Goal: Feedback & Contribution: Leave review/rating

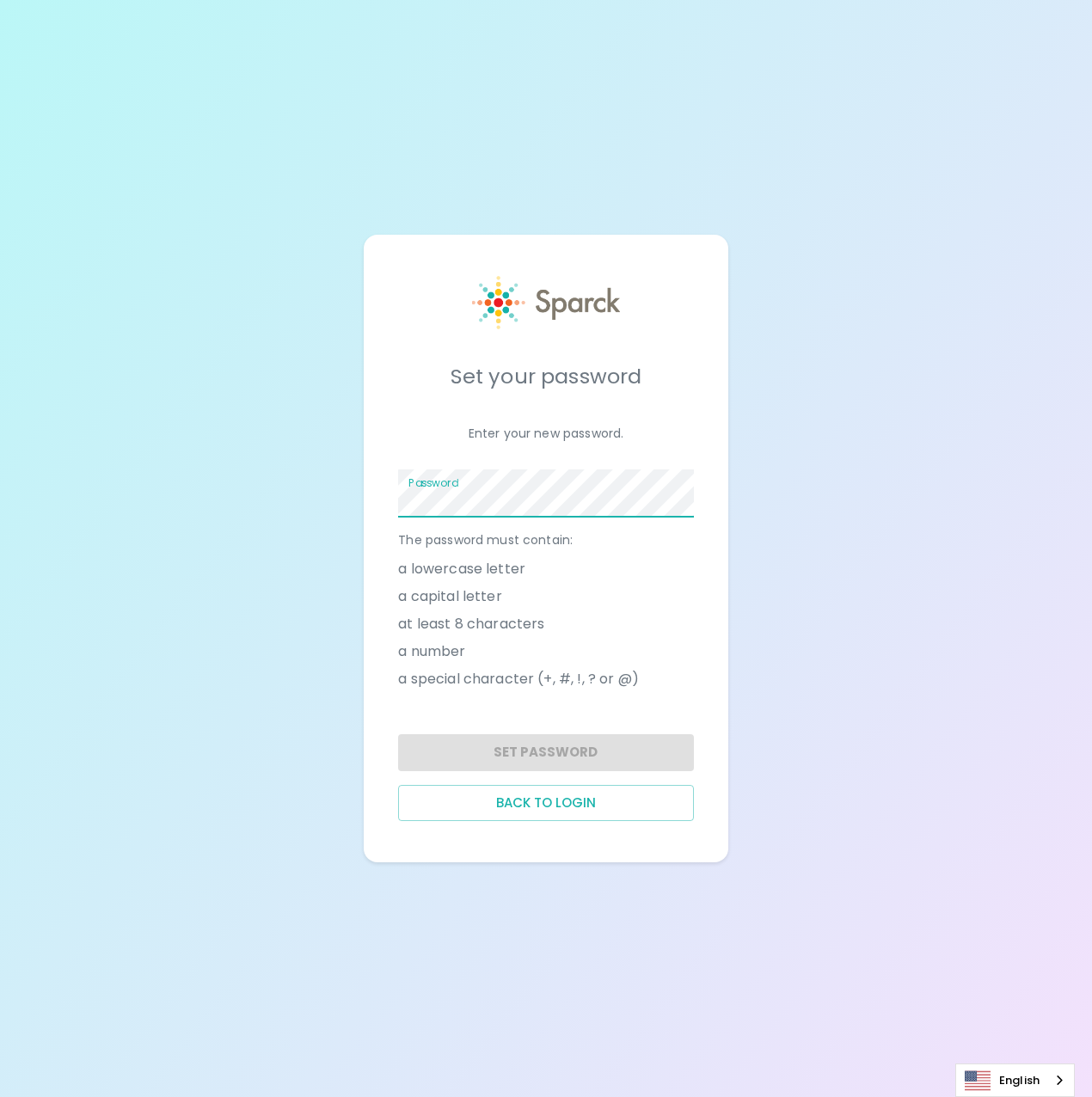
click at [687, 493] on span at bounding box center [683, 493] width 14 height 14
click at [844, 440] on div "Set your password Enter your new password. Password The password must contain: …" at bounding box center [546, 548] width 1092 height 1097
click at [677, 490] on span at bounding box center [683, 493] width 14 height 14
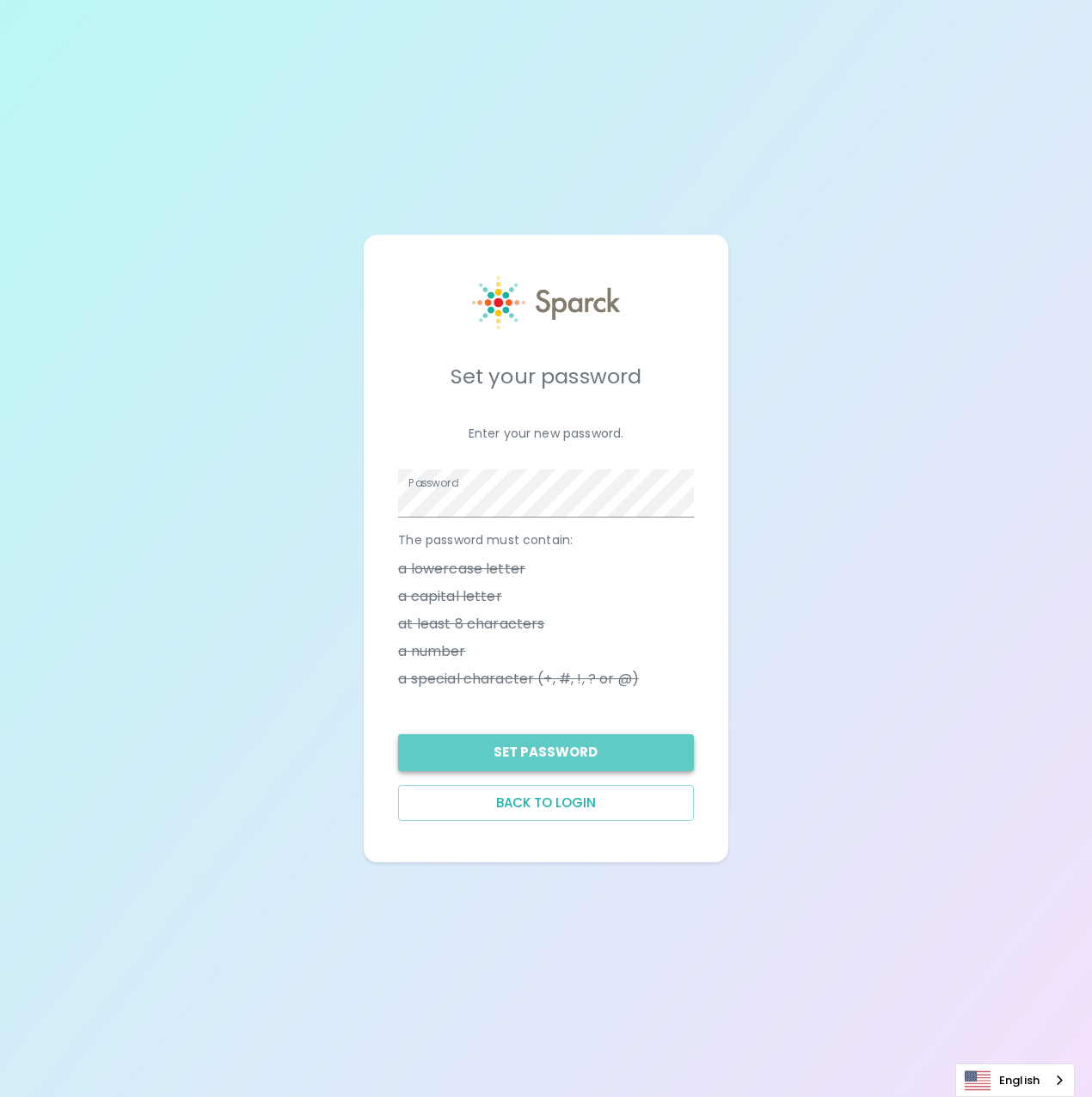
click at [556, 759] on button "Set Password" at bounding box center [545, 752] width 294 height 36
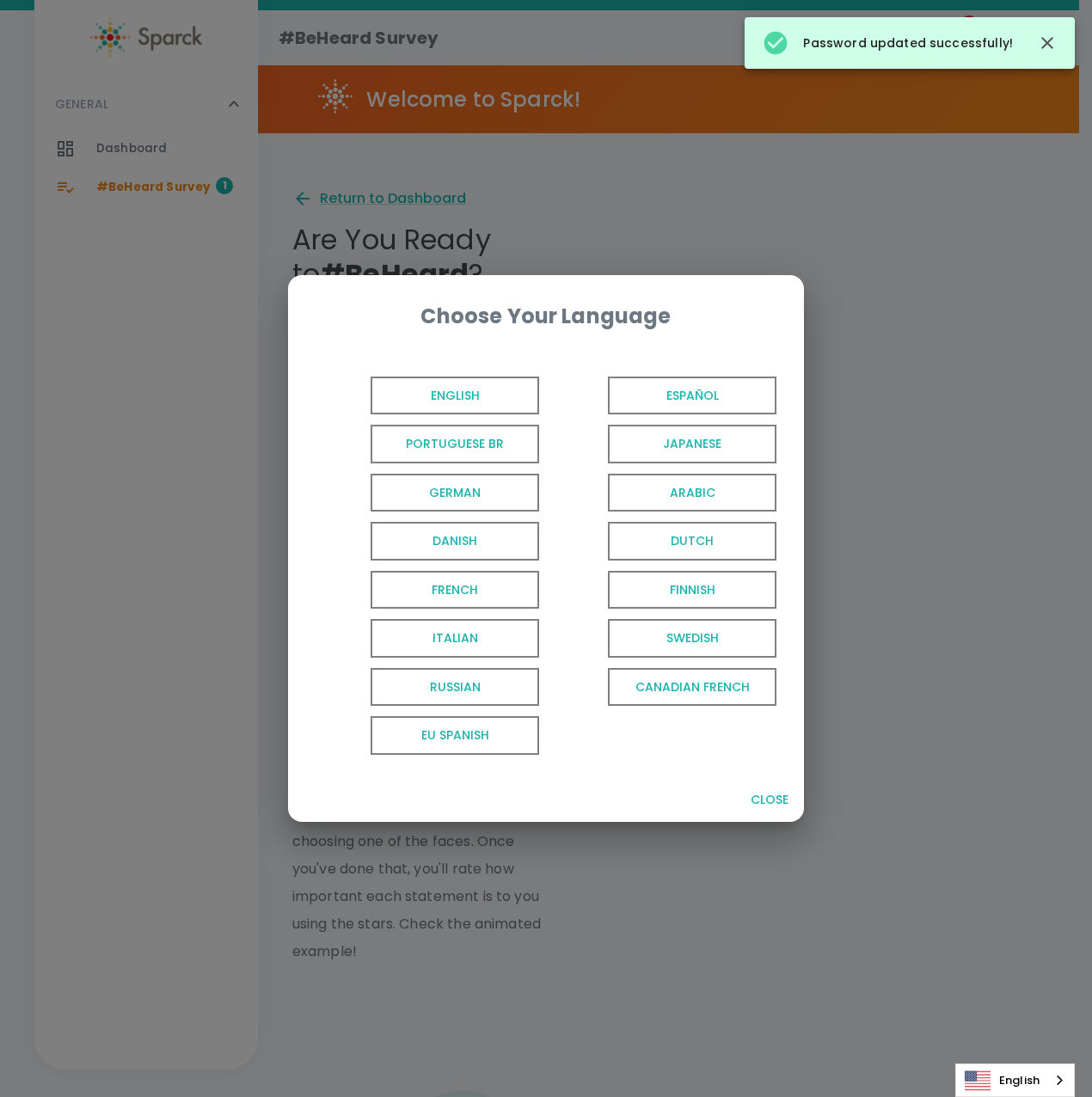
click at [468, 381] on span "English" at bounding box center [454, 396] width 169 height 39
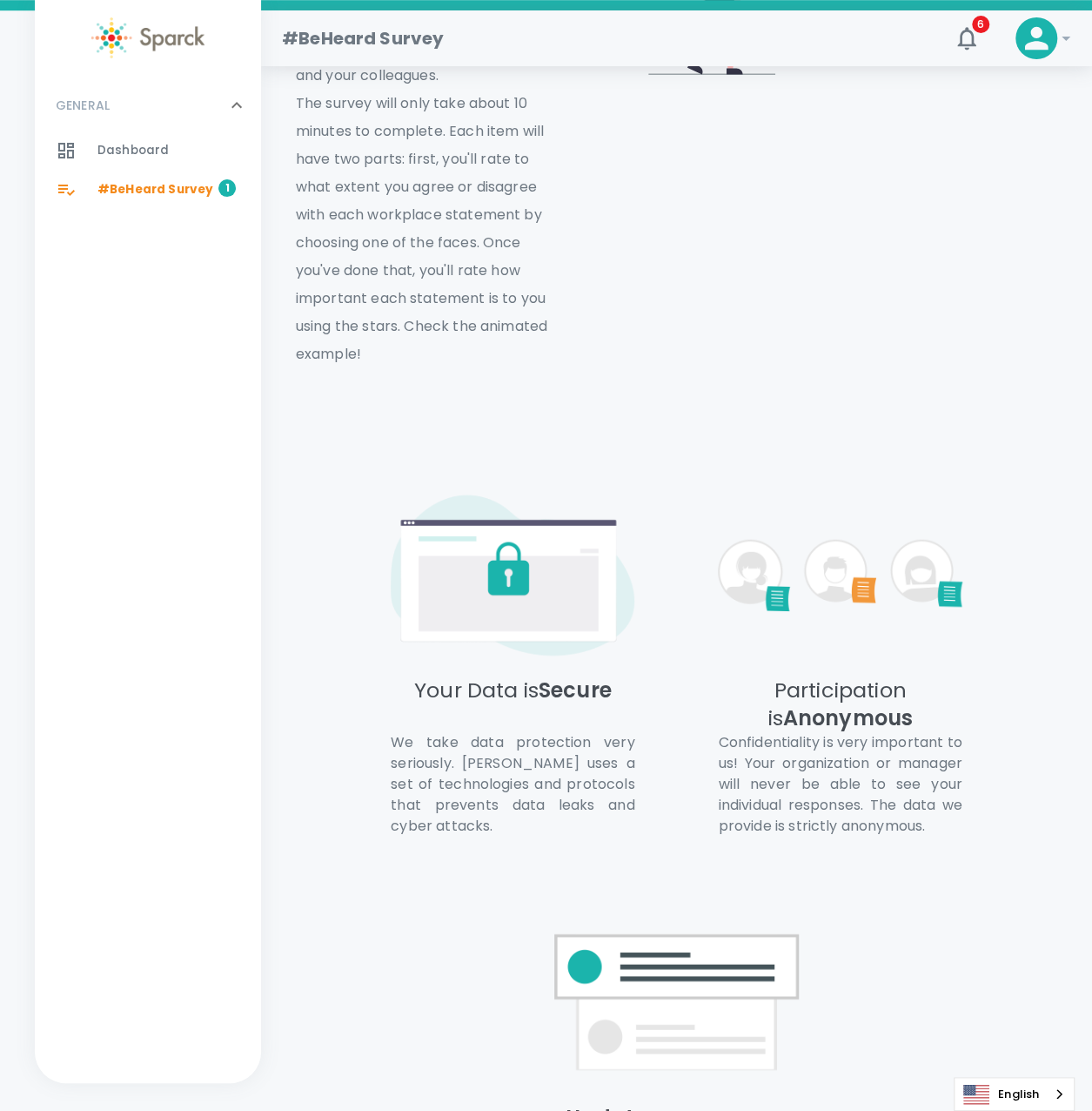
scroll to position [909, 0]
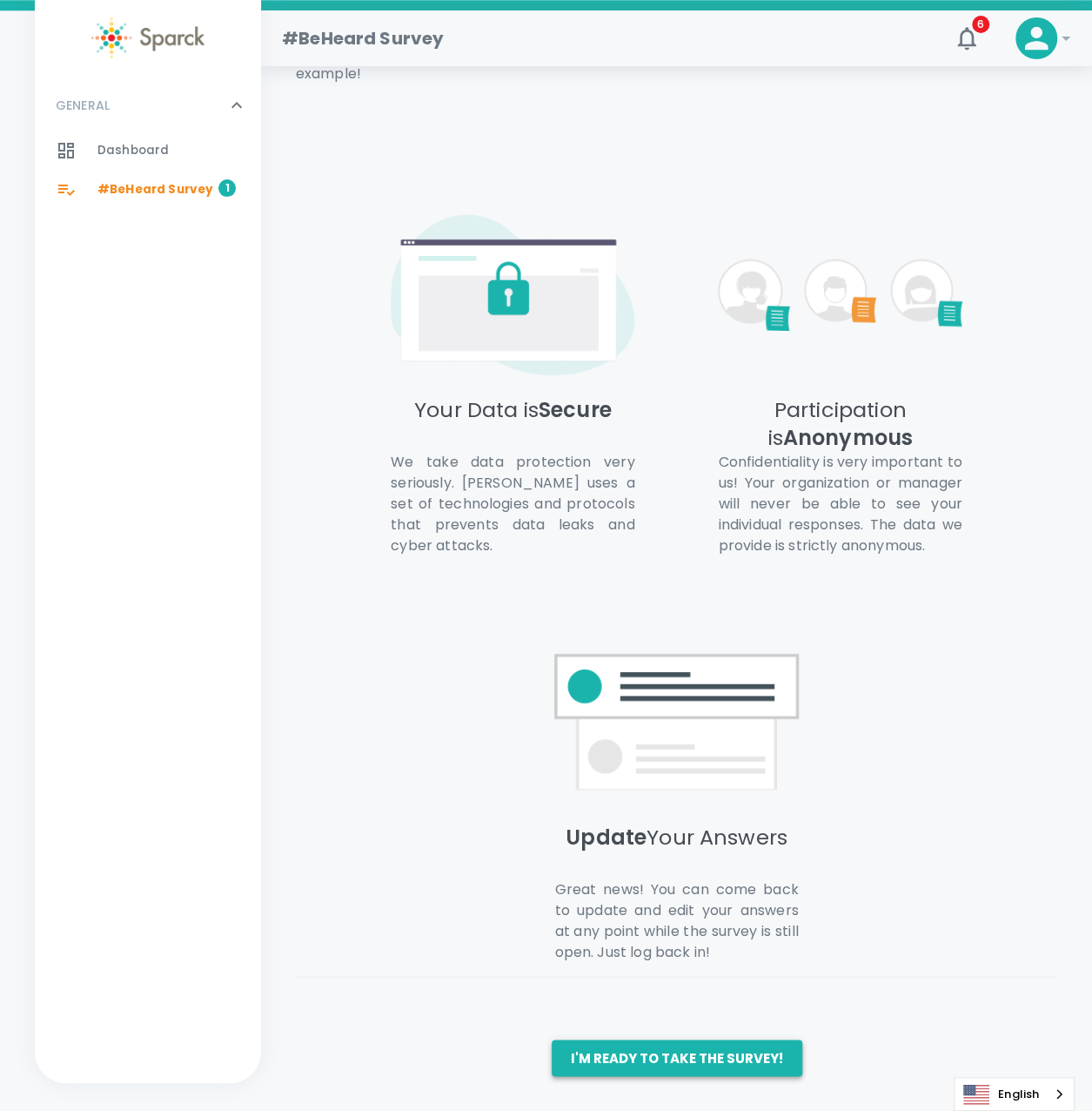
click at [748, 1051] on button "I'm ready to take the survey!" at bounding box center [677, 1058] width 251 height 37
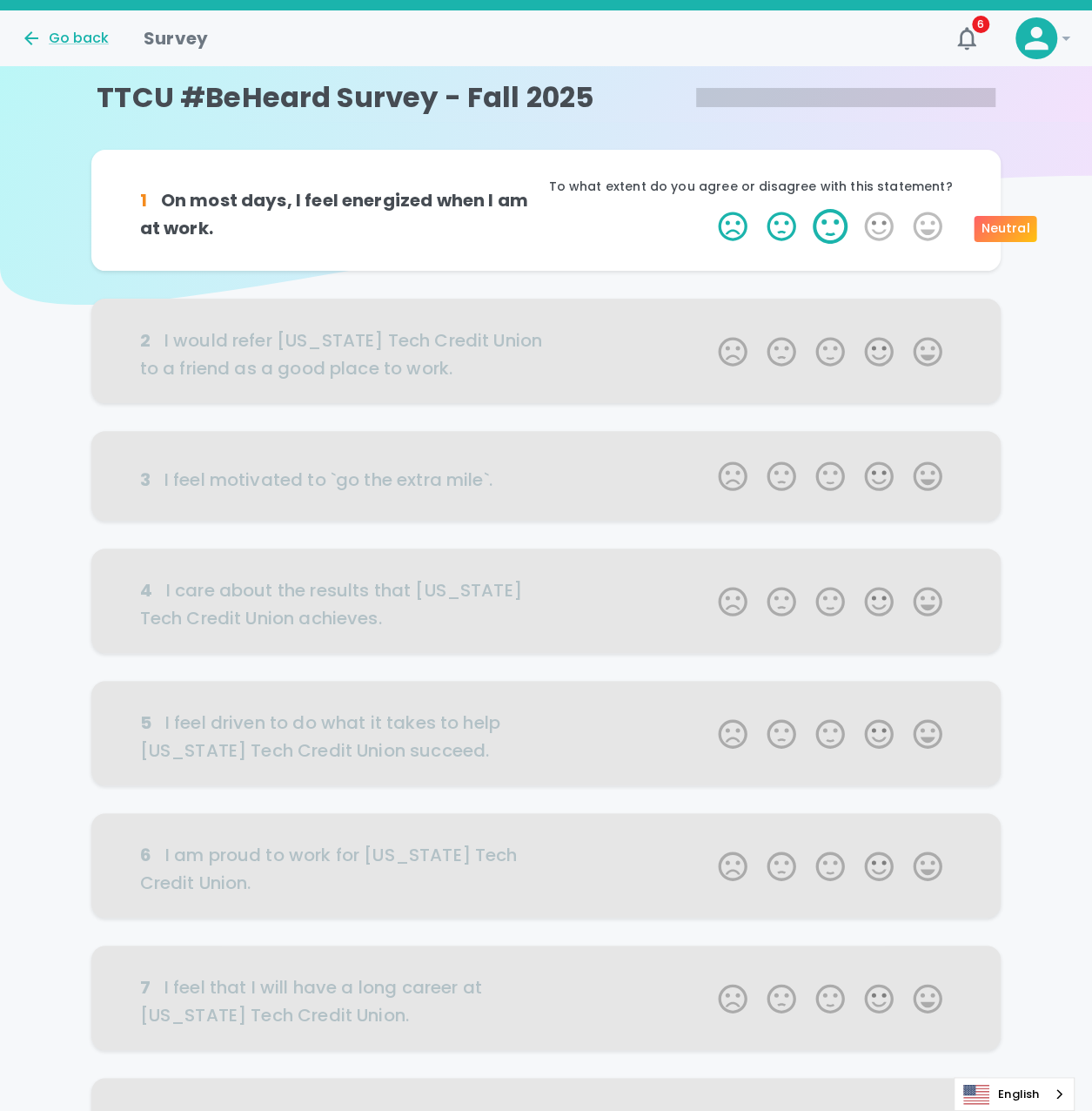
click at [820, 229] on label "3 Stars" at bounding box center [829, 226] width 48 height 35
click at [709, 209] on input "3 Stars" at bounding box center [708, 208] width 1 height 1
click at [827, 237] on label "3 Stars" at bounding box center [829, 226] width 48 height 35
click at [709, 209] on input "3 Stars" at bounding box center [708, 208] width 1 height 1
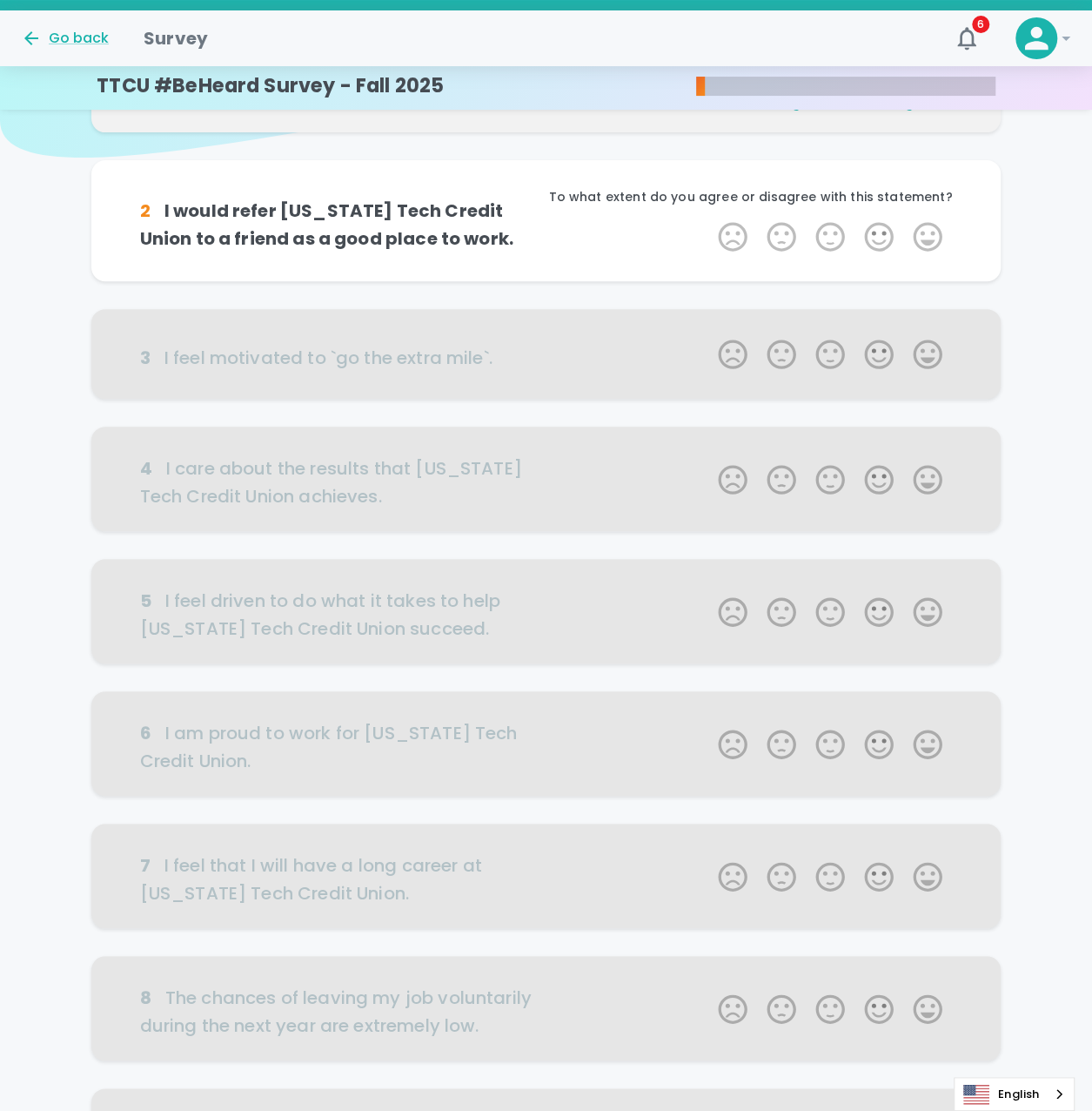
scroll to position [2, 0]
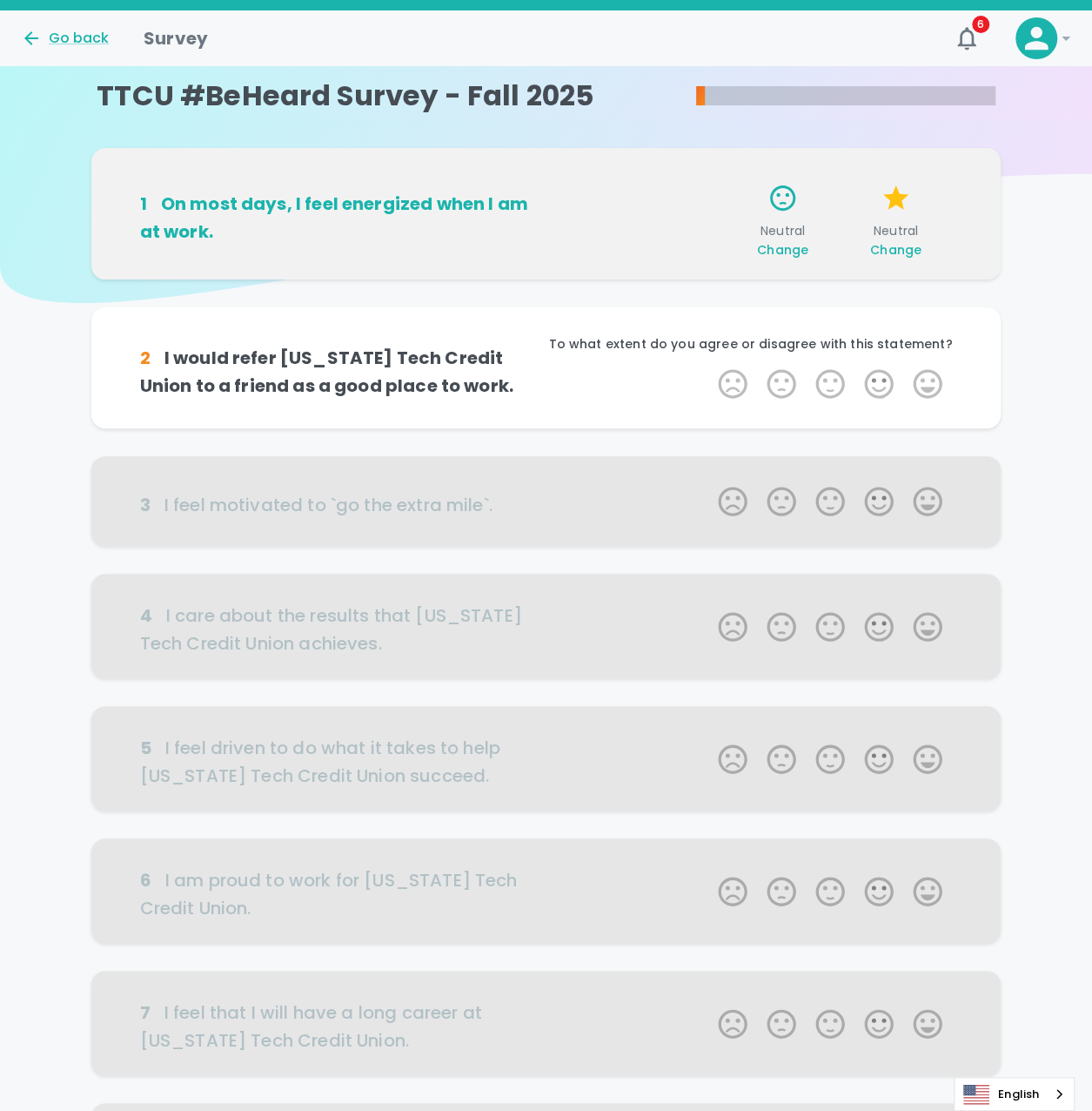
click at [871, 246] on span "Change" at bounding box center [897, 250] width 51 height 18
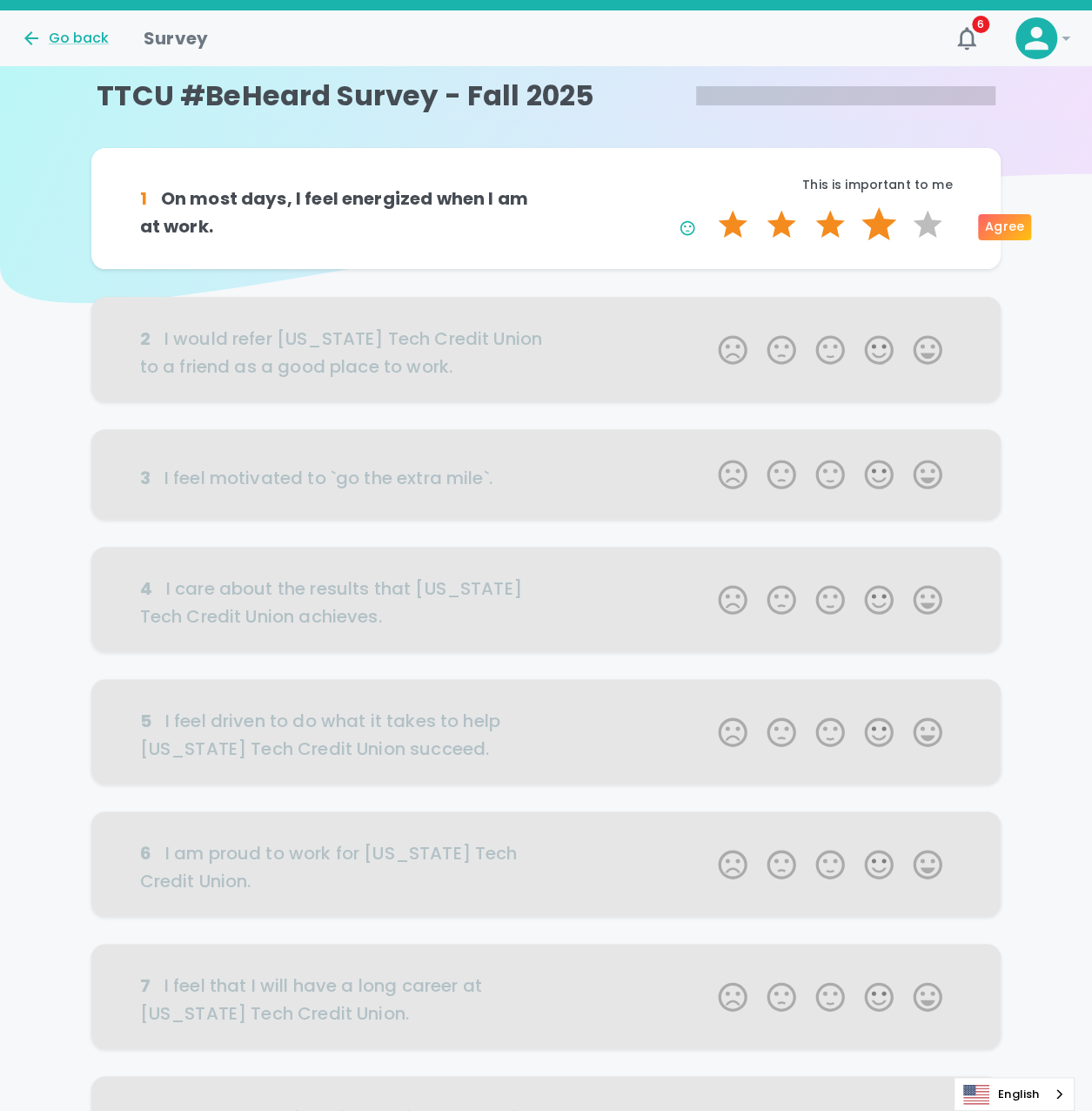
click at [870, 222] on label "4 Stars" at bounding box center [879, 224] width 48 height 35
click at [709, 207] on input "4 Stars" at bounding box center [708, 206] width 1 height 1
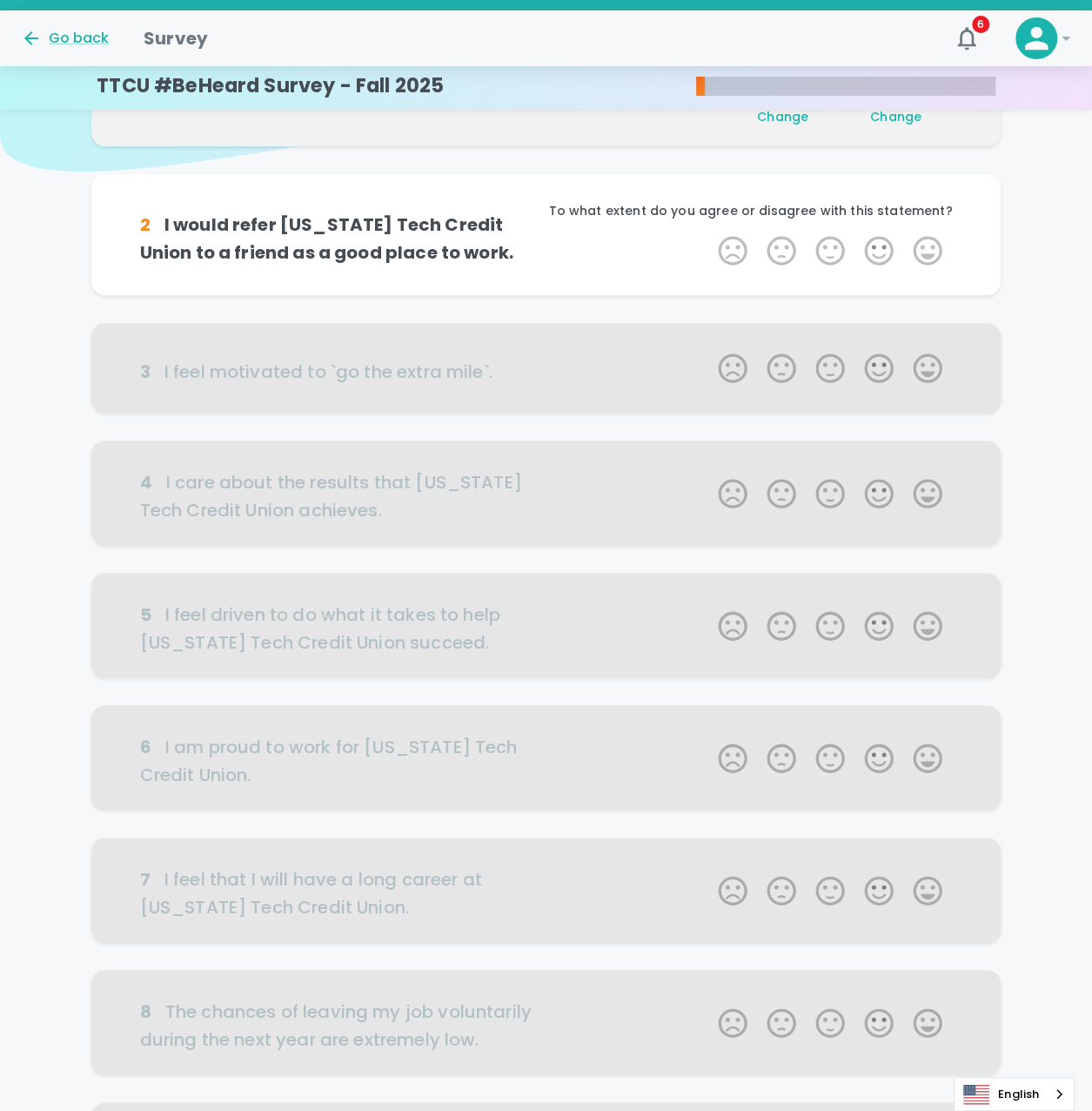
scroll to position [155, 0]
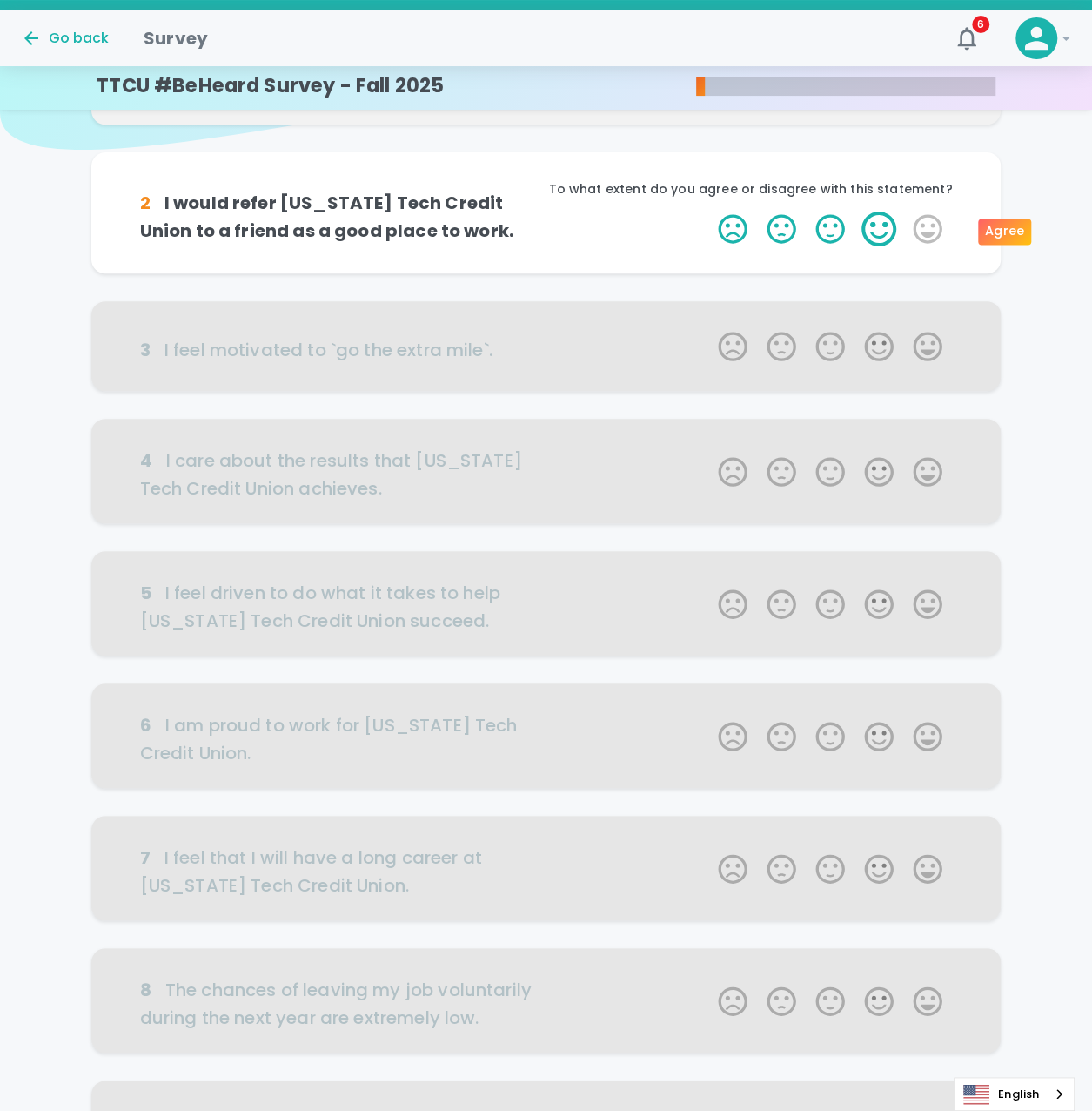
click at [881, 223] on label "4 Stars" at bounding box center [879, 228] width 48 height 35
click at [709, 211] on input "4 Stars" at bounding box center [708, 210] width 1 height 1
click at [889, 237] on label "4 Stars" at bounding box center [879, 228] width 48 height 35
click at [709, 211] on input "4 Stars" at bounding box center [708, 210] width 1 height 1
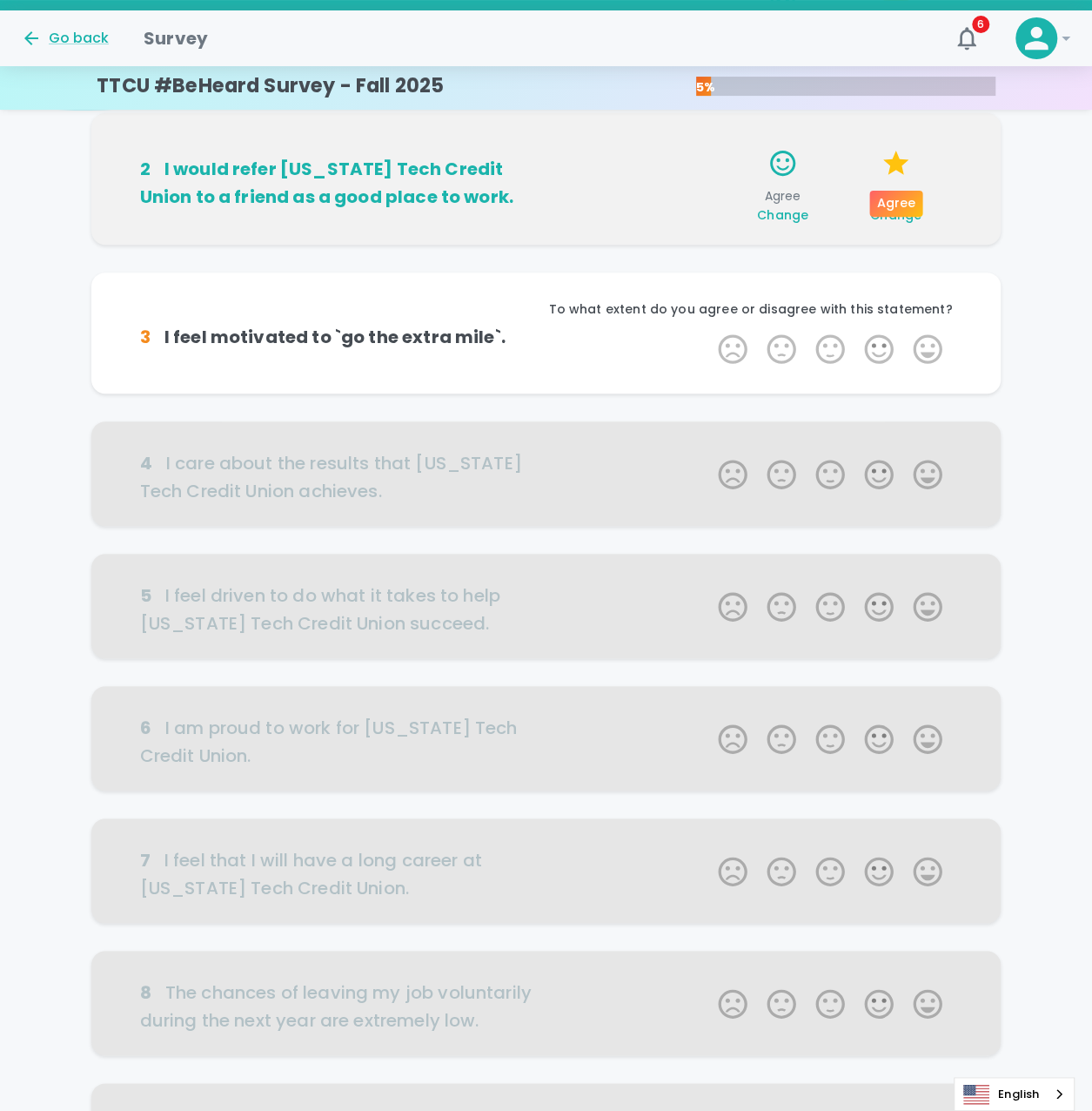
scroll to position [221, 0]
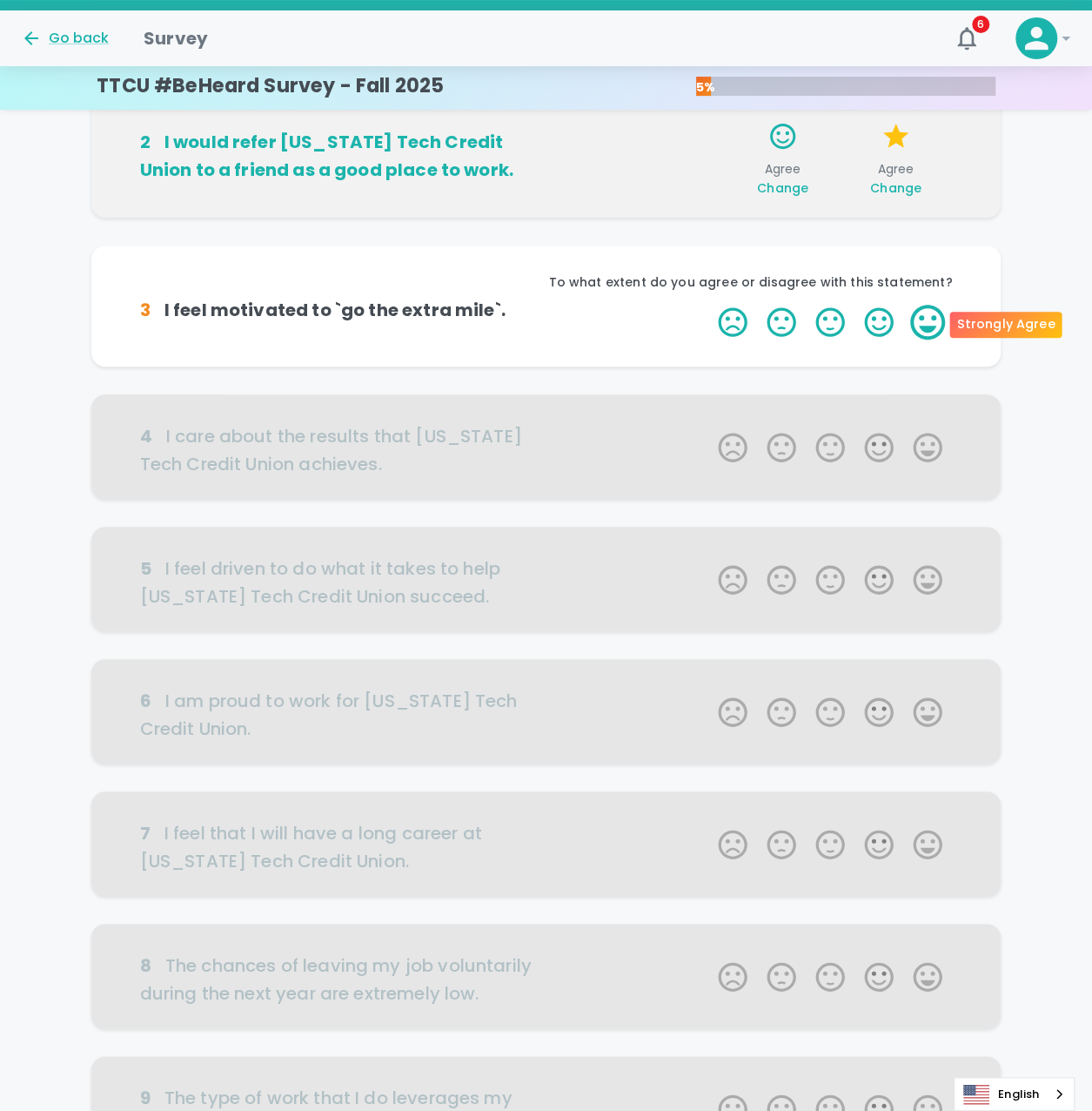
click at [923, 318] on label "5 Stars" at bounding box center [927, 322] width 48 height 35
click at [709, 305] on input "5 Stars" at bounding box center [708, 304] width 1 height 1
click at [923, 320] on label "5 Stars" at bounding box center [927, 322] width 48 height 35
click at [709, 305] on input "5 Stars" at bounding box center [708, 304] width 1 height 1
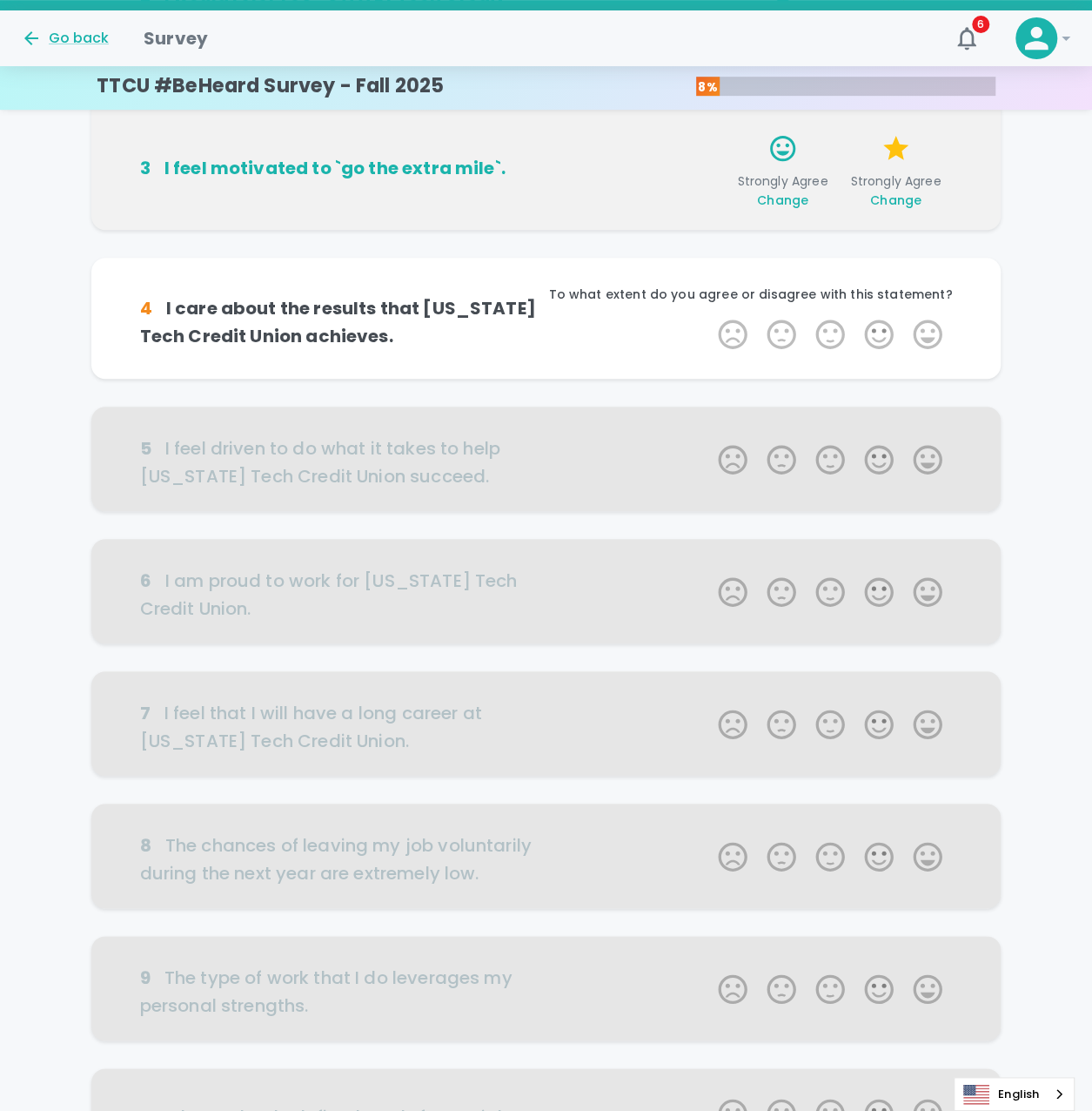
scroll to position [374, 0]
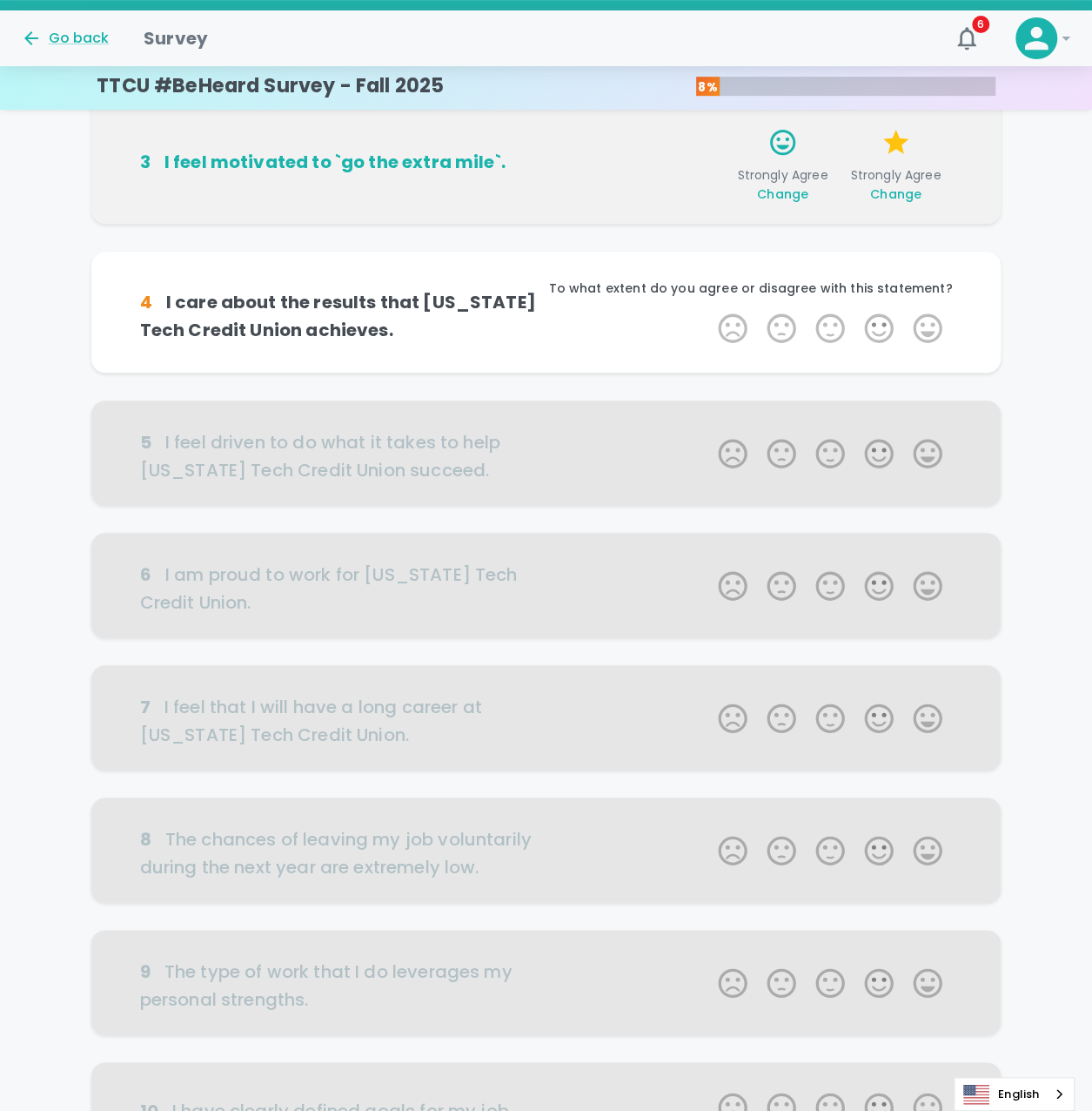
click at [923, 320] on label "5 Stars" at bounding box center [927, 328] width 48 height 35
click at [709, 311] on input "5 Stars" at bounding box center [708, 310] width 1 height 1
click at [923, 320] on label "5 Stars" at bounding box center [927, 328] width 48 height 35
click at [709, 311] on input "5 Stars" at bounding box center [708, 310] width 1 height 1
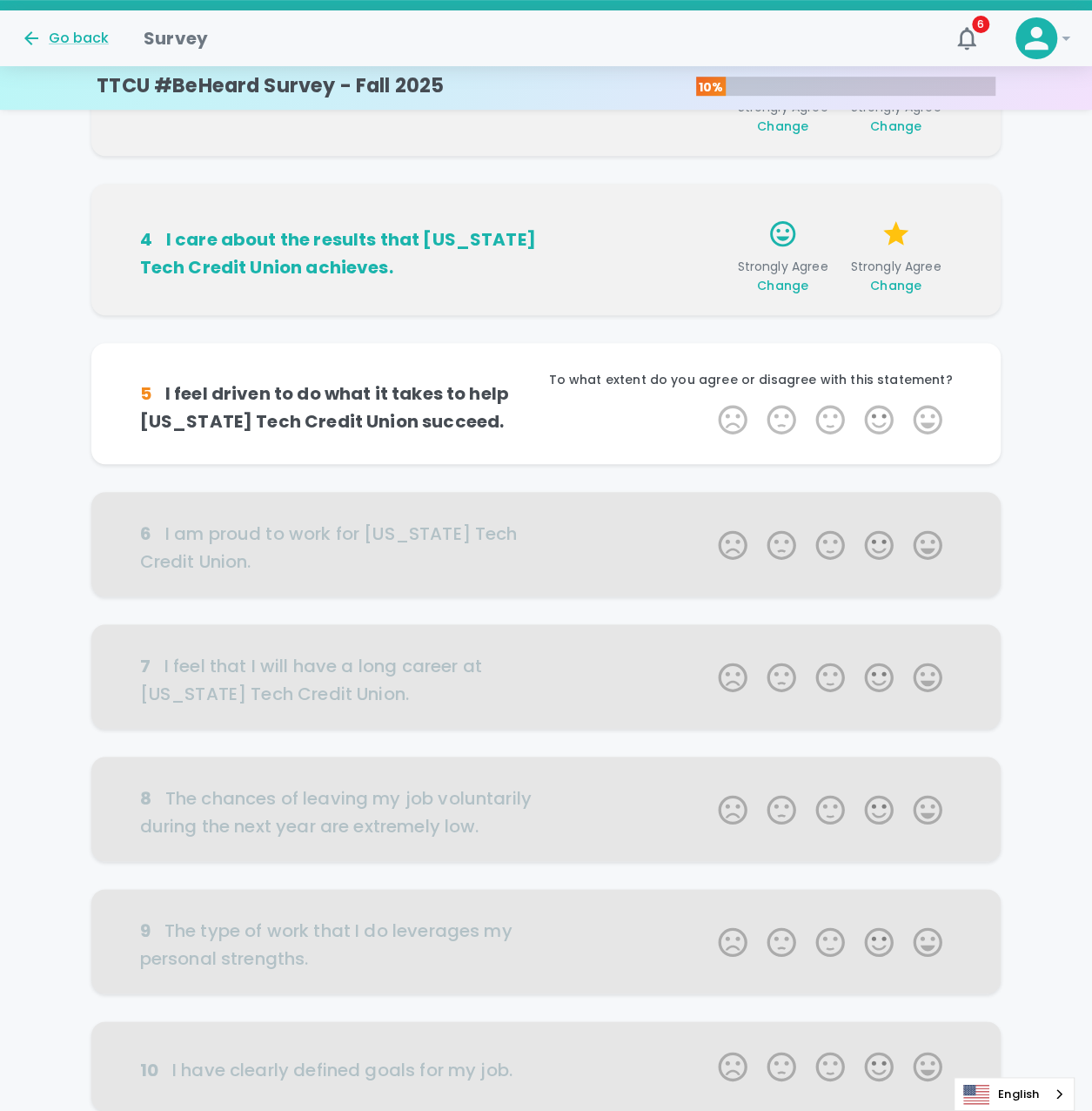
scroll to position [436, 0]
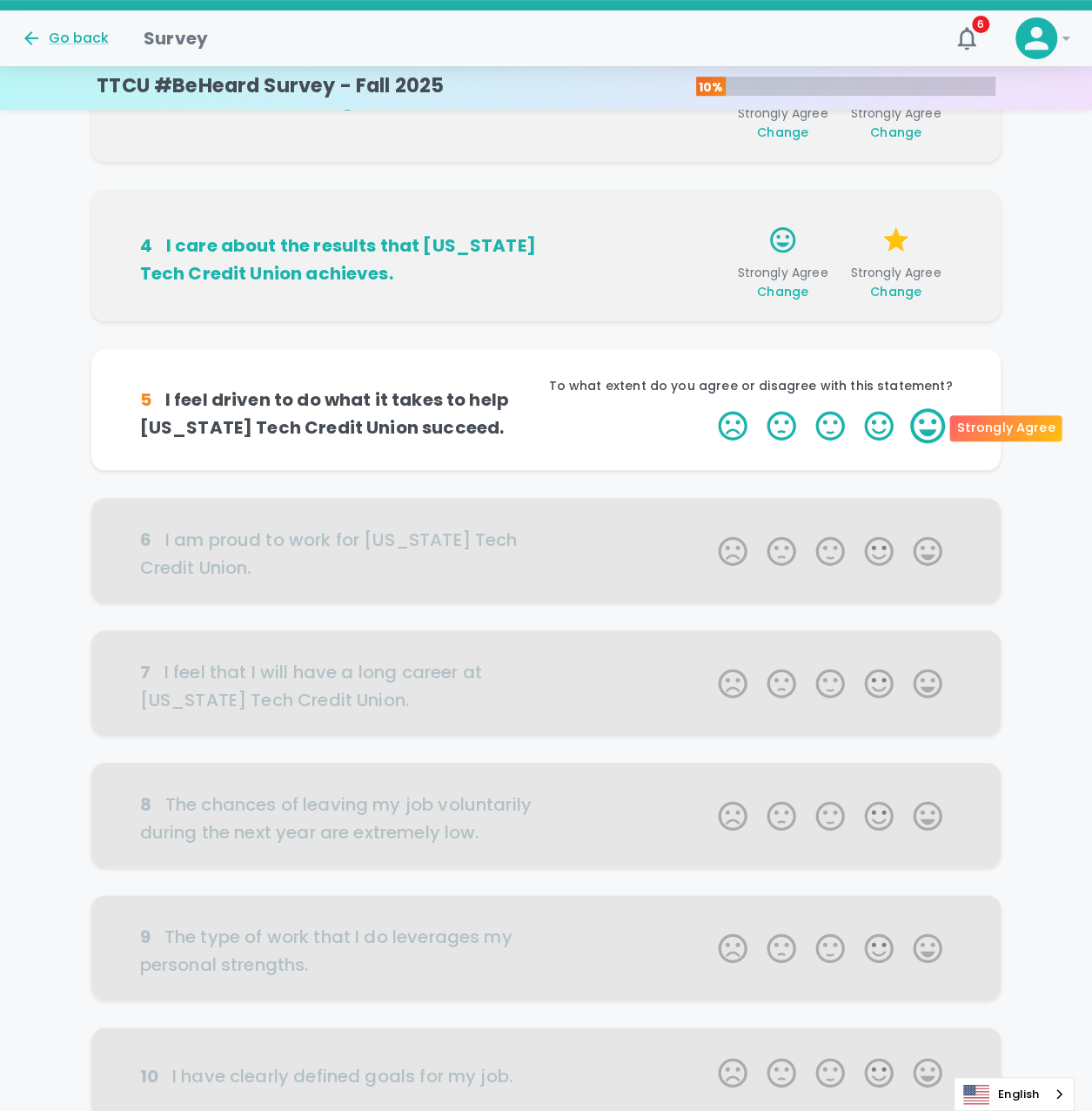
click at [930, 417] on label "5 Stars" at bounding box center [927, 425] width 48 height 35
click at [709, 408] on input "5 Stars" at bounding box center [708, 408] width 1 height 1
click at [930, 417] on label "5 Stars" at bounding box center [927, 425] width 48 height 35
click at [709, 408] on input "5 Stars" at bounding box center [708, 408] width 1 height 1
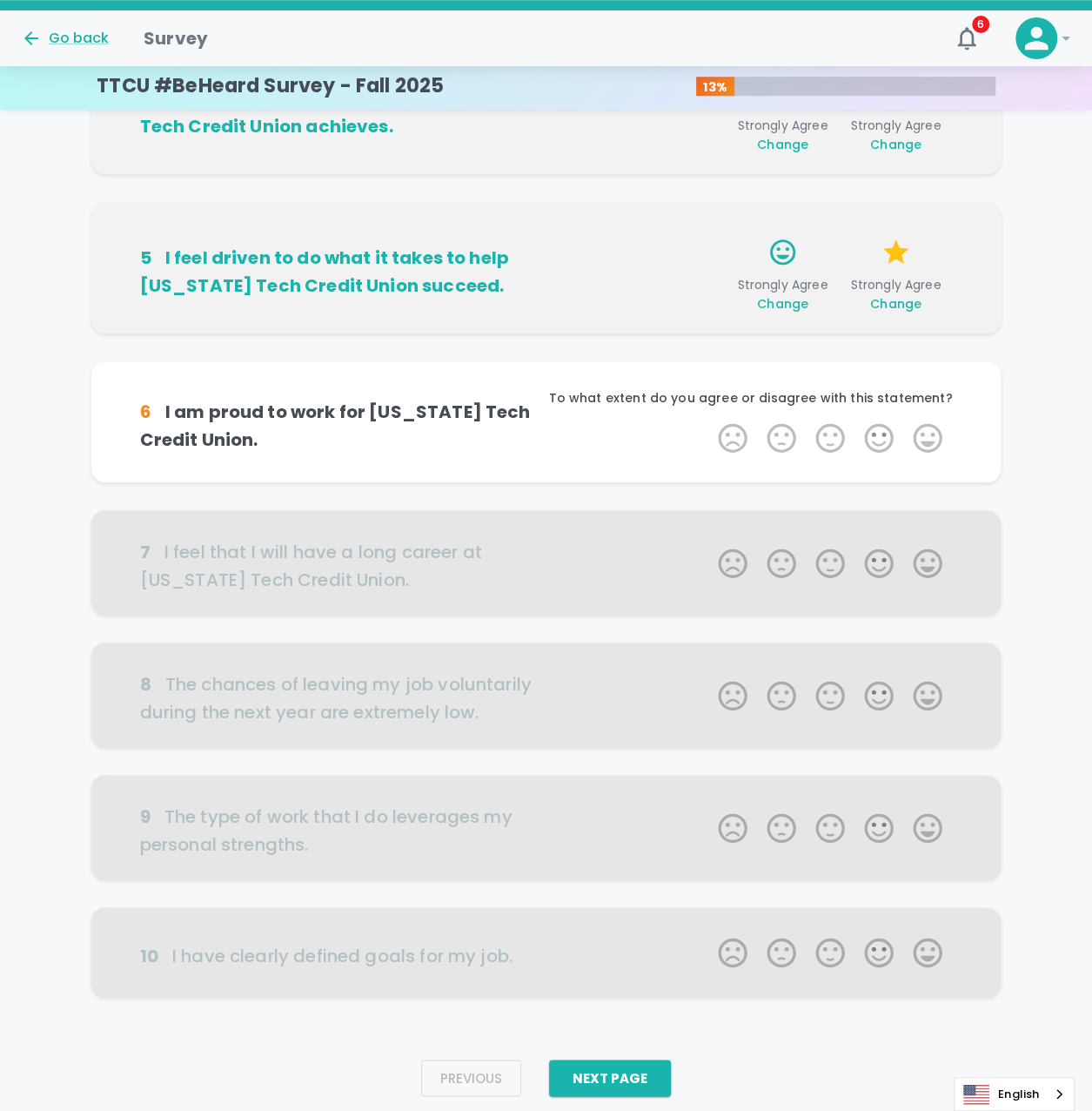
scroll to position [590, 0]
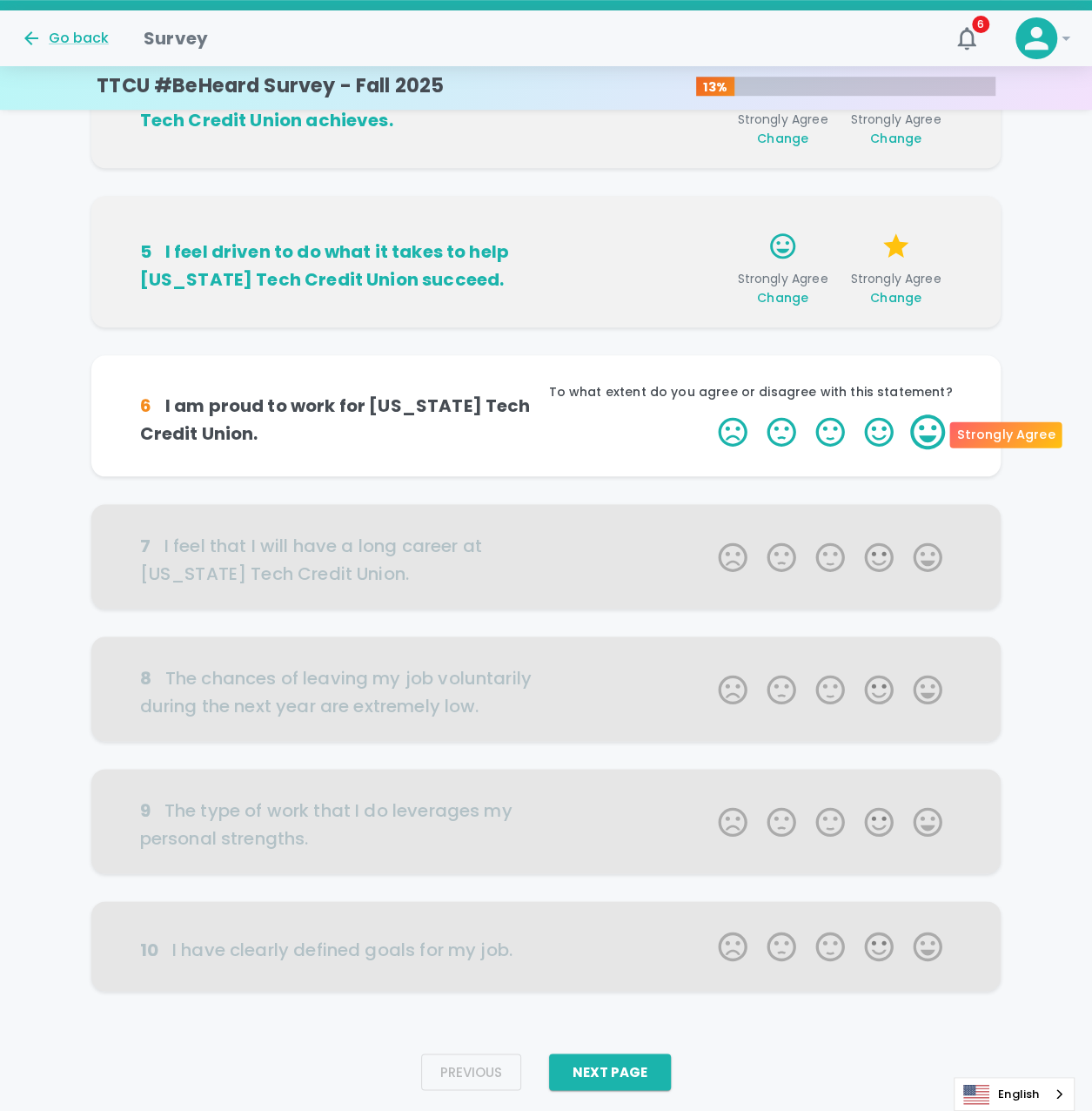
click at [928, 425] on label "5 Stars" at bounding box center [927, 432] width 48 height 35
click at [709, 415] on input "5 Stars" at bounding box center [708, 414] width 1 height 1
click at [928, 425] on label "5 Stars" at bounding box center [927, 432] width 48 height 35
click at [709, 415] on input "5 Stars" at bounding box center [708, 414] width 1 height 1
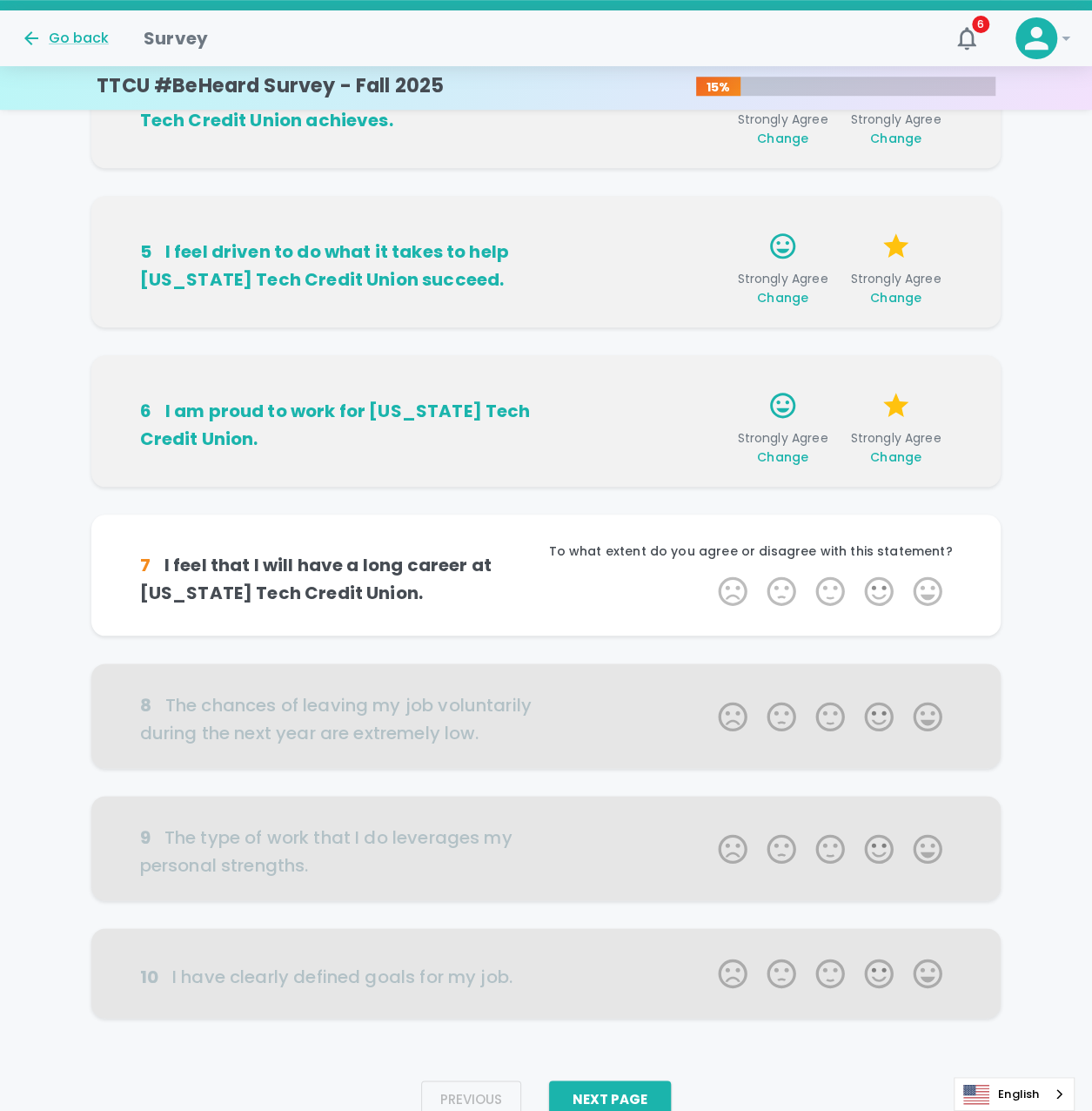
scroll to position [637, 0]
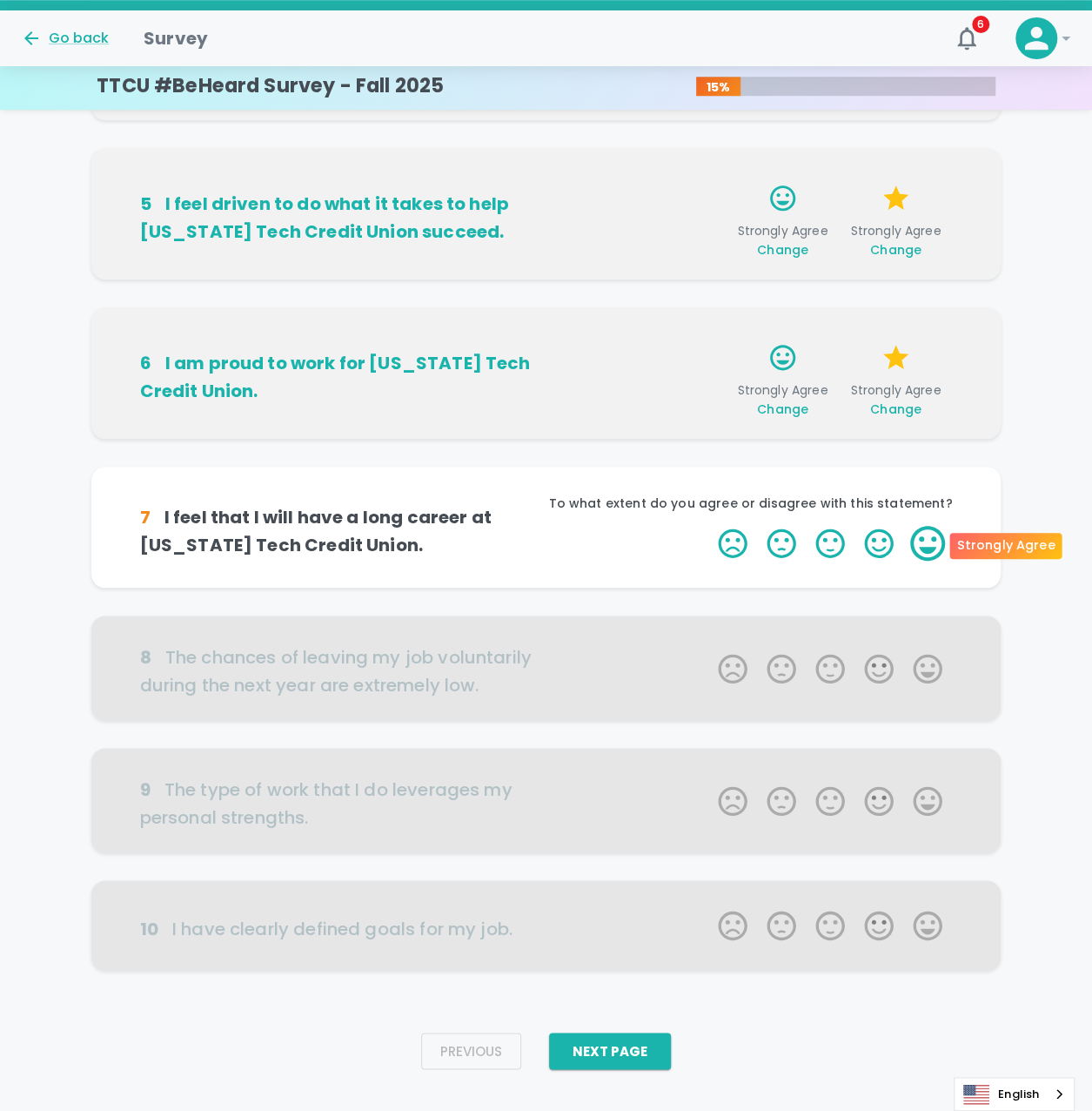
click at [923, 557] on label "5 Stars" at bounding box center [927, 542] width 48 height 35
click at [709, 525] on input "5 Stars" at bounding box center [708, 525] width 1 height 1
click at [928, 542] on label "5 Stars" at bounding box center [927, 542] width 48 height 35
click at [709, 525] on input "5 Stars" at bounding box center [708, 525] width 1 height 1
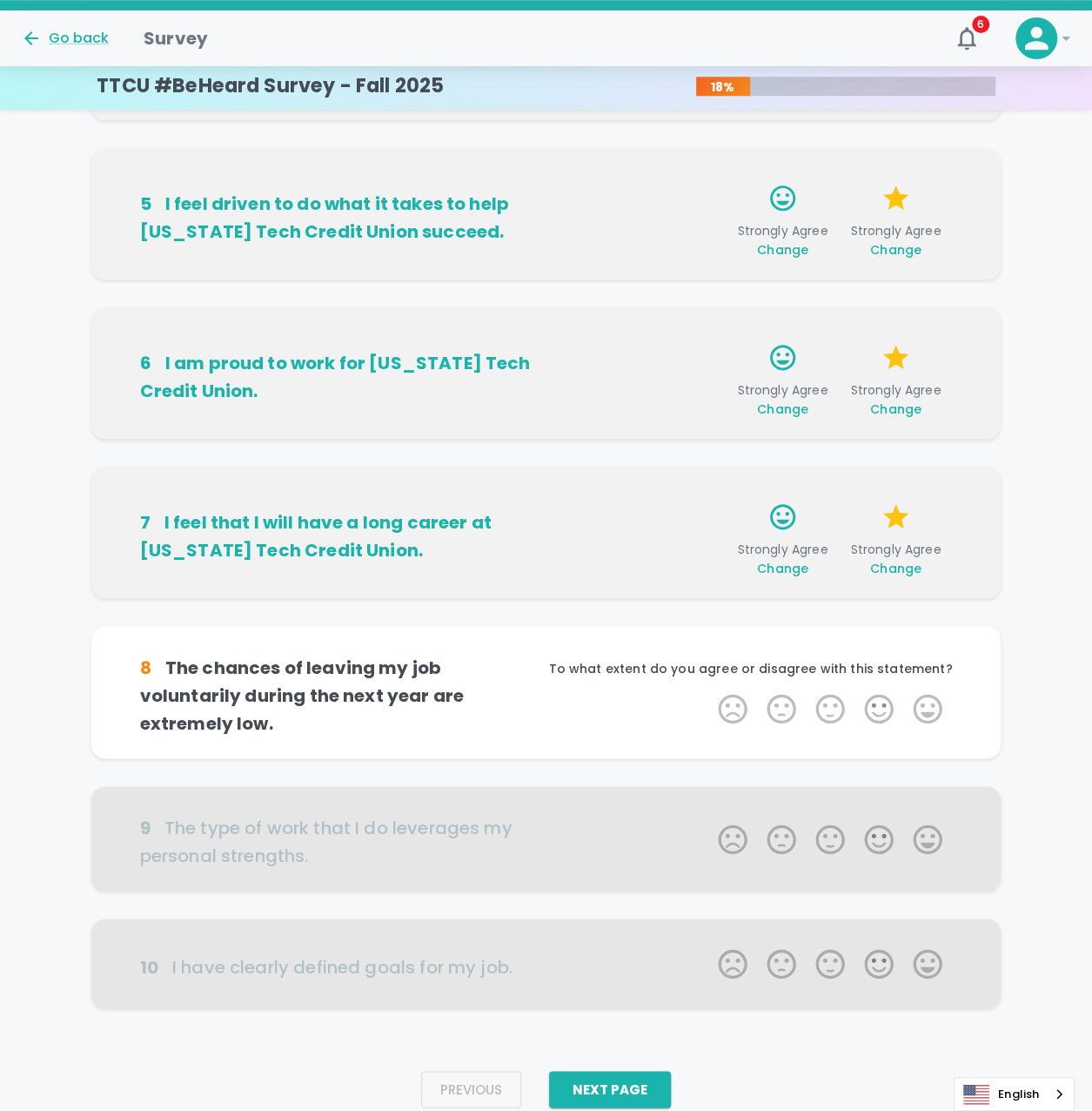
scroll to position [666, 0]
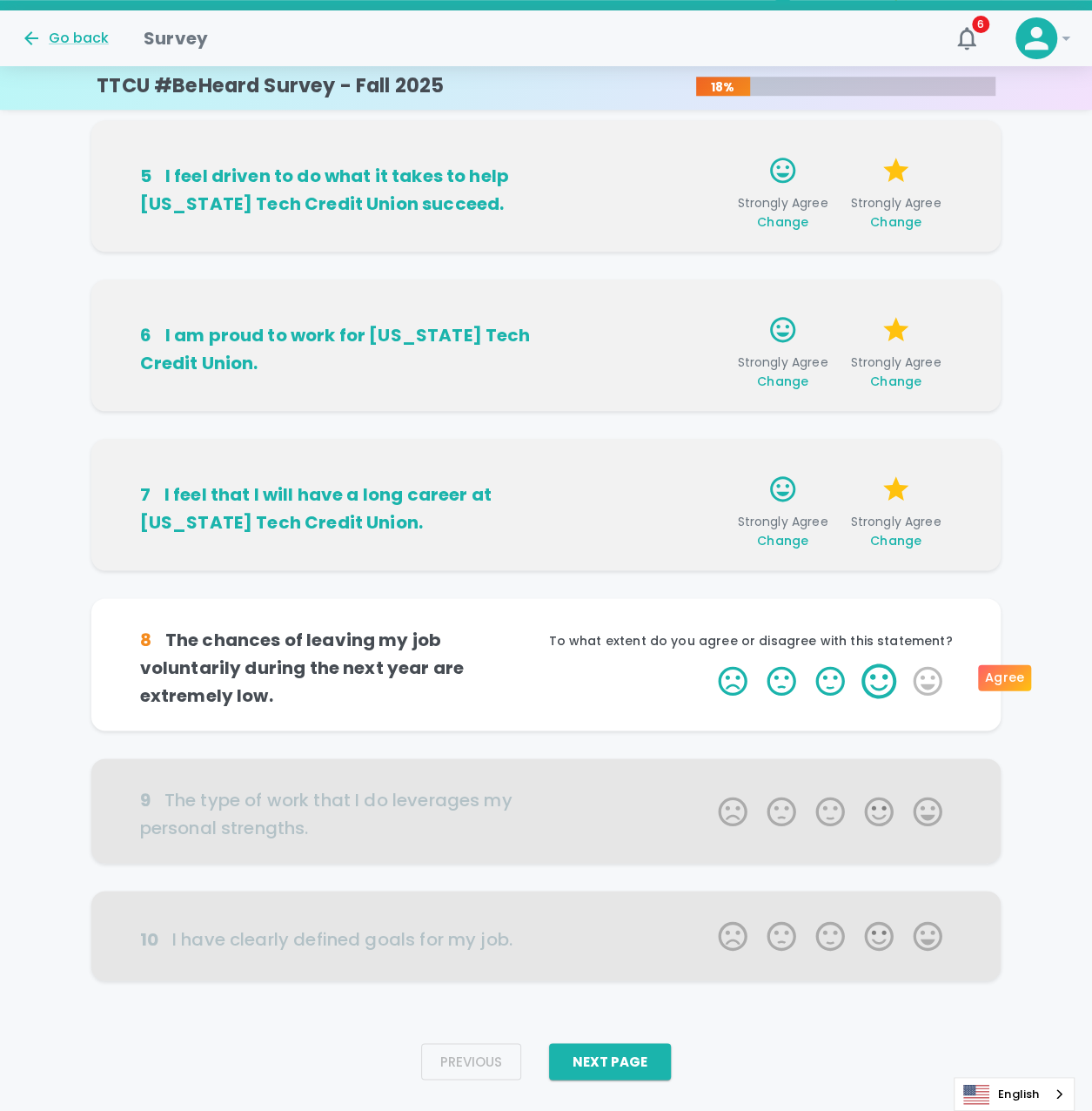
click at [864, 674] on label "4 Stars" at bounding box center [879, 680] width 48 height 35
click at [709, 664] on input "4 Stars" at bounding box center [708, 663] width 1 height 1
click at [872, 675] on label "4 Stars" at bounding box center [879, 680] width 48 height 35
click at [709, 664] on input "4 Stars" at bounding box center [708, 663] width 1 height 1
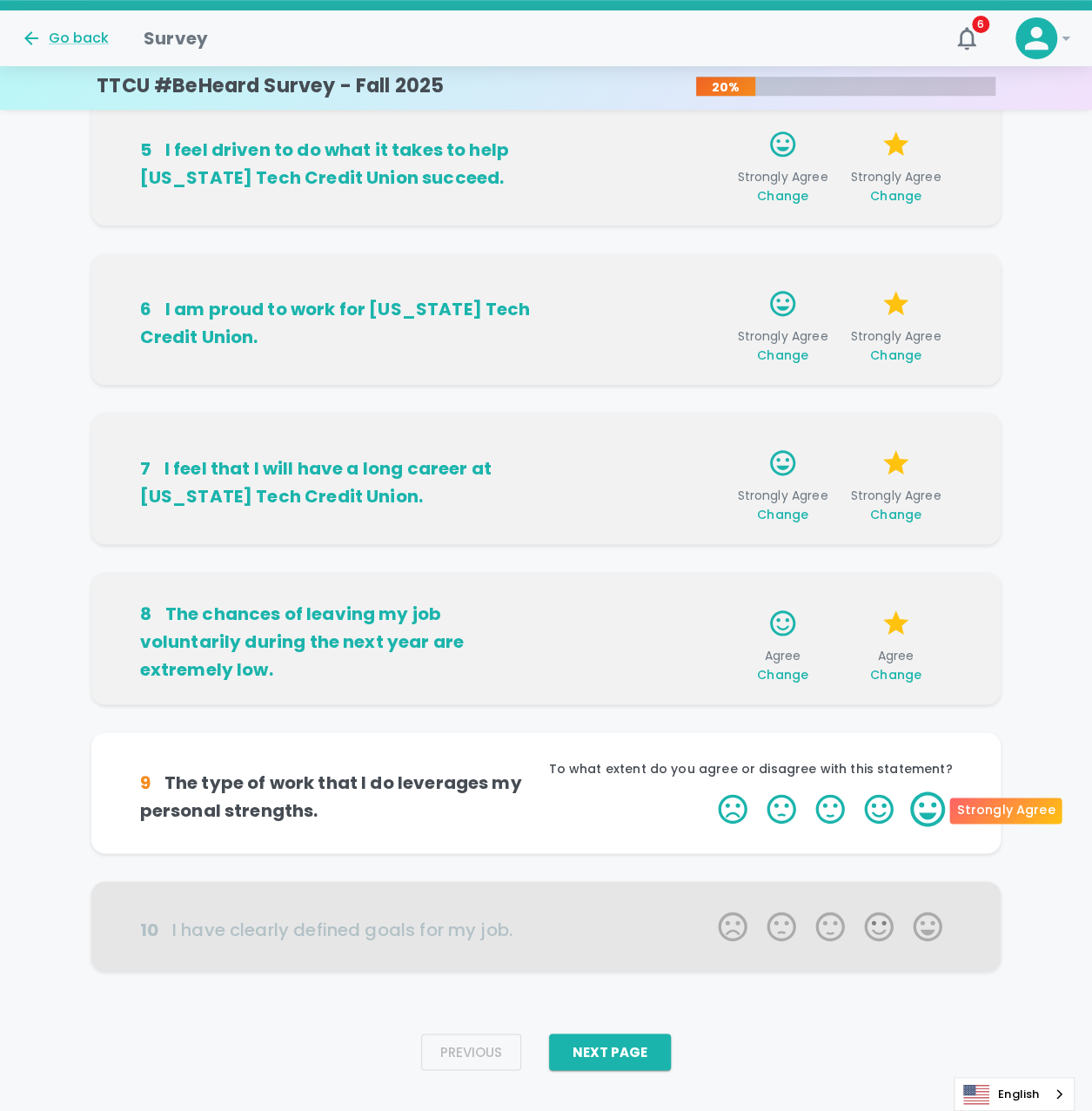
click at [932, 800] on label "5 Stars" at bounding box center [927, 808] width 48 height 35
click at [709, 791] on input "5 Stars" at bounding box center [708, 790] width 1 height 1
click at [932, 800] on label "5 Stars" at bounding box center [927, 808] width 48 height 35
click at [709, 791] on input "5 Stars" at bounding box center [708, 790] width 1 height 1
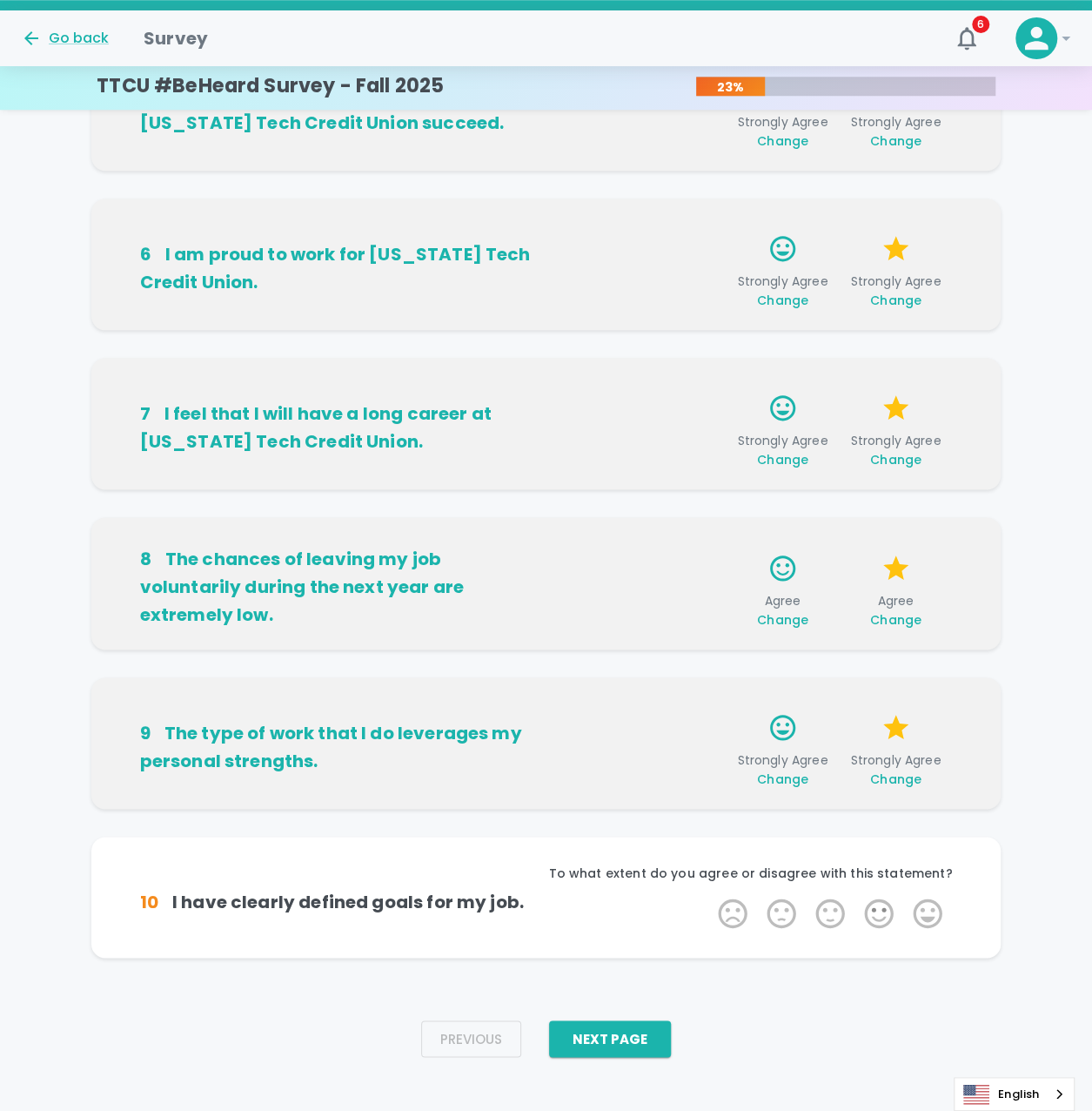
scroll to position [761, 0]
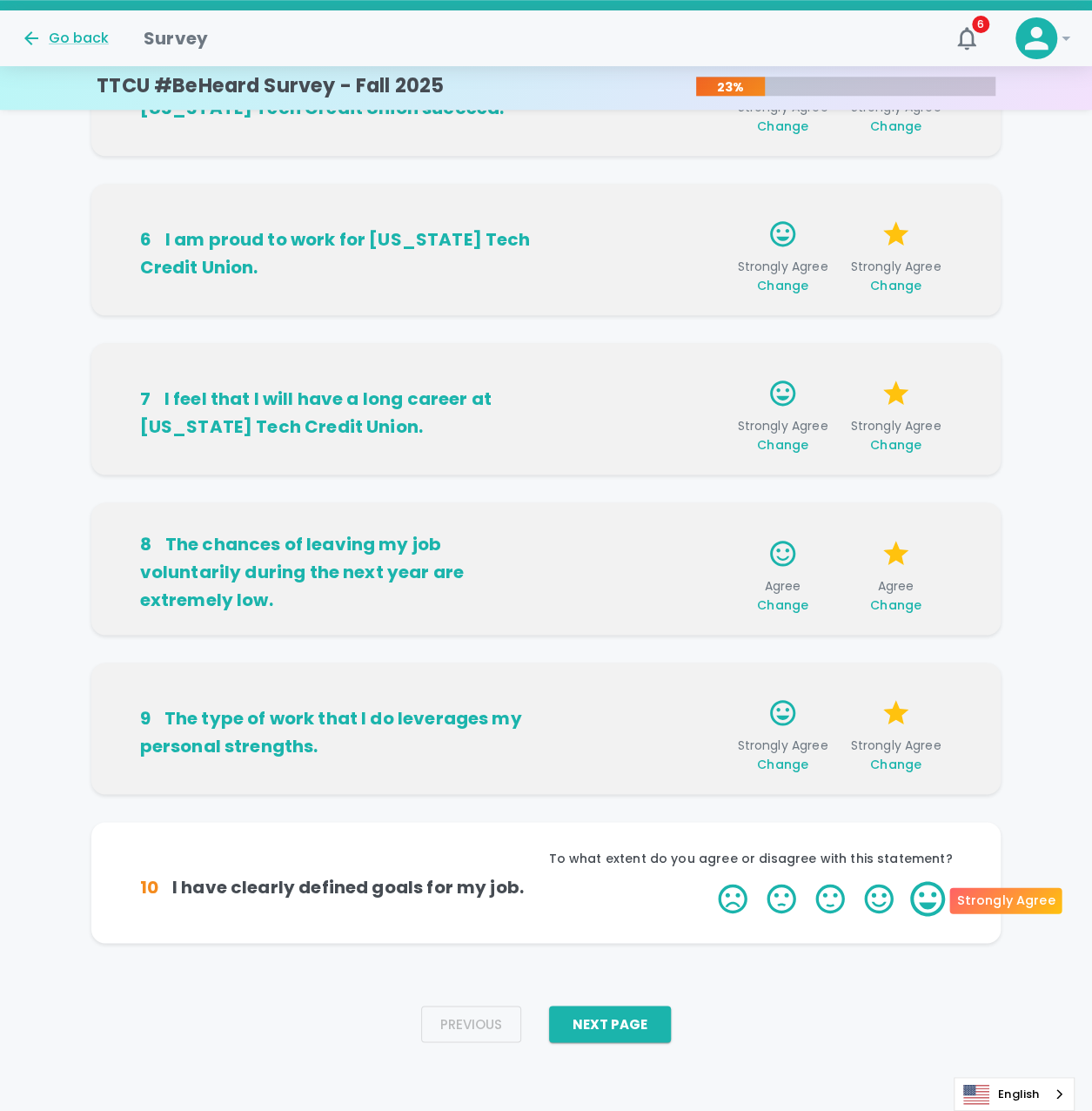
click at [920, 893] on label "5 Stars" at bounding box center [927, 898] width 48 height 35
click at [709, 881] on input "5 Stars" at bounding box center [708, 880] width 1 height 1
click at [920, 893] on label "5 Stars" at bounding box center [927, 898] width 48 height 35
click at [709, 881] on input "5 Stars" at bounding box center [708, 880] width 1 height 1
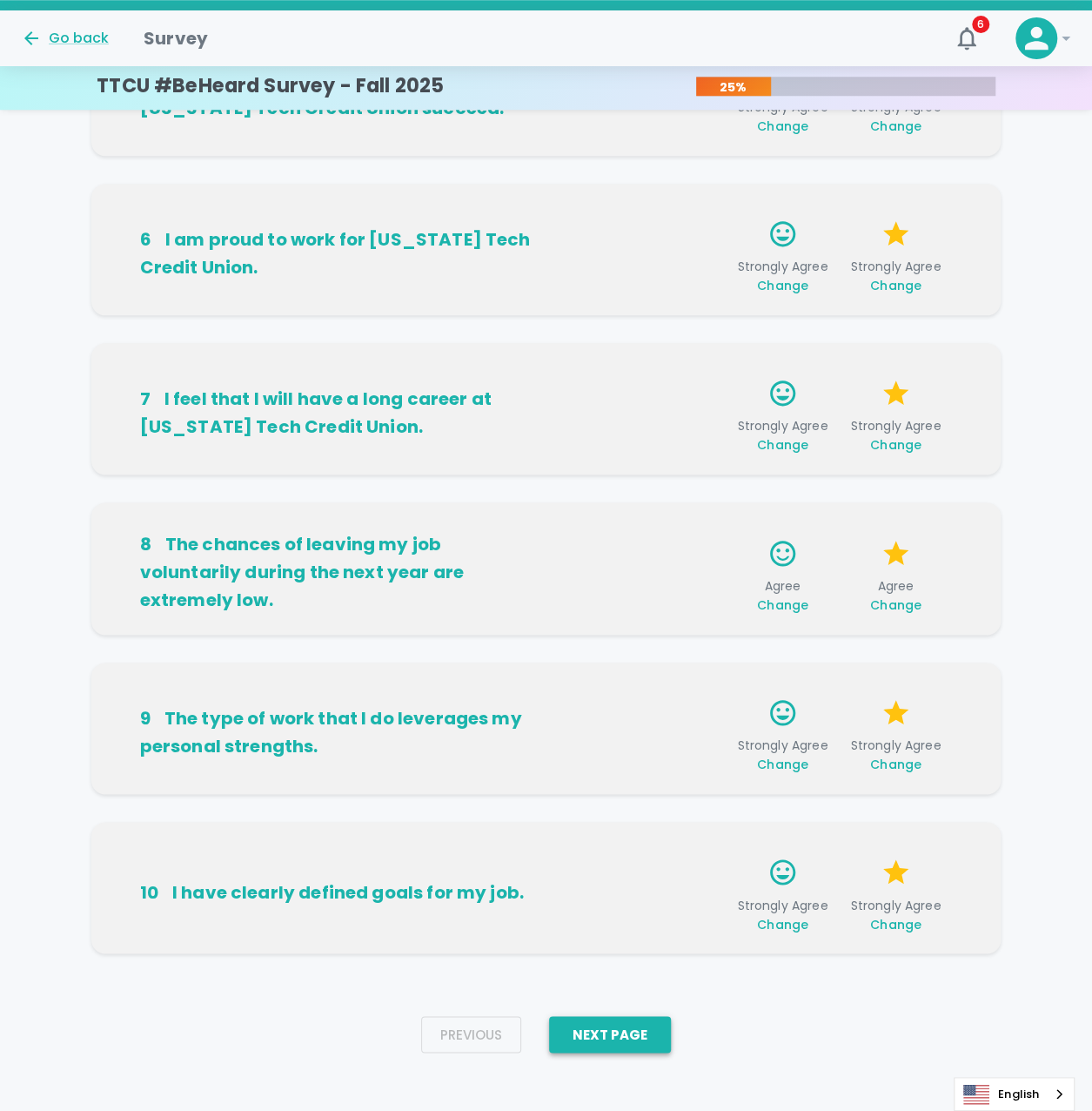
click at [629, 1046] on button "Next Page" at bounding box center [609, 1034] width 121 height 37
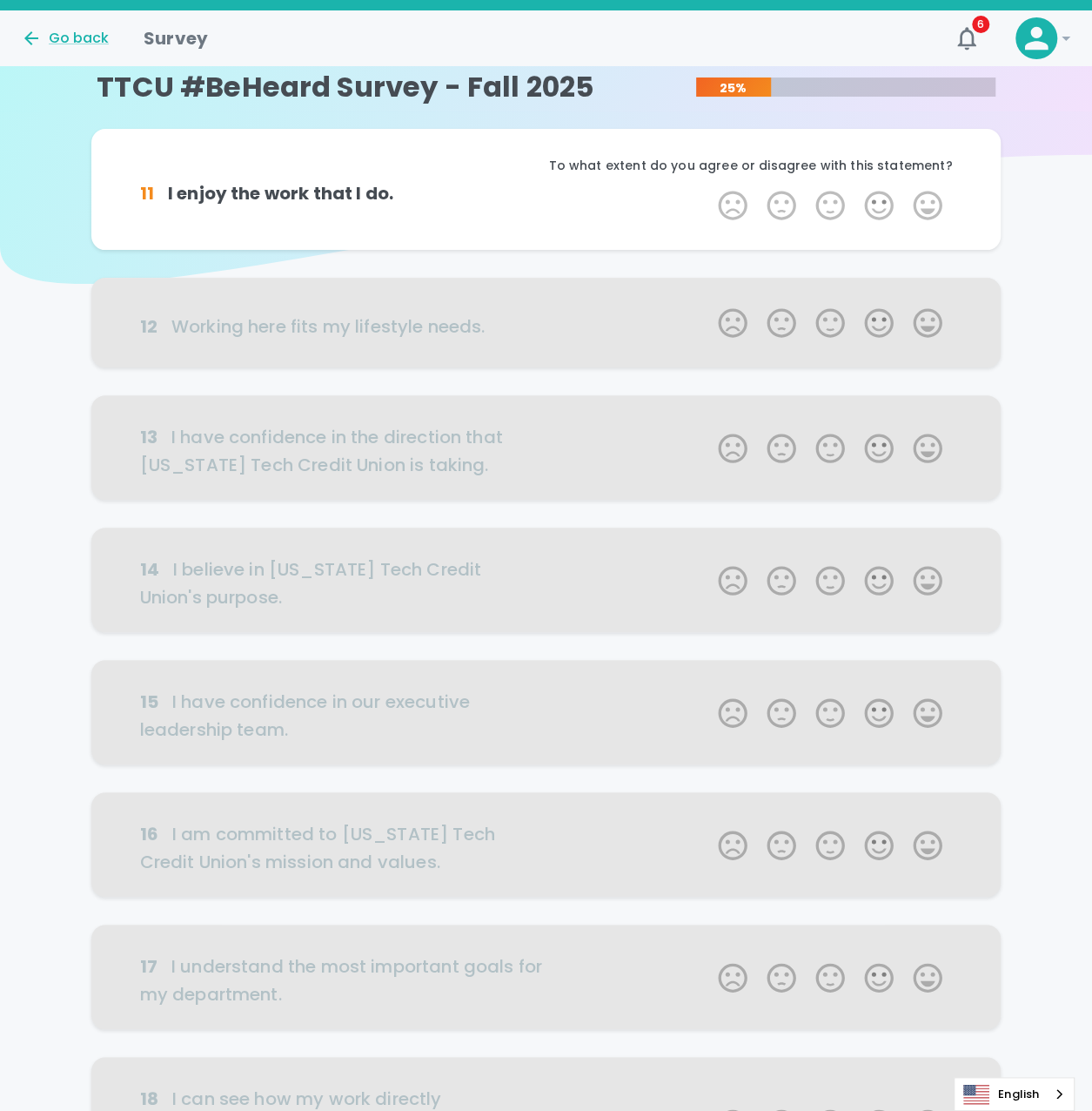
scroll to position [0, 0]
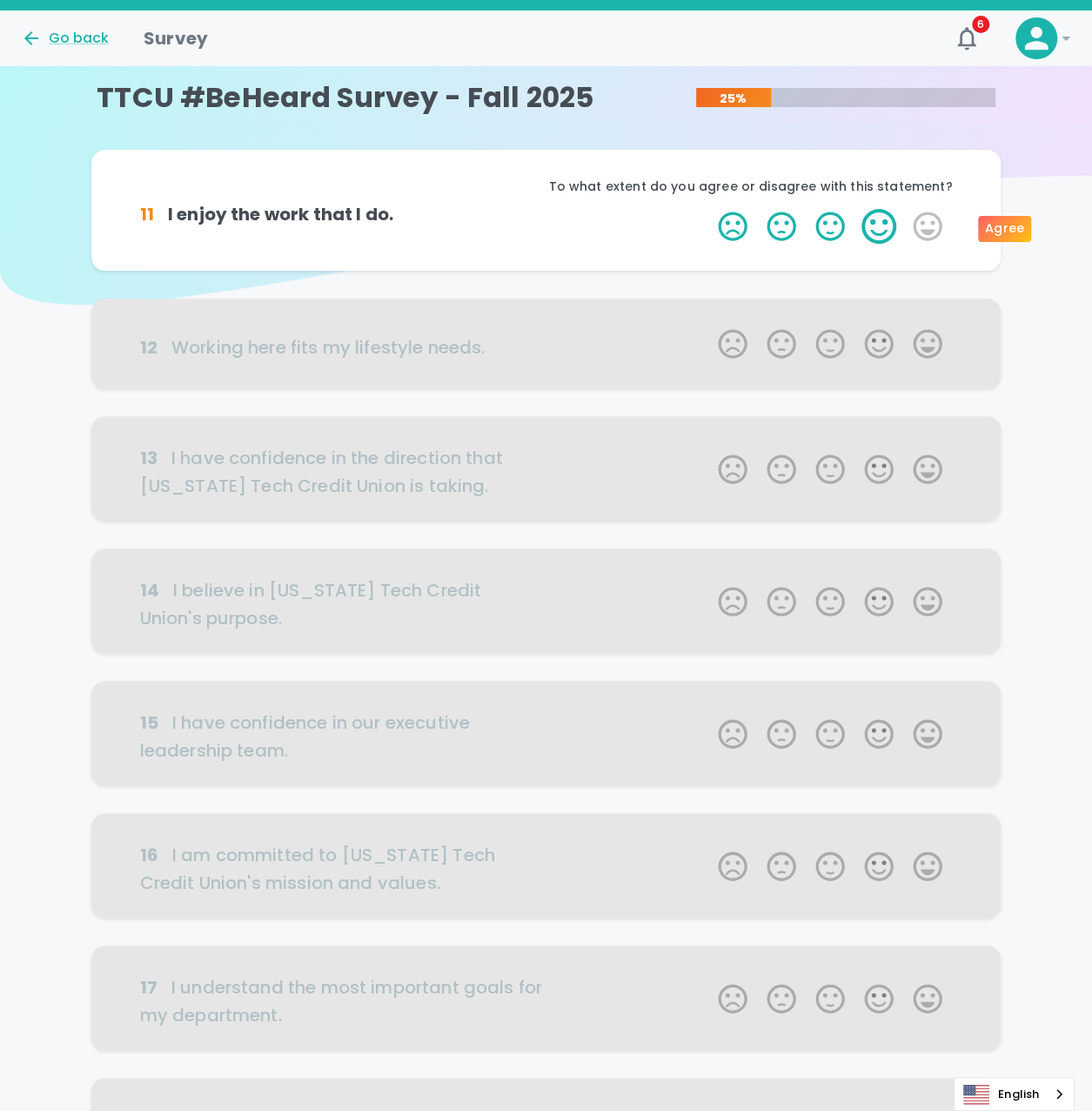
click at [878, 211] on label "4 Stars" at bounding box center [879, 226] width 48 height 35
click at [709, 209] on input "4 Stars" at bounding box center [708, 208] width 1 height 1
click at [879, 229] on label "4 Stars" at bounding box center [879, 226] width 48 height 35
click at [709, 209] on input "4 Stars" at bounding box center [708, 208] width 1 height 1
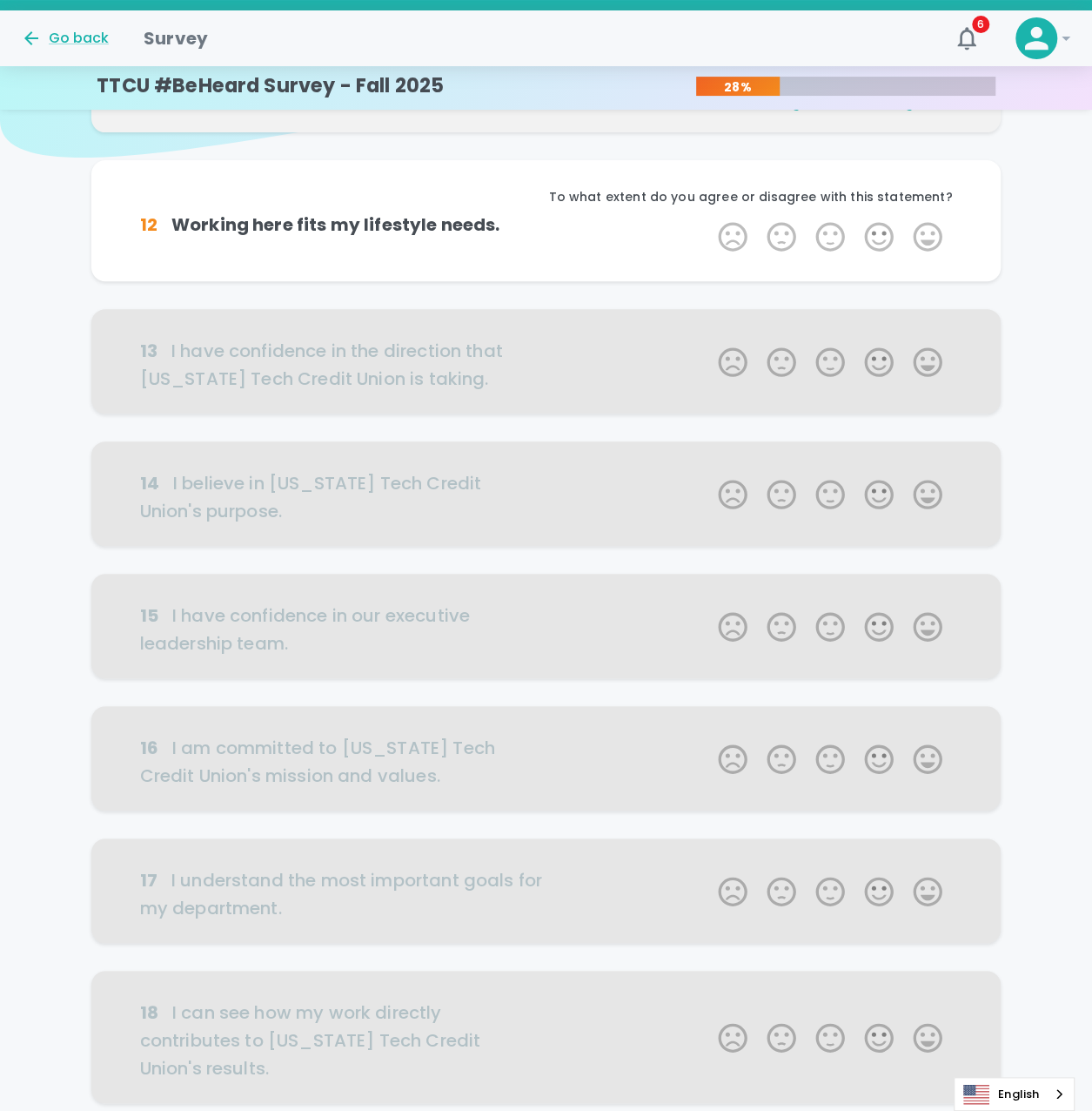
scroll to position [153, 0]
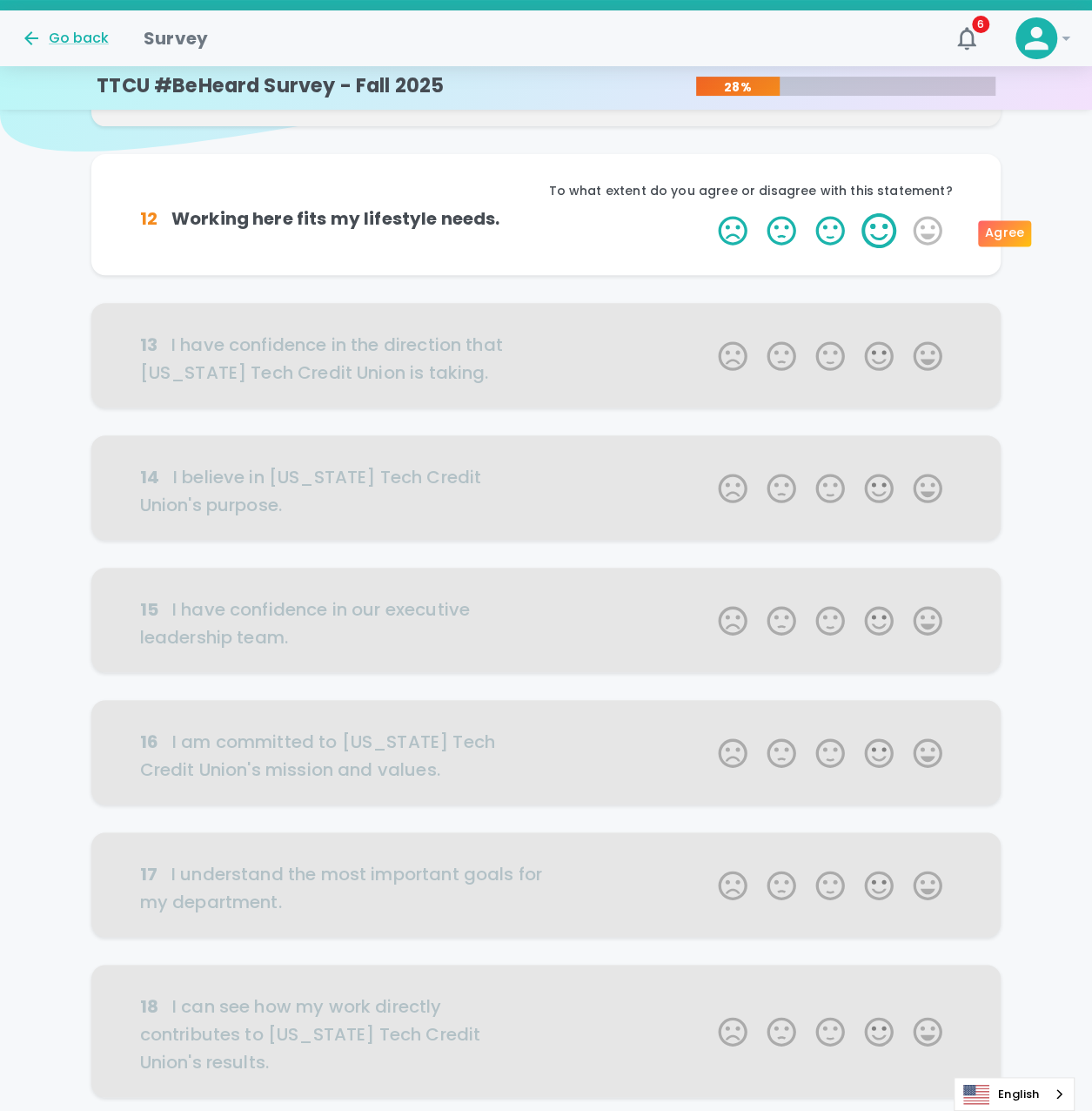
click at [881, 243] on label "4 Stars" at bounding box center [879, 230] width 48 height 35
click at [709, 213] on input "4 Stars" at bounding box center [708, 212] width 1 height 1
click at [827, 222] on label "3 Stars" at bounding box center [829, 230] width 48 height 35
click at [709, 213] on input "3 Stars" at bounding box center [708, 212] width 1 height 1
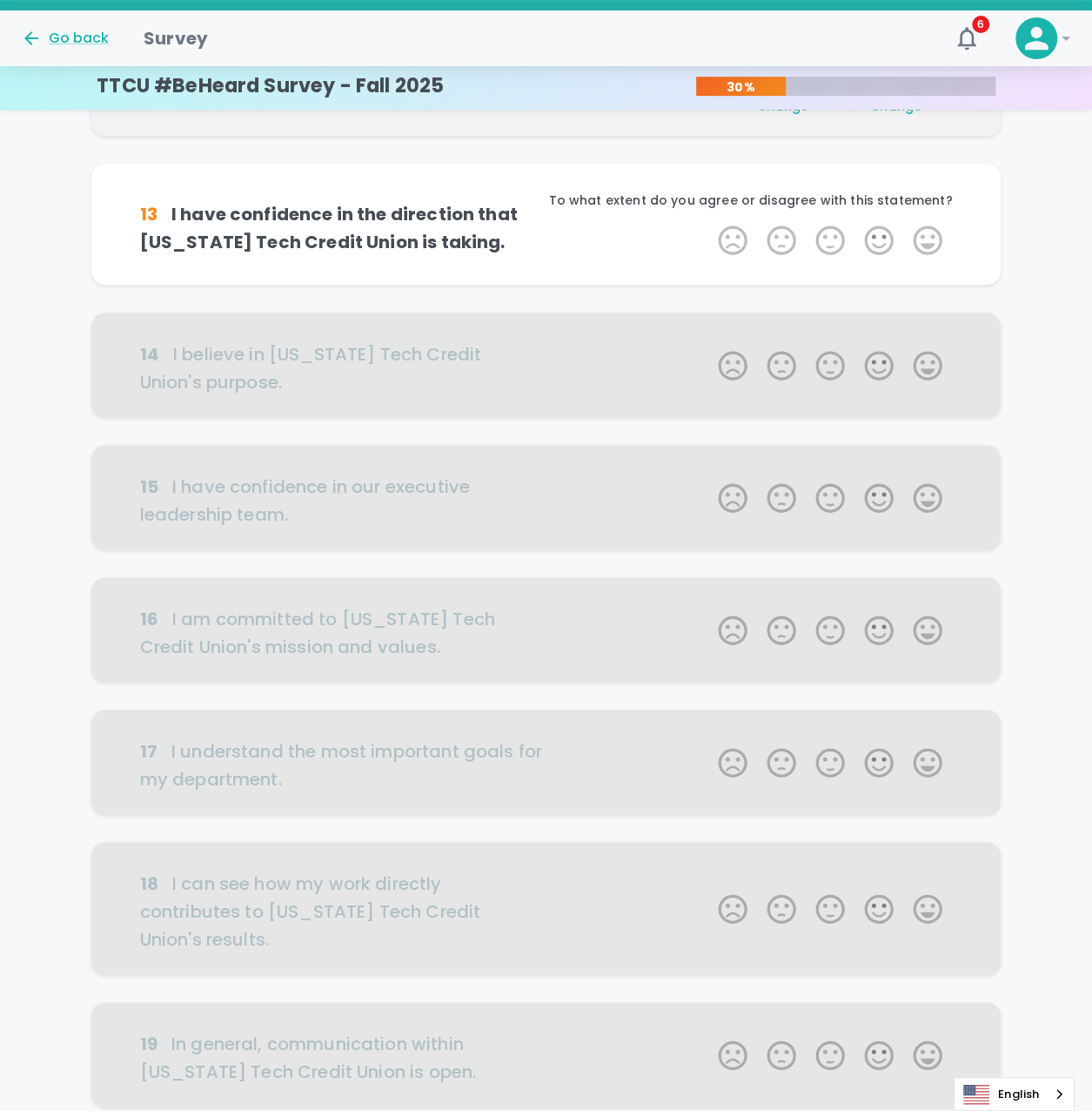
scroll to position [306, 0]
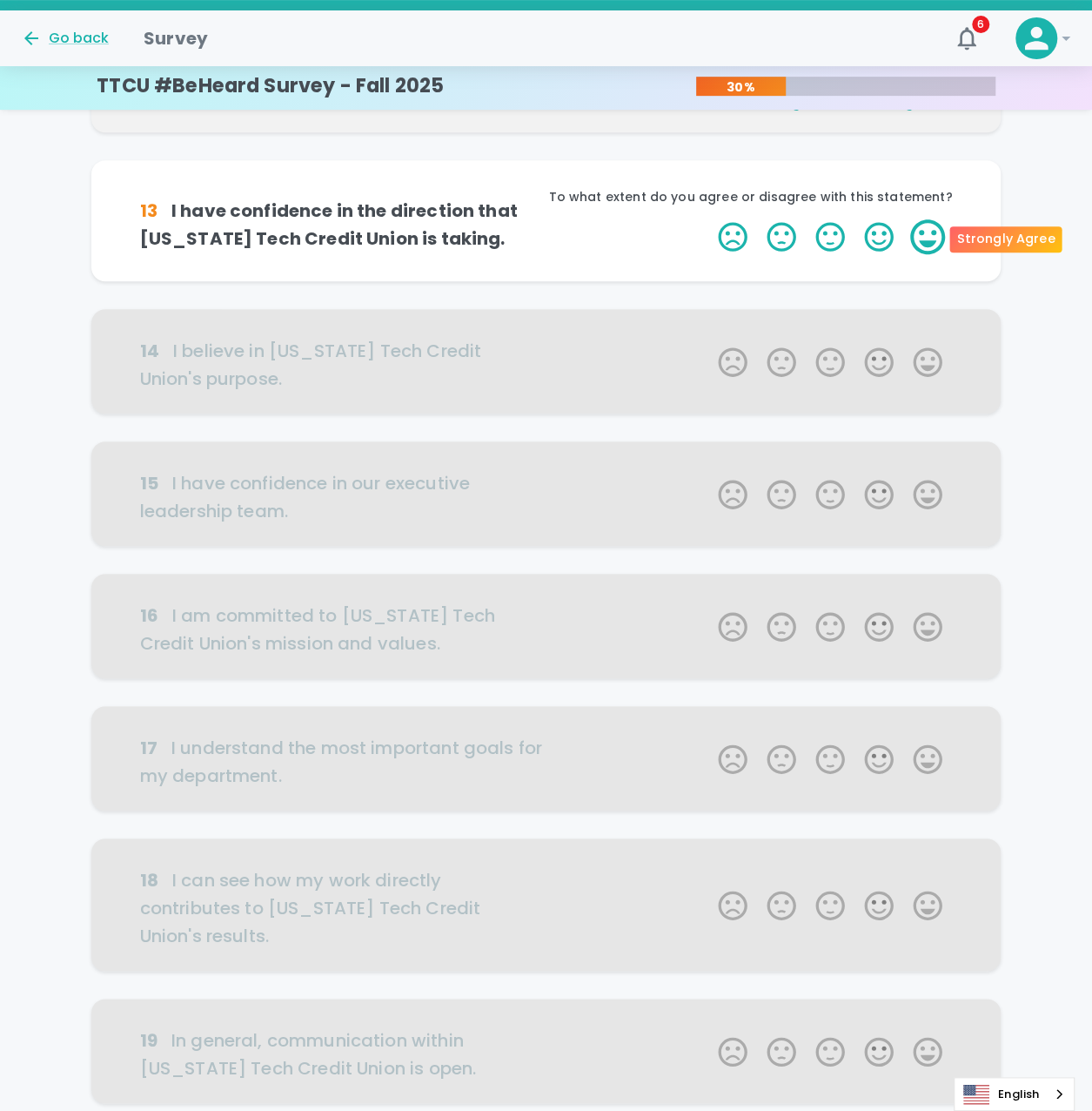
click at [926, 227] on label "5 Stars" at bounding box center [927, 236] width 48 height 35
click at [709, 219] on input "5 Stars" at bounding box center [708, 218] width 1 height 1
click at [926, 227] on label "5 Stars" at bounding box center [927, 236] width 48 height 35
click at [709, 219] on input "5 Stars" at bounding box center [708, 218] width 1 height 1
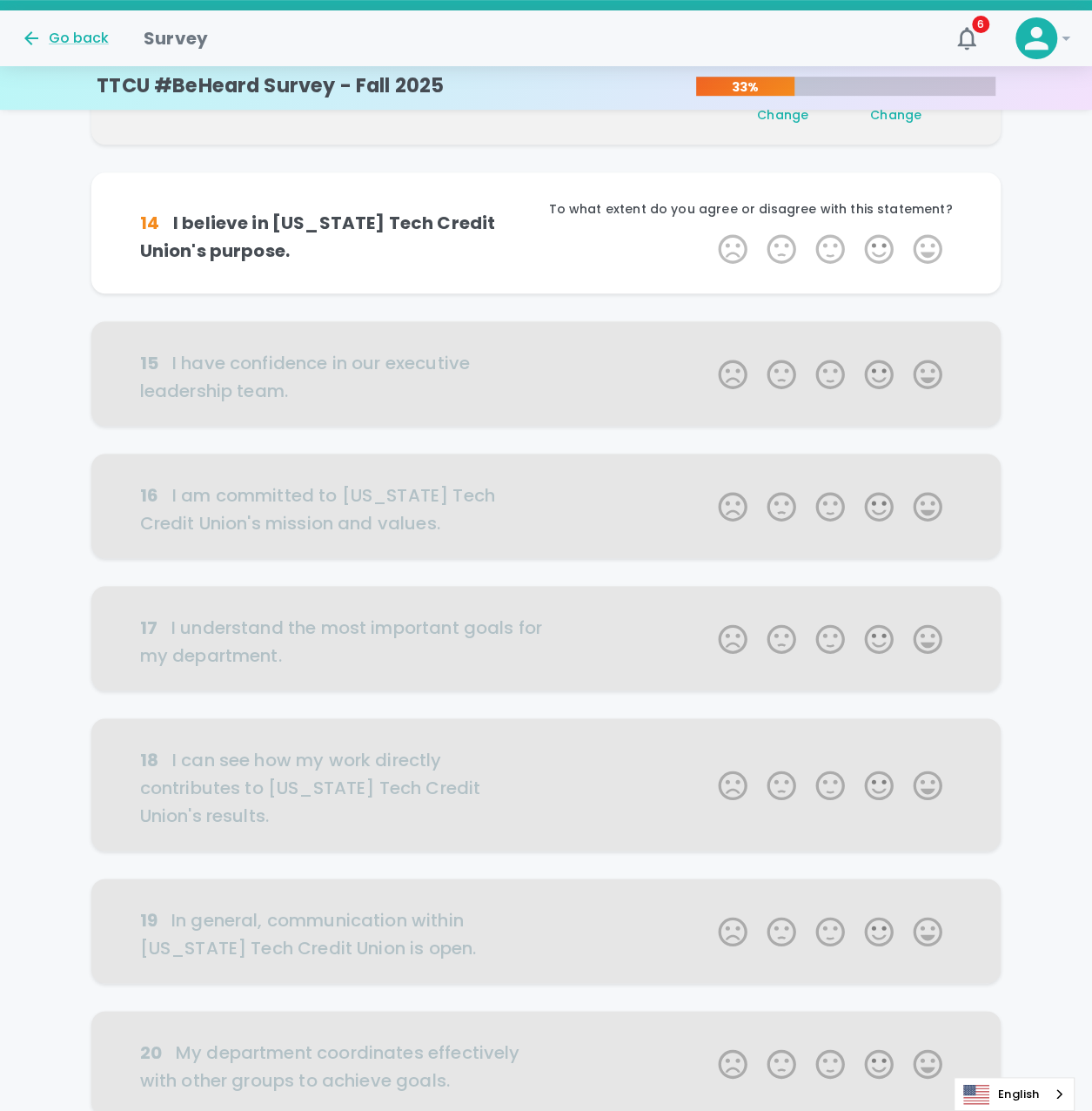
scroll to position [459, 0]
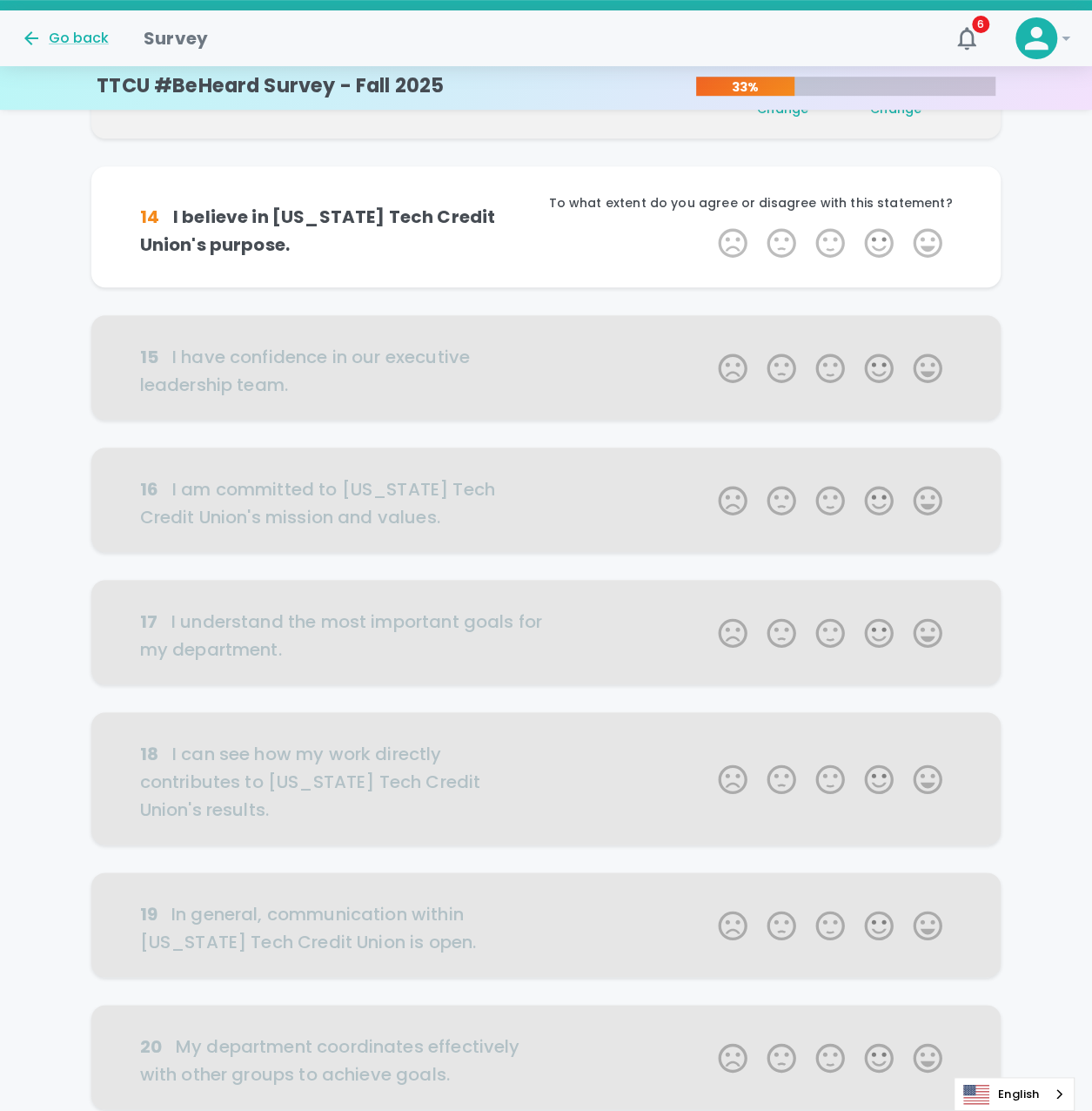
click at [926, 227] on label "5 Stars" at bounding box center [927, 242] width 48 height 35
click at [709, 225] on input "5 Stars" at bounding box center [708, 224] width 1 height 1
click at [927, 239] on label "5 Stars" at bounding box center [927, 242] width 48 height 35
click at [709, 225] on input "5 Stars" at bounding box center [708, 224] width 1 height 1
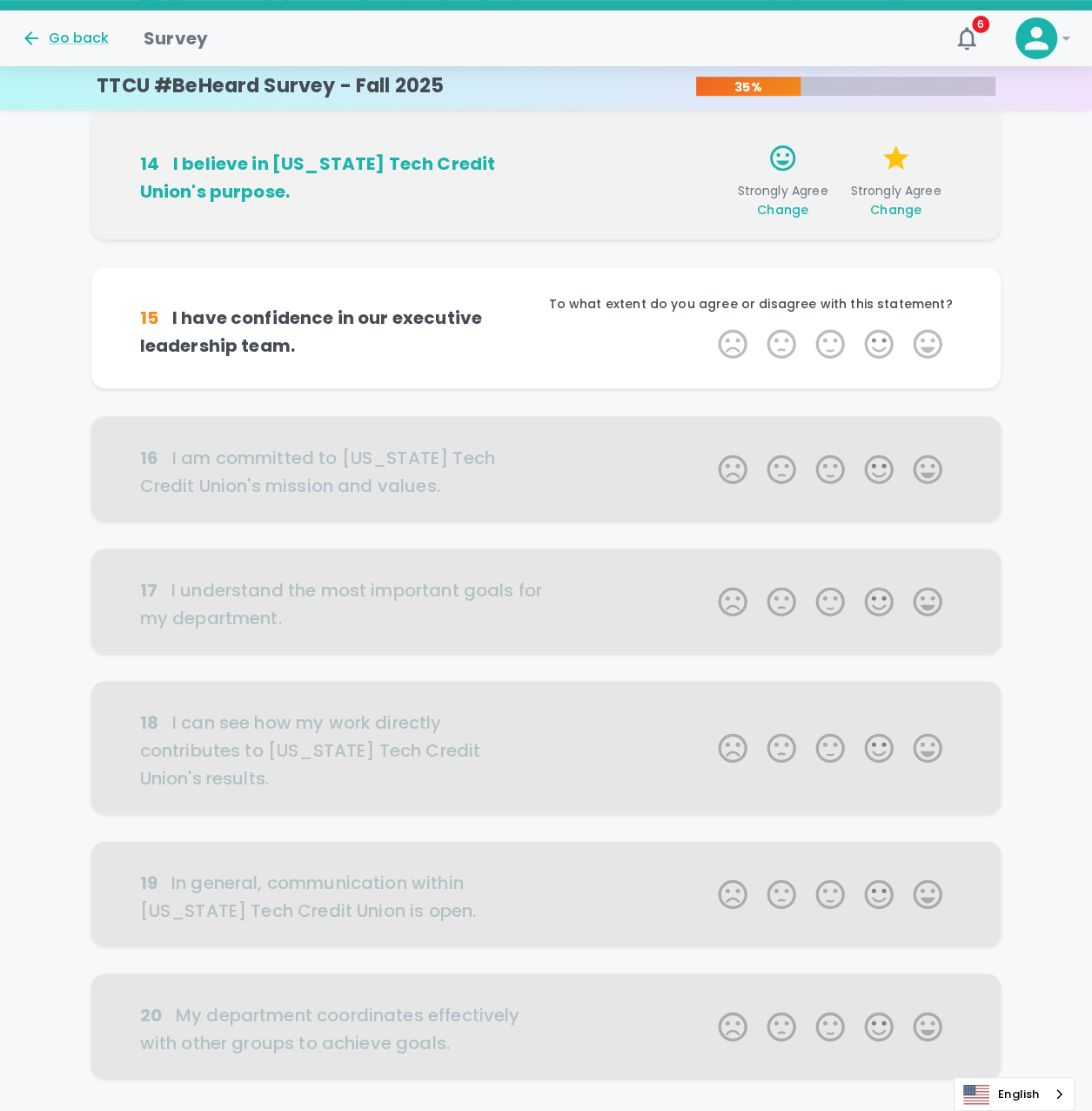
scroll to position [613, 0]
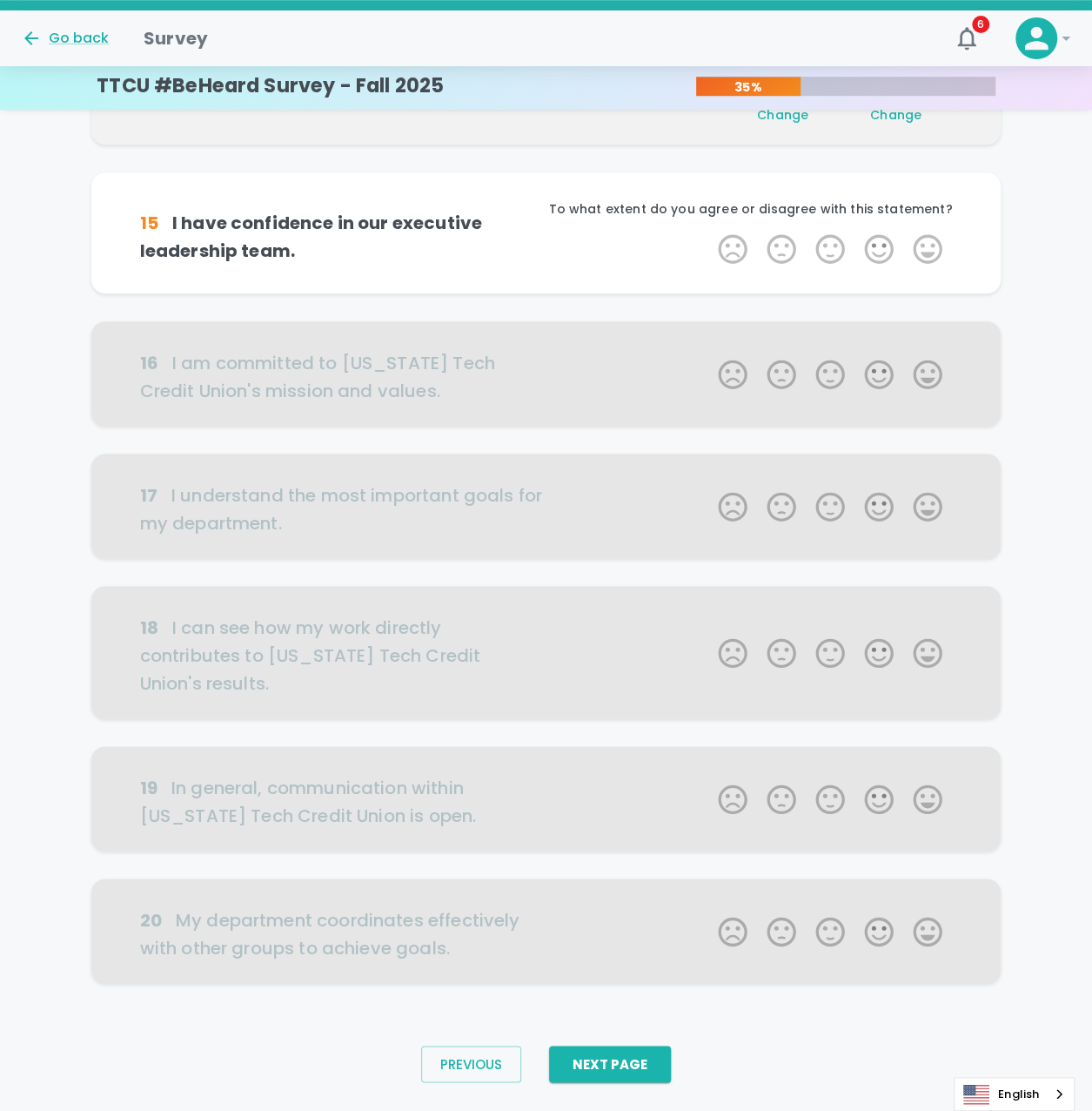
click at [927, 239] on label "5 Stars" at bounding box center [927, 249] width 48 height 35
click at [709, 232] on input "5 Stars" at bounding box center [708, 231] width 1 height 1
click at [927, 239] on label "5 Stars" at bounding box center [927, 249] width 48 height 35
click at [709, 232] on input "5 Stars" at bounding box center [708, 231] width 1 height 1
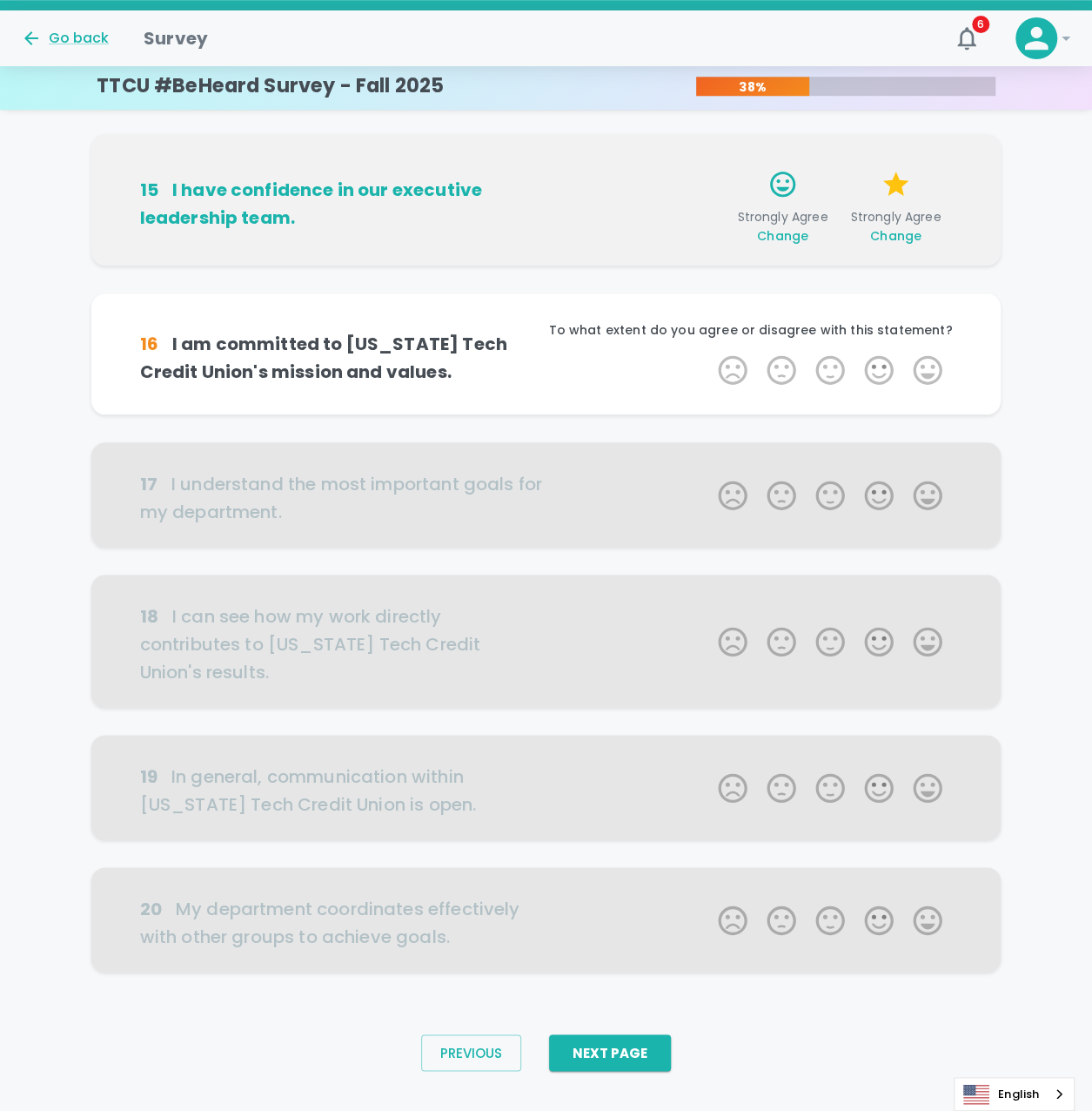
scroll to position [653, 0]
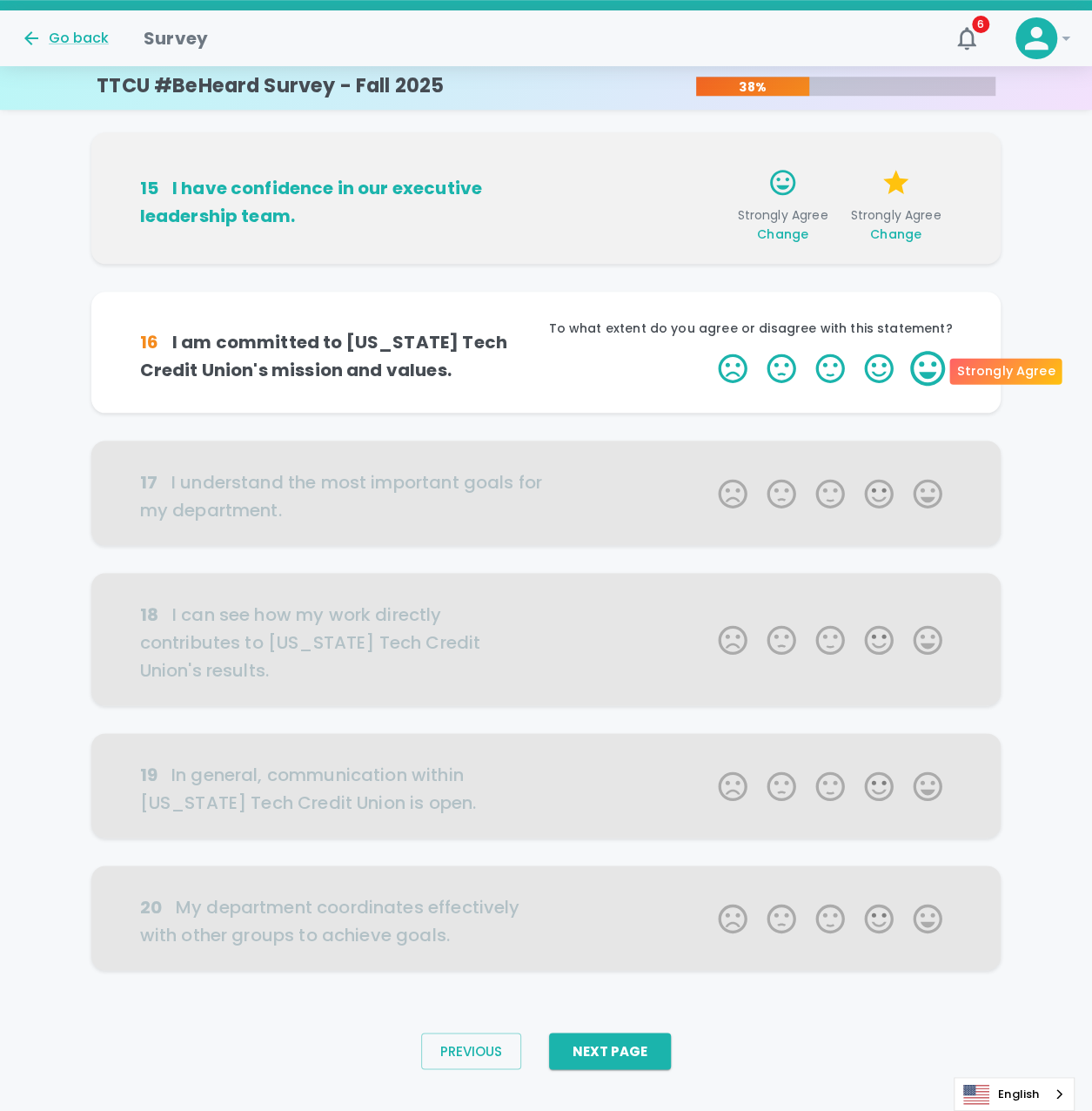
click at [923, 361] on label "5 Stars" at bounding box center [927, 367] width 48 height 35
click at [709, 351] on input "5 Stars" at bounding box center [708, 350] width 1 height 1
click at [923, 361] on label "5 Stars" at bounding box center [927, 367] width 48 height 35
click at [709, 351] on input "5 Stars" at bounding box center [708, 350] width 1 height 1
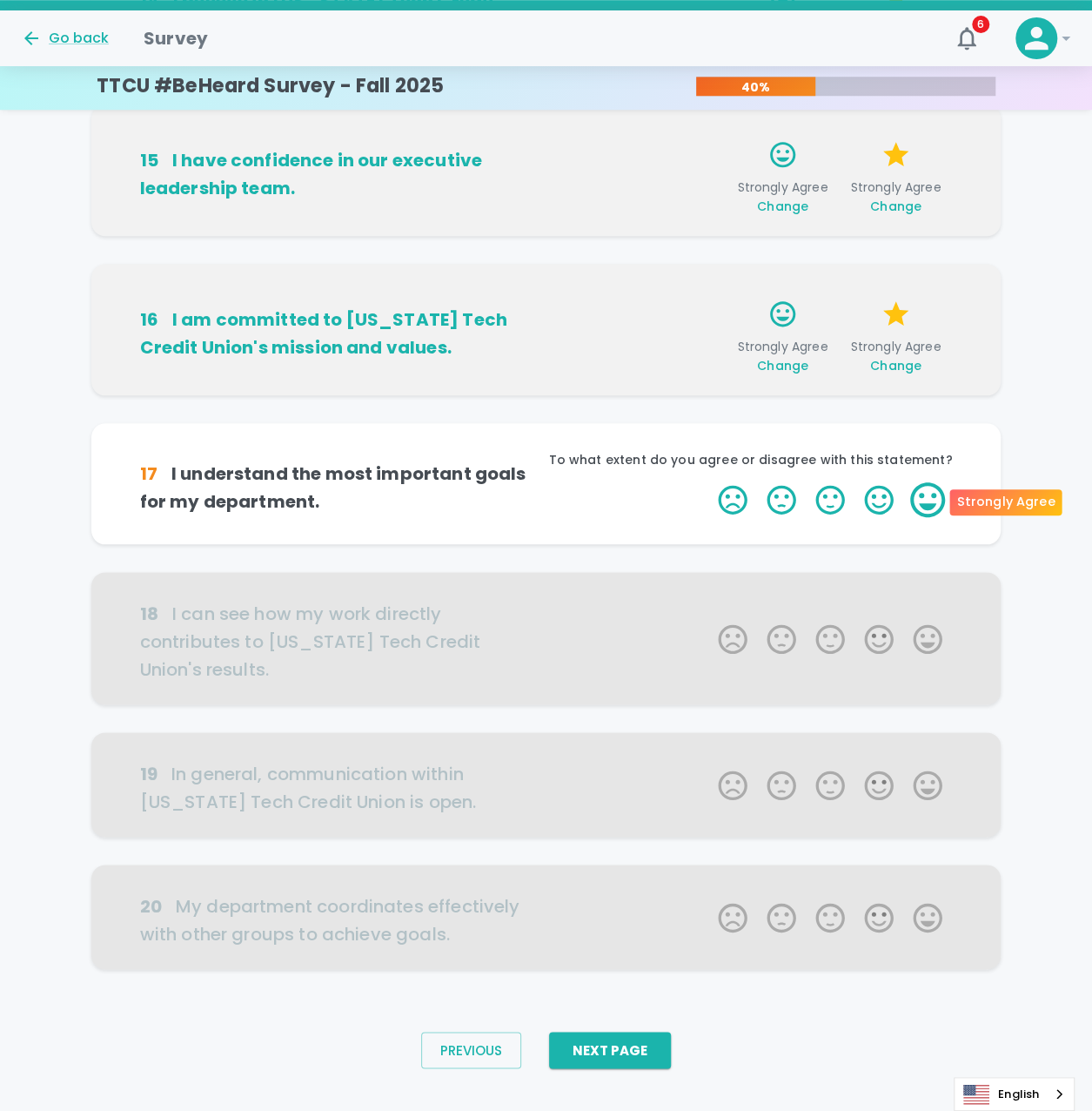
click at [938, 499] on label "5 Stars" at bounding box center [927, 499] width 48 height 35
click at [709, 482] on input "5 Stars" at bounding box center [708, 482] width 1 height 1
click at [938, 499] on label "5 Stars" at bounding box center [927, 499] width 48 height 35
click at [709, 482] on input "5 Stars" at bounding box center [708, 482] width 1 height 1
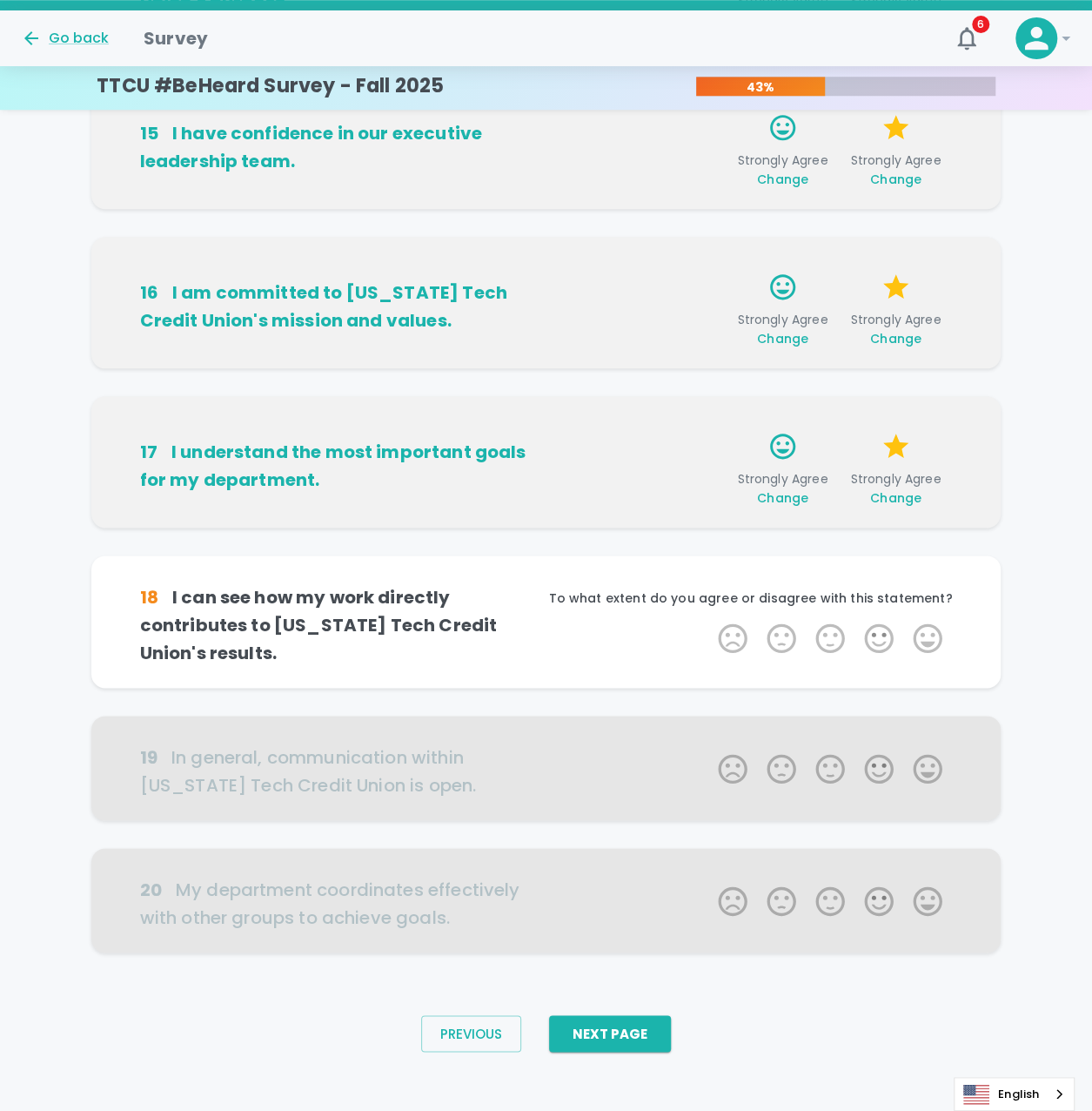
click at [917, 617] on div "To what extent do you agree or disagree with this statement?" at bounding box center [750, 605] width 407 height 32
click at [919, 624] on label "5 Stars" at bounding box center [927, 638] width 48 height 35
click at [709, 621] on input "5 Stars" at bounding box center [708, 620] width 1 height 1
click at [919, 624] on label "5 Stars" at bounding box center [927, 638] width 48 height 35
click at [709, 621] on input "5 Stars" at bounding box center [708, 620] width 1 height 1
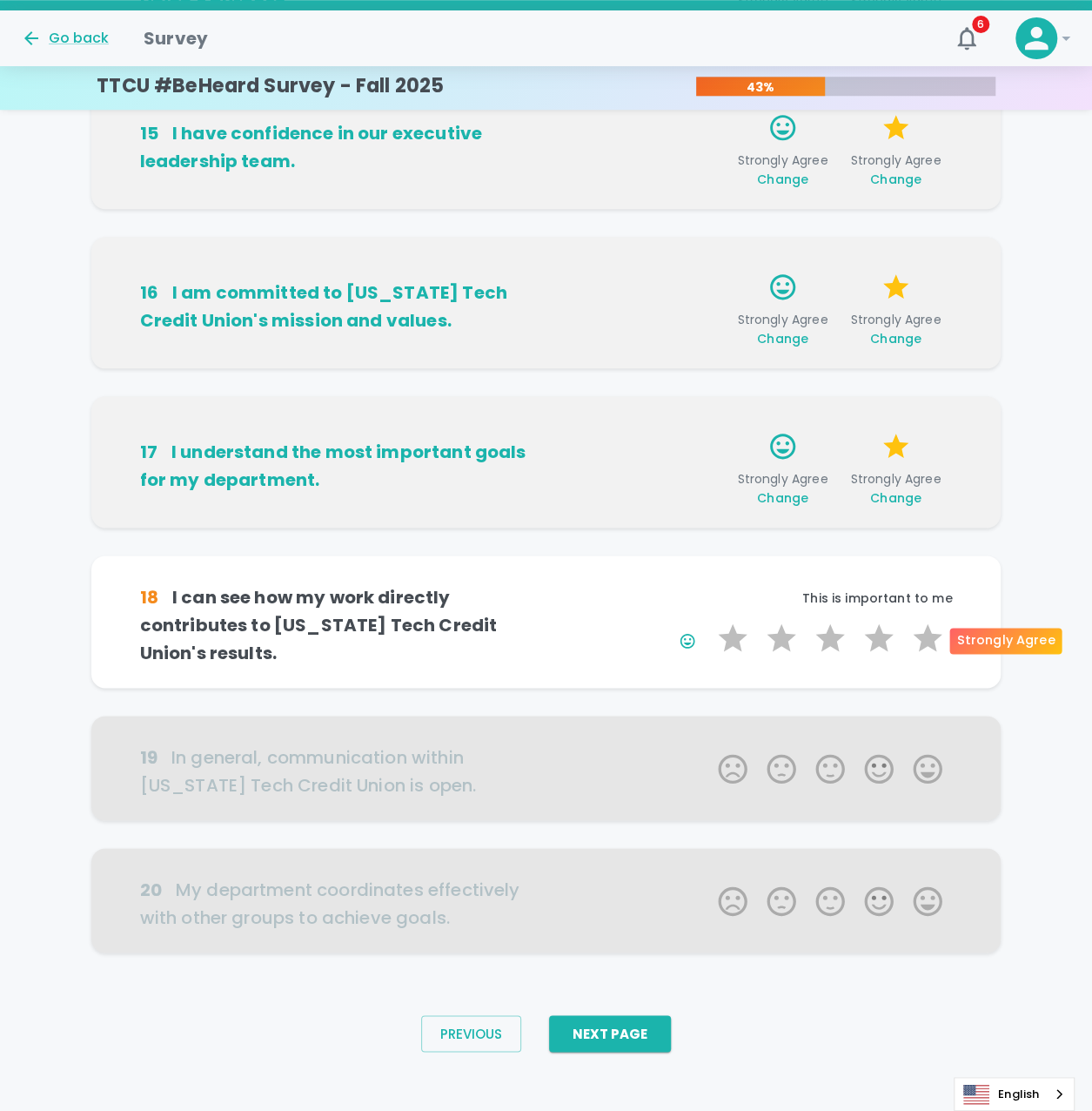
scroll to position [718, 0]
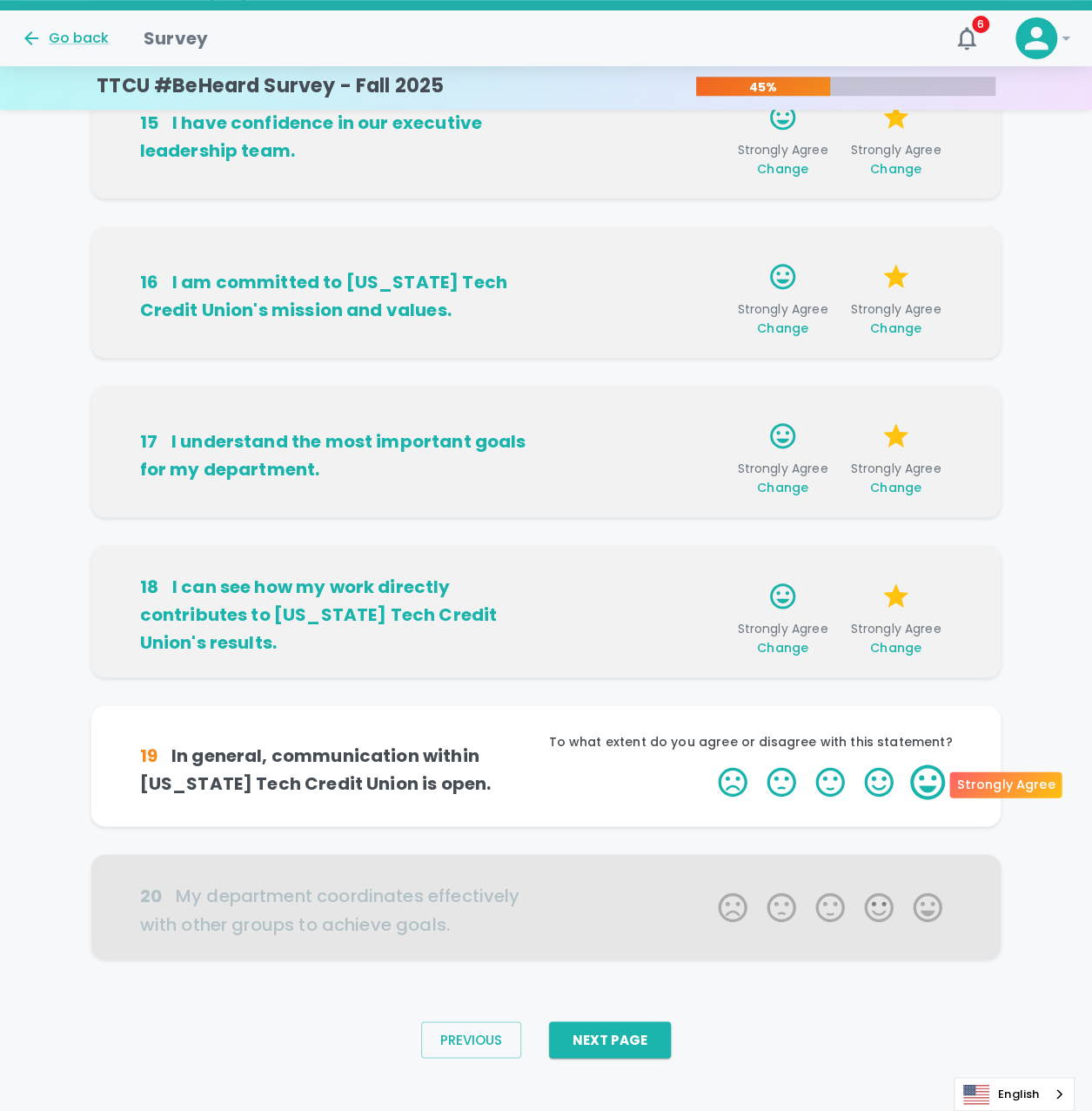
click at [930, 793] on label "5 Stars" at bounding box center [927, 781] width 48 height 35
click at [709, 764] on input "5 Stars" at bounding box center [708, 763] width 1 height 1
click at [930, 793] on label "5 Stars" at bounding box center [927, 781] width 48 height 35
click at [709, 764] on input "5 Stars" at bounding box center [708, 763] width 1 height 1
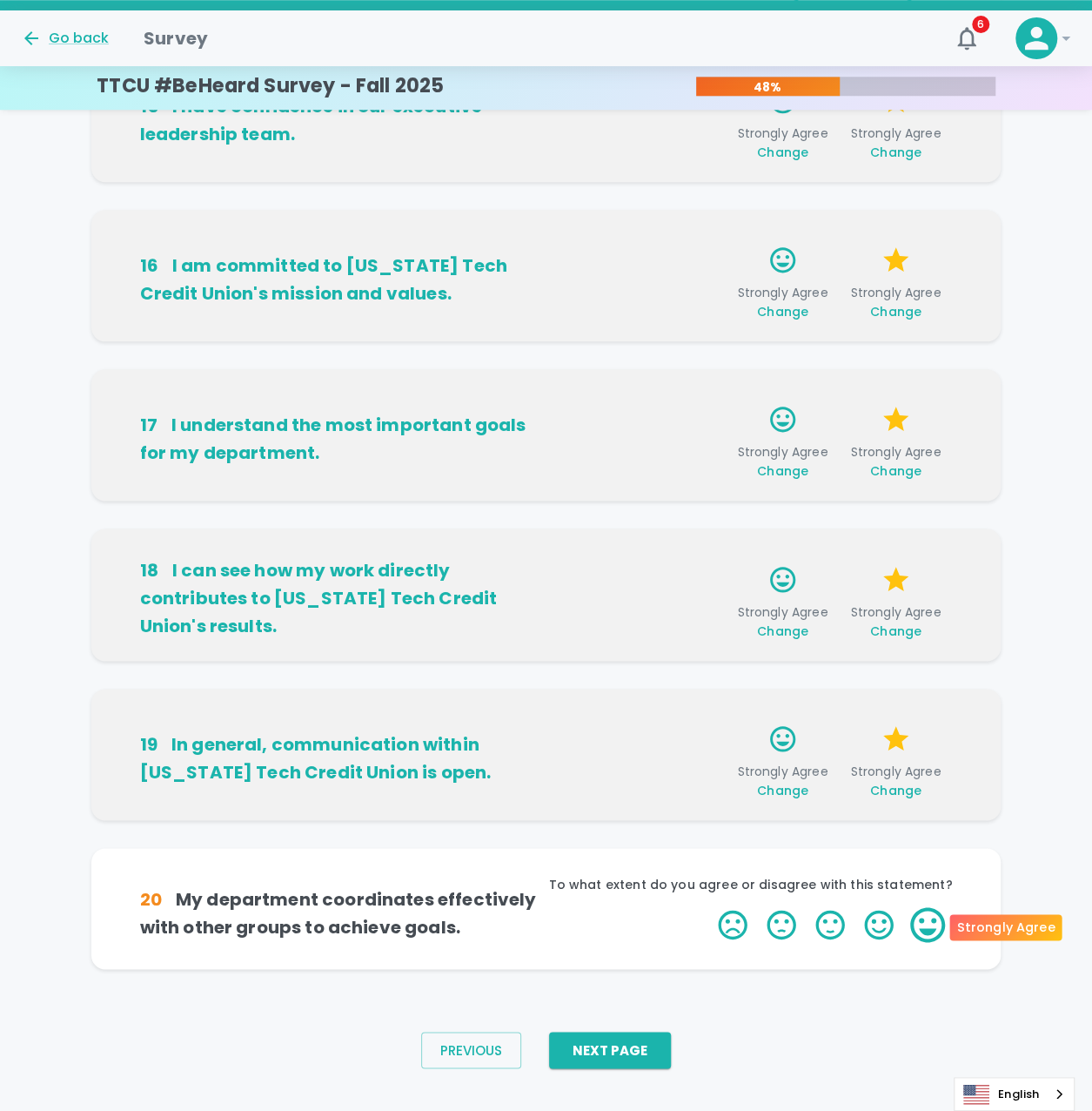
click at [930, 930] on label "5 Stars" at bounding box center [927, 924] width 48 height 35
click at [709, 908] on input "5 Stars" at bounding box center [708, 907] width 1 height 1
click at [930, 930] on label "5 Stars" at bounding box center [927, 924] width 48 height 35
click at [709, 908] on input "5 Stars" at bounding box center [708, 907] width 1 height 1
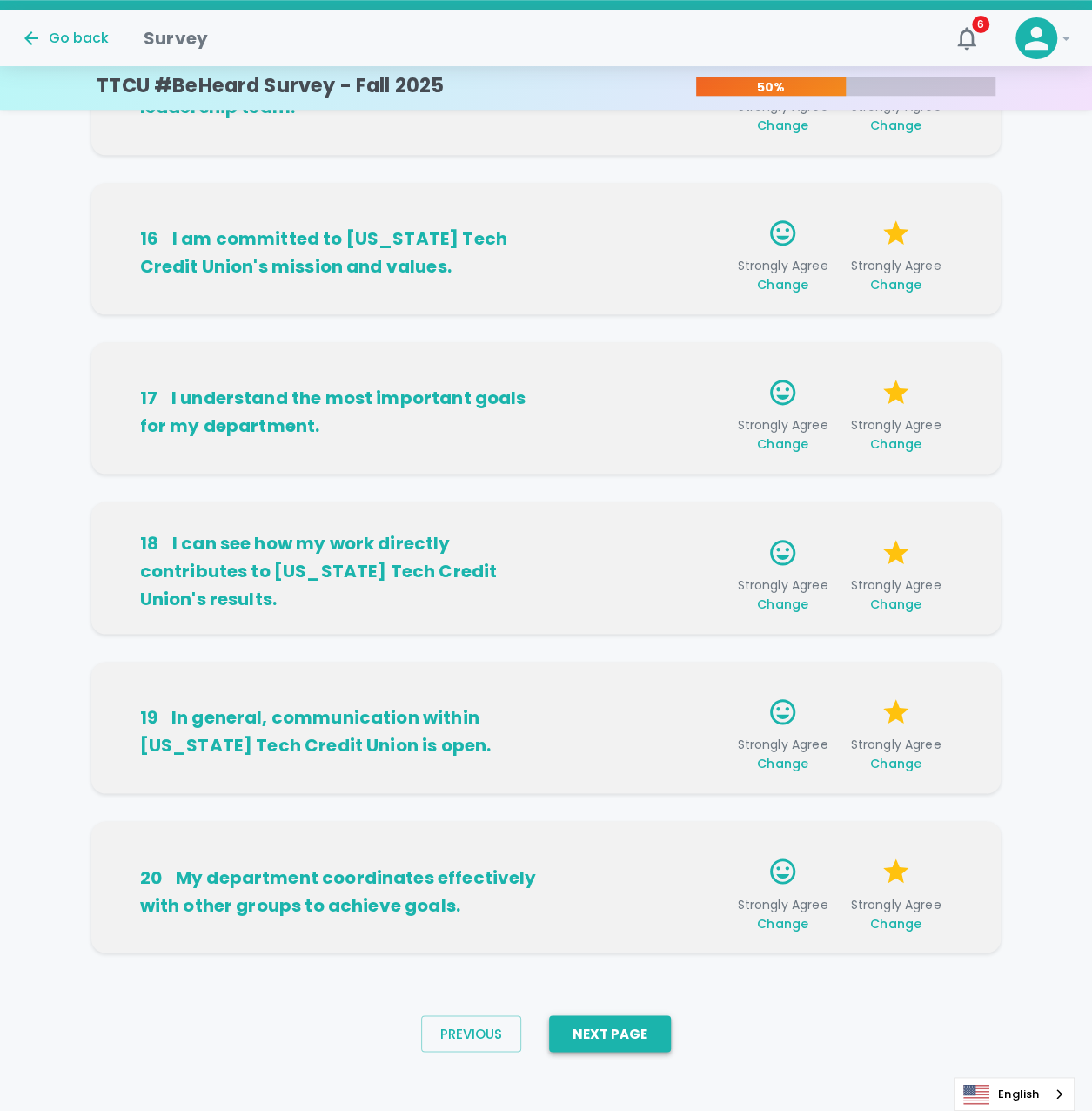
click at [663, 1039] on button "Next Page" at bounding box center [609, 1033] width 121 height 37
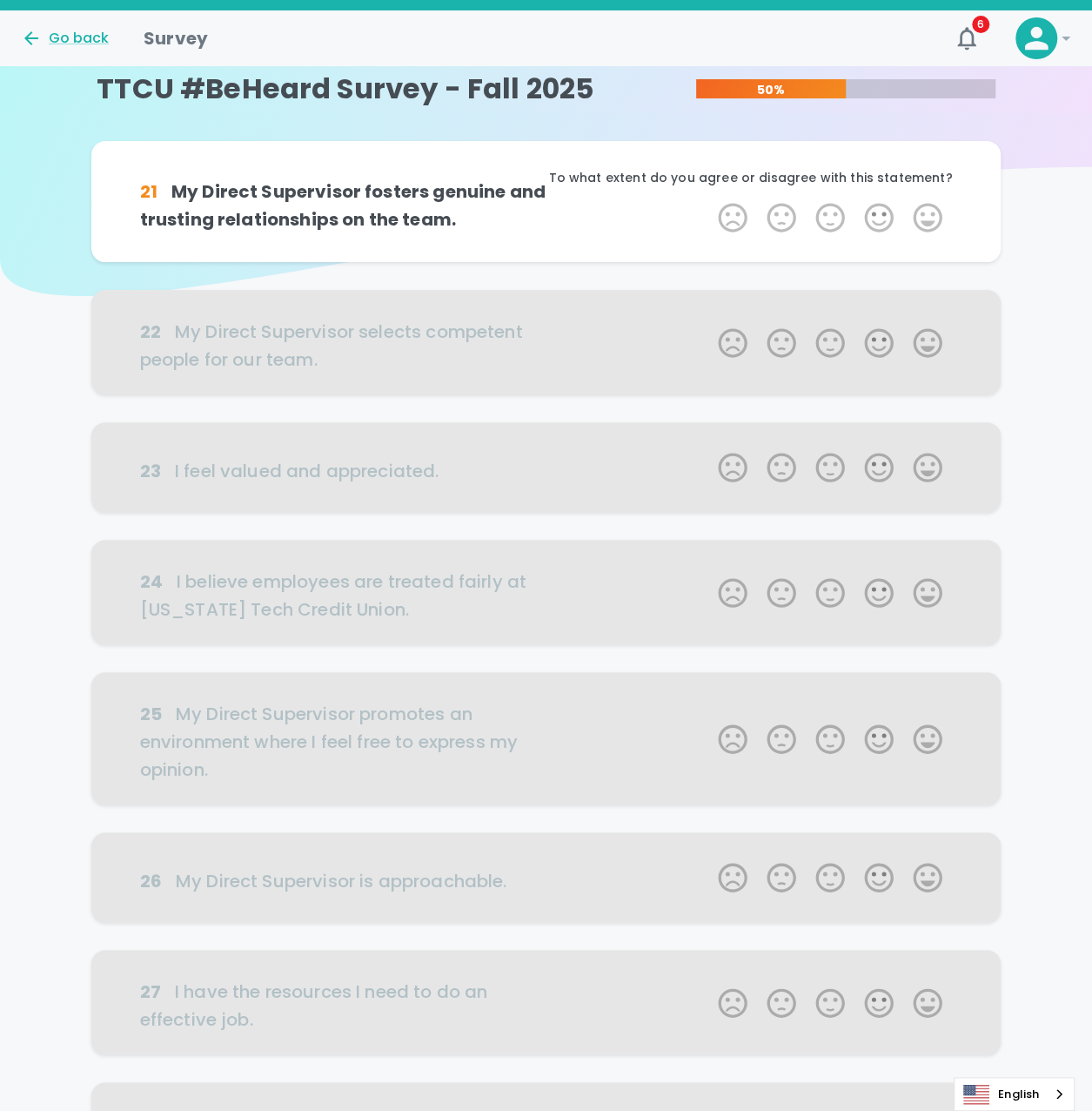
scroll to position [0, 0]
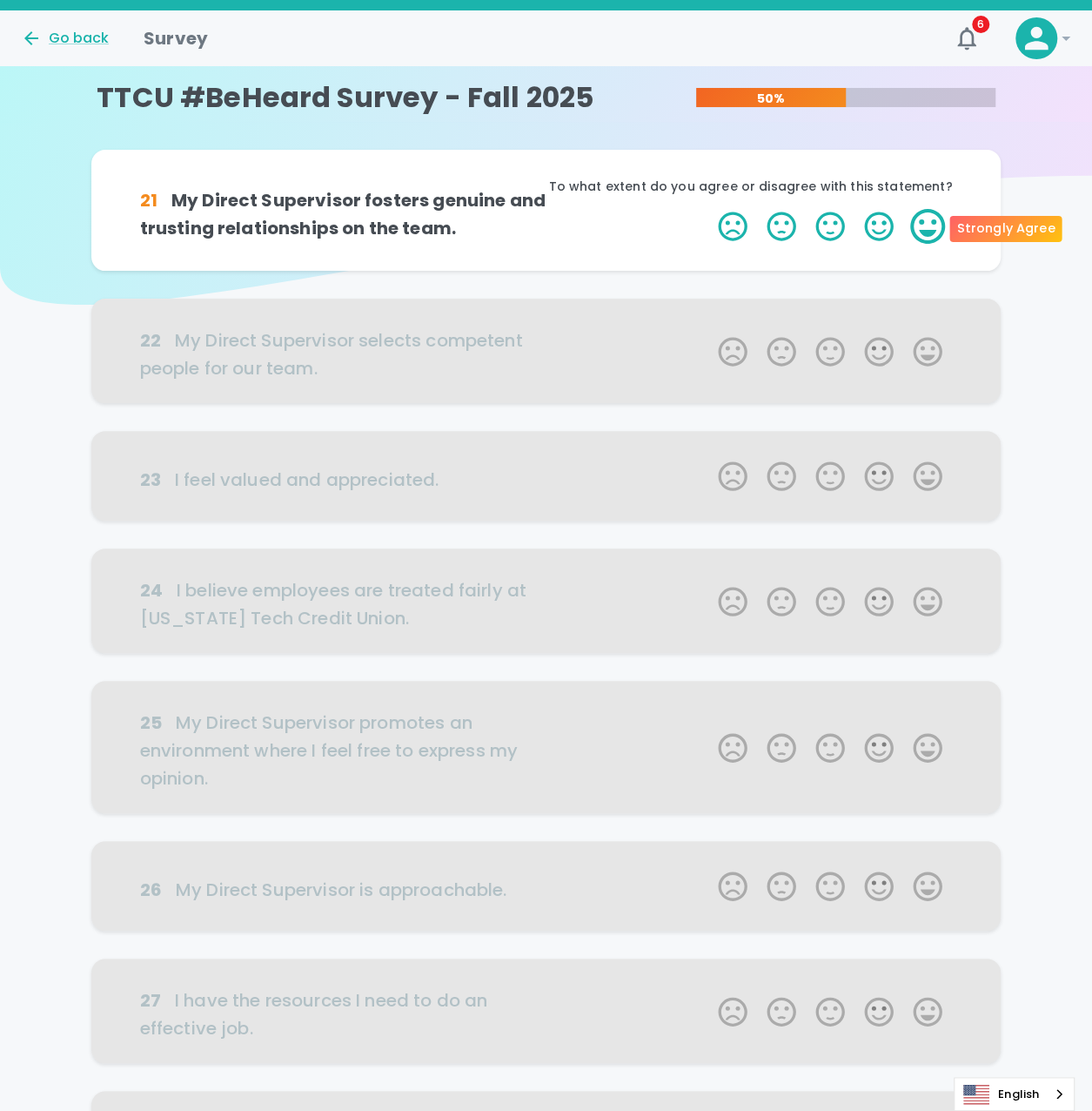
click at [923, 211] on label "5 Stars" at bounding box center [927, 226] width 48 height 35
click at [709, 209] on input "5 Stars" at bounding box center [708, 208] width 1 height 1
click at [923, 211] on label "5 Stars" at bounding box center [927, 226] width 48 height 35
click at [709, 209] on input "5 Stars" at bounding box center [708, 208] width 1 height 1
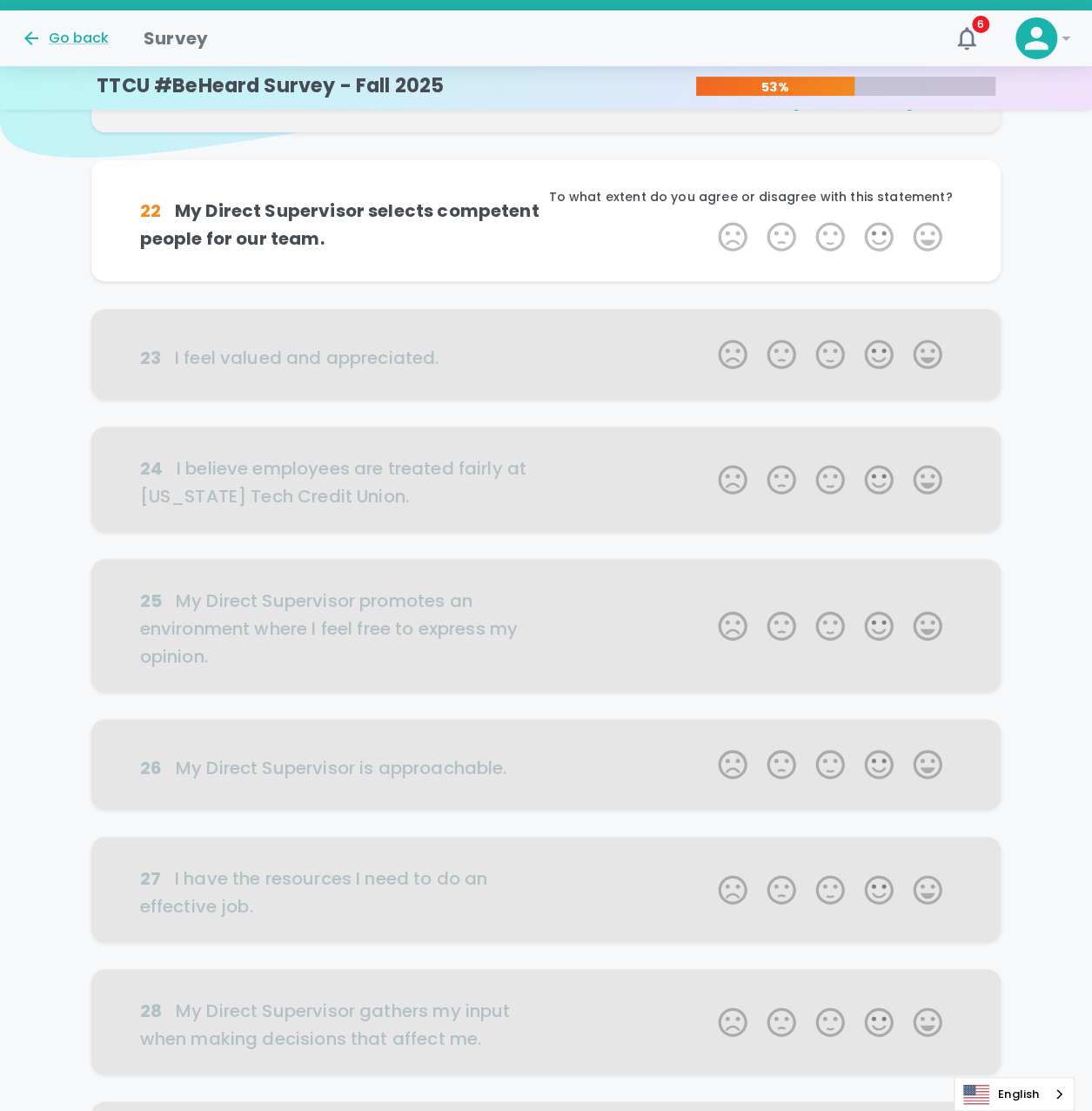
scroll to position [153, 0]
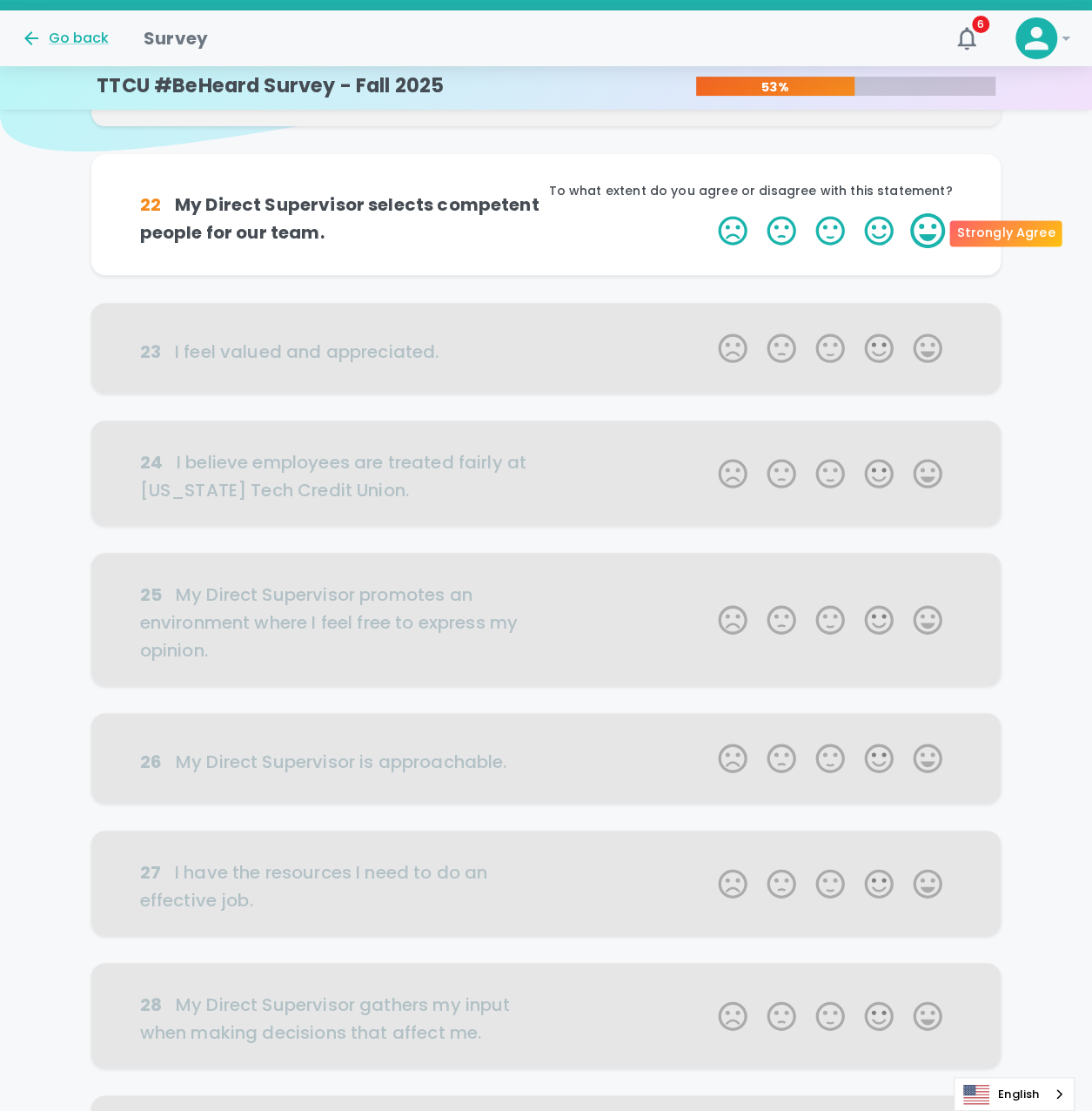
click at [935, 237] on label "5 Stars" at bounding box center [927, 230] width 48 height 35
click at [709, 213] on input "5 Stars" at bounding box center [708, 212] width 1 height 1
click at [935, 237] on label "5 Stars" at bounding box center [927, 230] width 48 height 35
click at [709, 213] on input "5 Stars" at bounding box center [708, 212] width 1 height 1
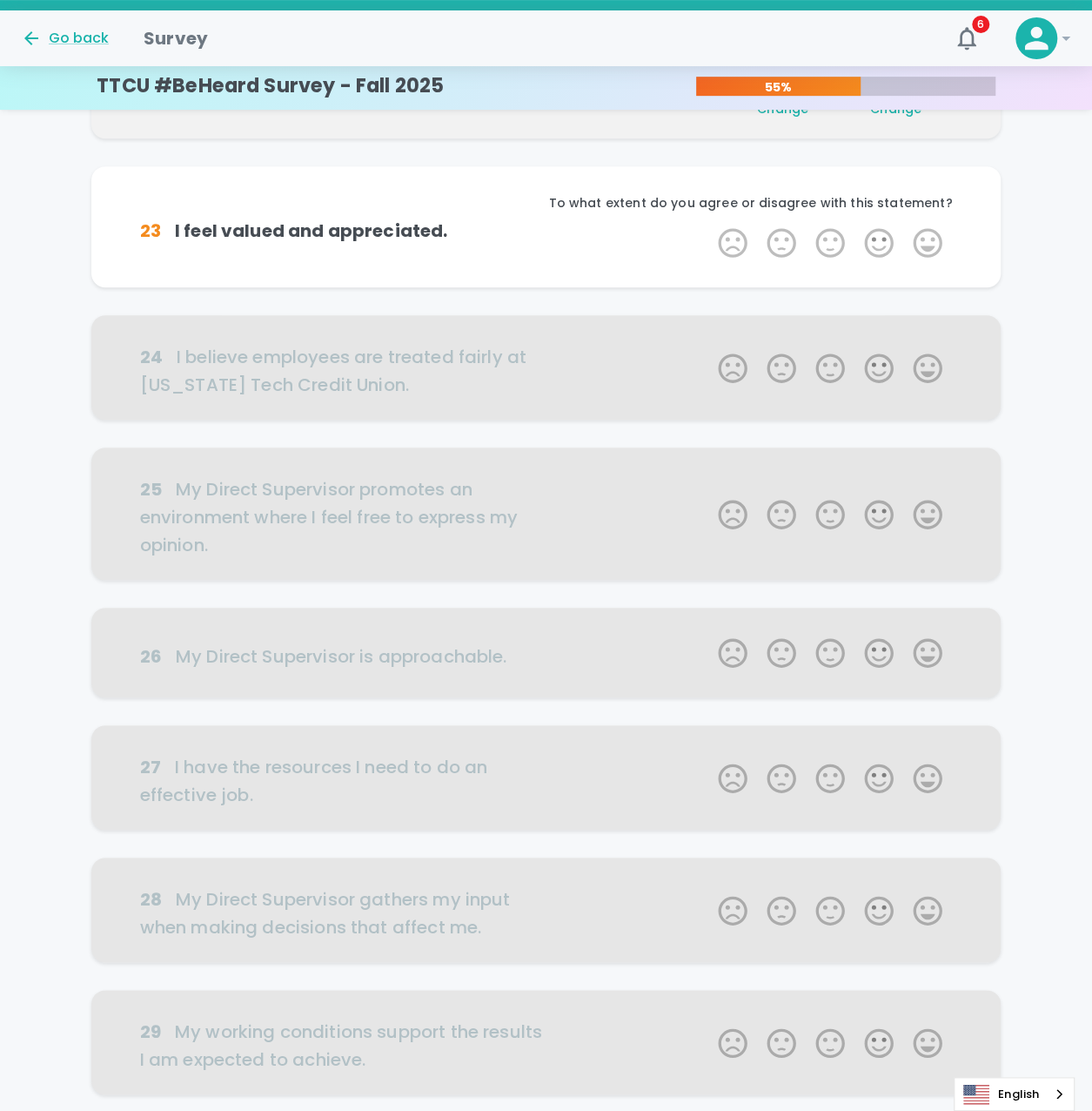
scroll to position [306, 0]
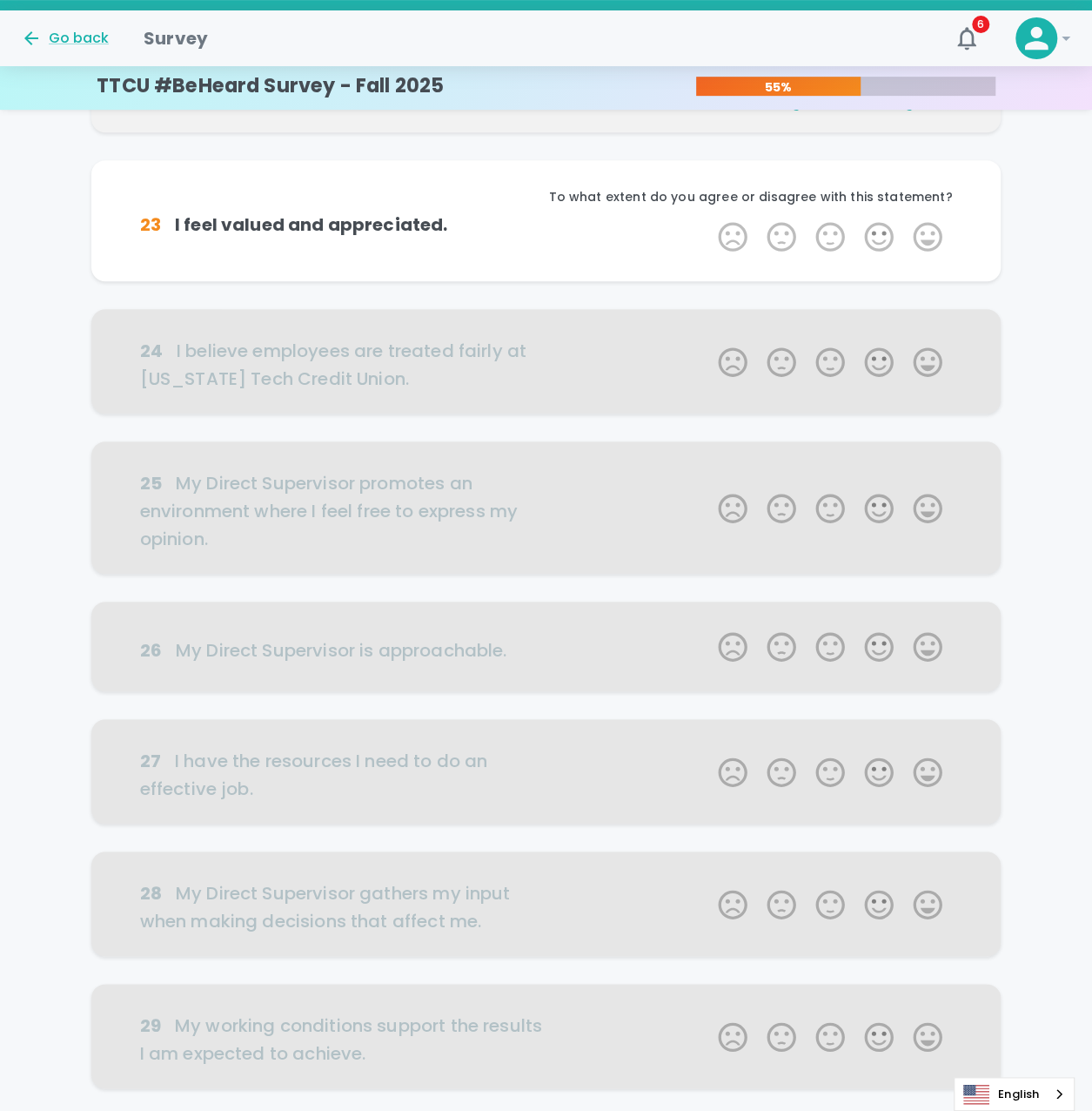
click at [935, 237] on label "5 Stars" at bounding box center [927, 236] width 48 height 35
click at [709, 219] on input "5 Stars" at bounding box center [708, 218] width 1 height 1
click at [935, 237] on label "5 Stars" at bounding box center [927, 236] width 48 height 35
click at [709, 219] on input "5 Stars" at bounding box center [708, 218] width 1 height 1
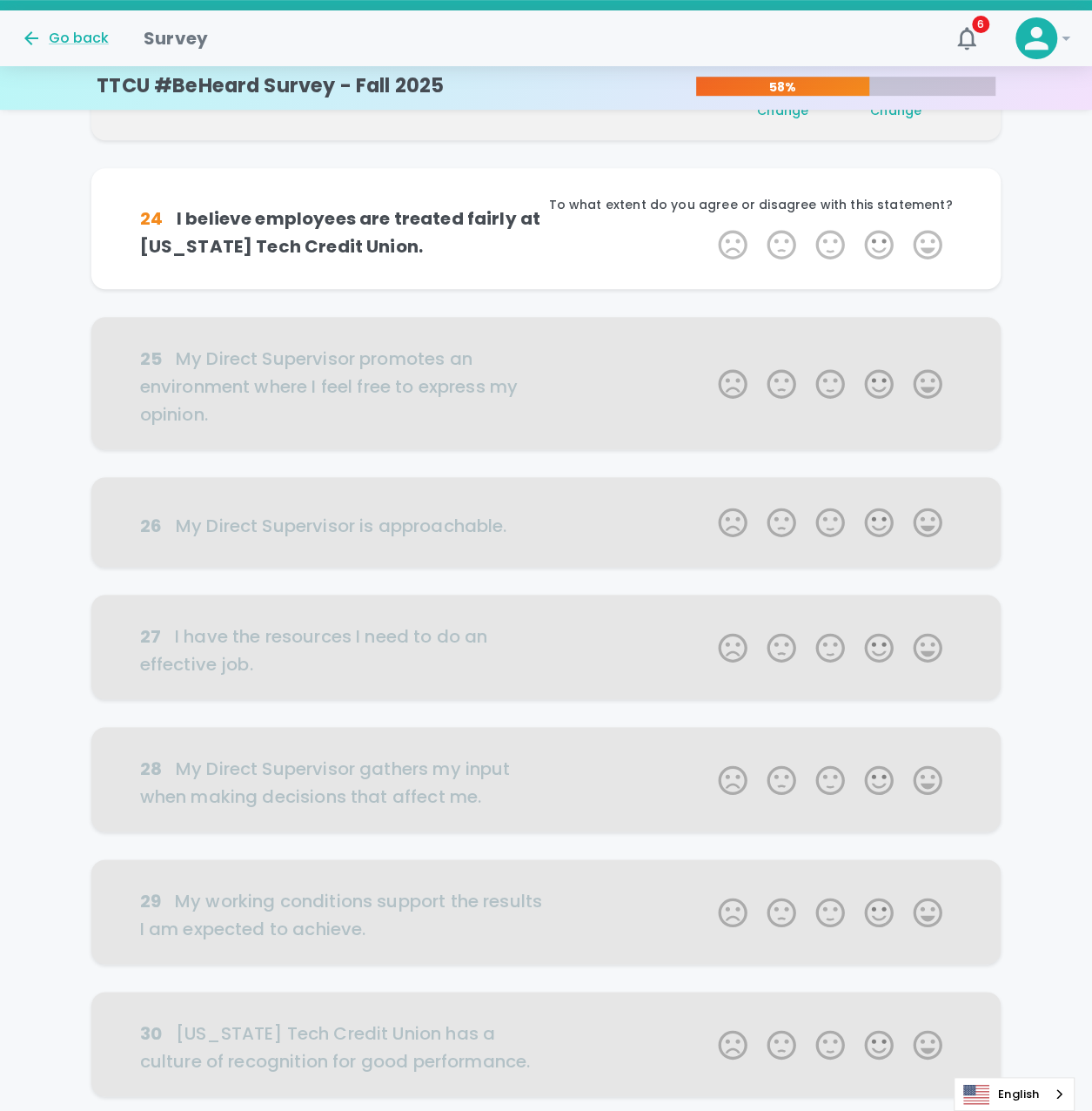
scroll to position [459, 0]
click at [935, 237] on label "5 Stars" at bounding box center [927, 242] width 48 height 35
click at [709, 225] on input "5 Stars" at bounding box center [708, 224] width 1 height 1
click at [935, 237] on label "5 Stars" at bounding box center [927, 242] width 48 height 35
click at [709, 225] on input "5 Stars" at bounding box center [708, 224] width 1 height 1
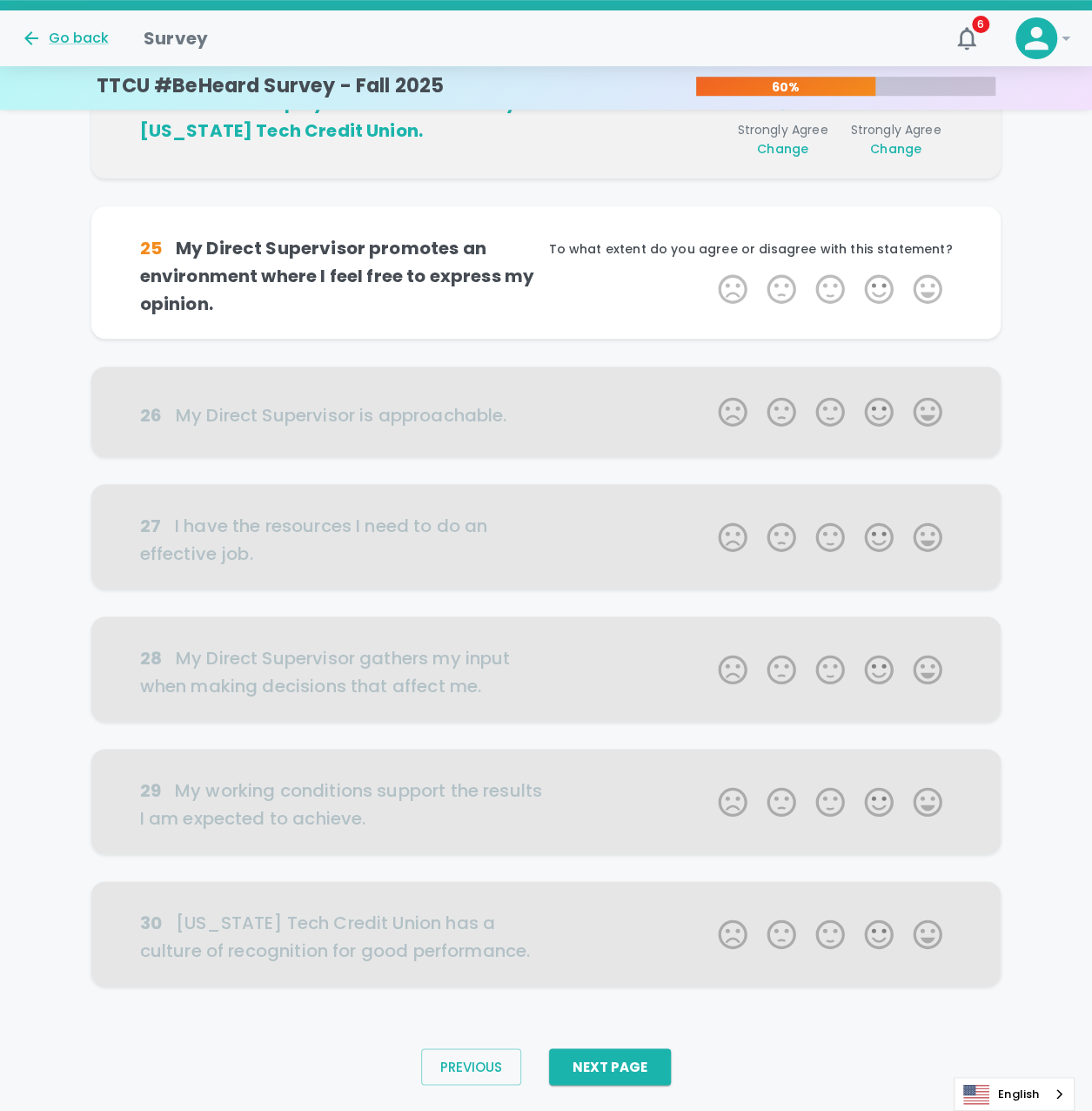
scroll to position [611, 0]
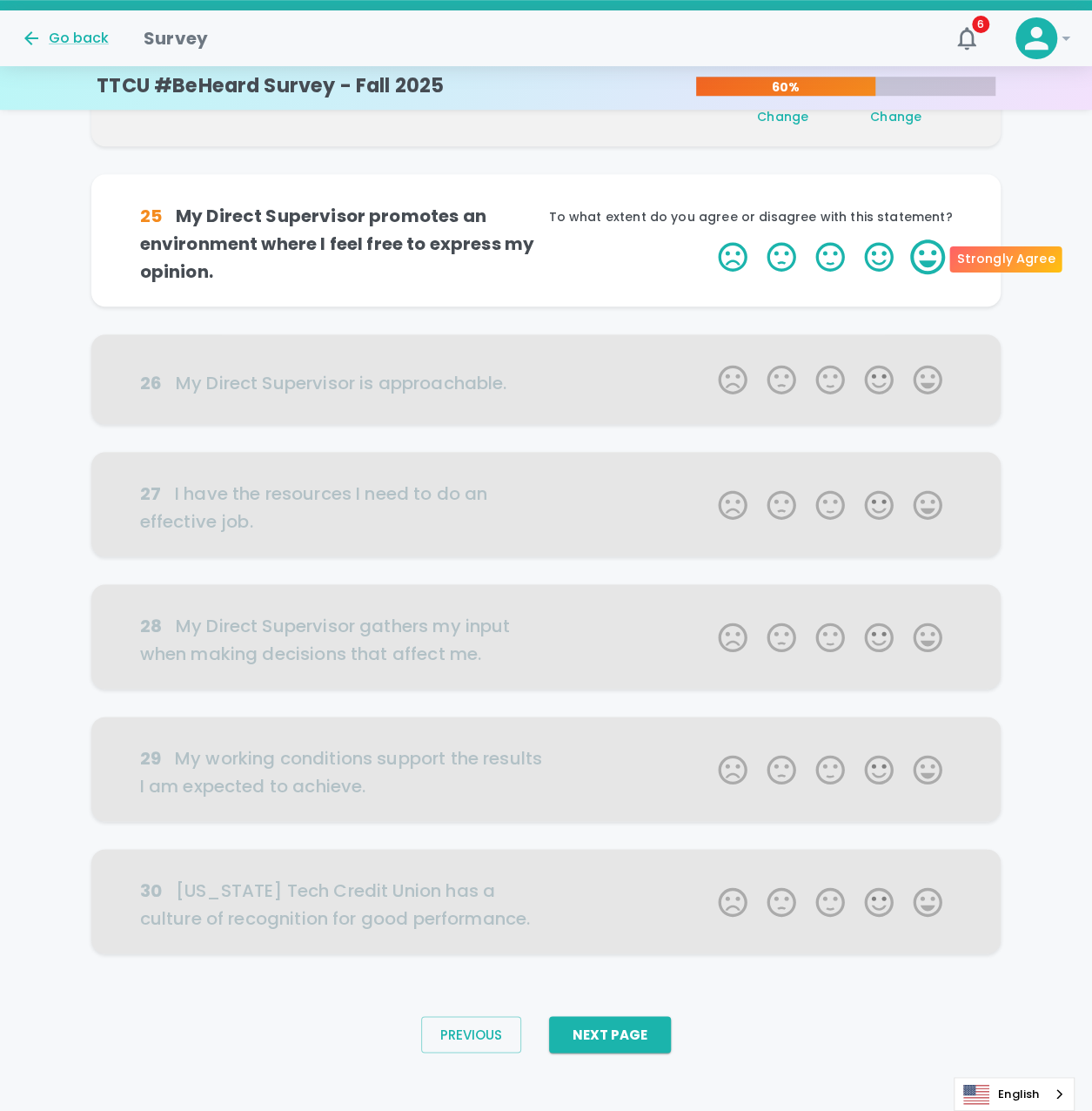
click at [933, 264] on label "5 Stars" at bounding box center [927, 256] width 48 height 35
click at [709, 239] on input "5 Stars" at bounding box center [708, 239] width 1 height 1
click at [933, 264] on label "5 Stars" at bounding box center [927, 256] width 48 height 35
click at [709, 239] on input "5 Stars" at bounding box center [708, 239] width 1 height 1
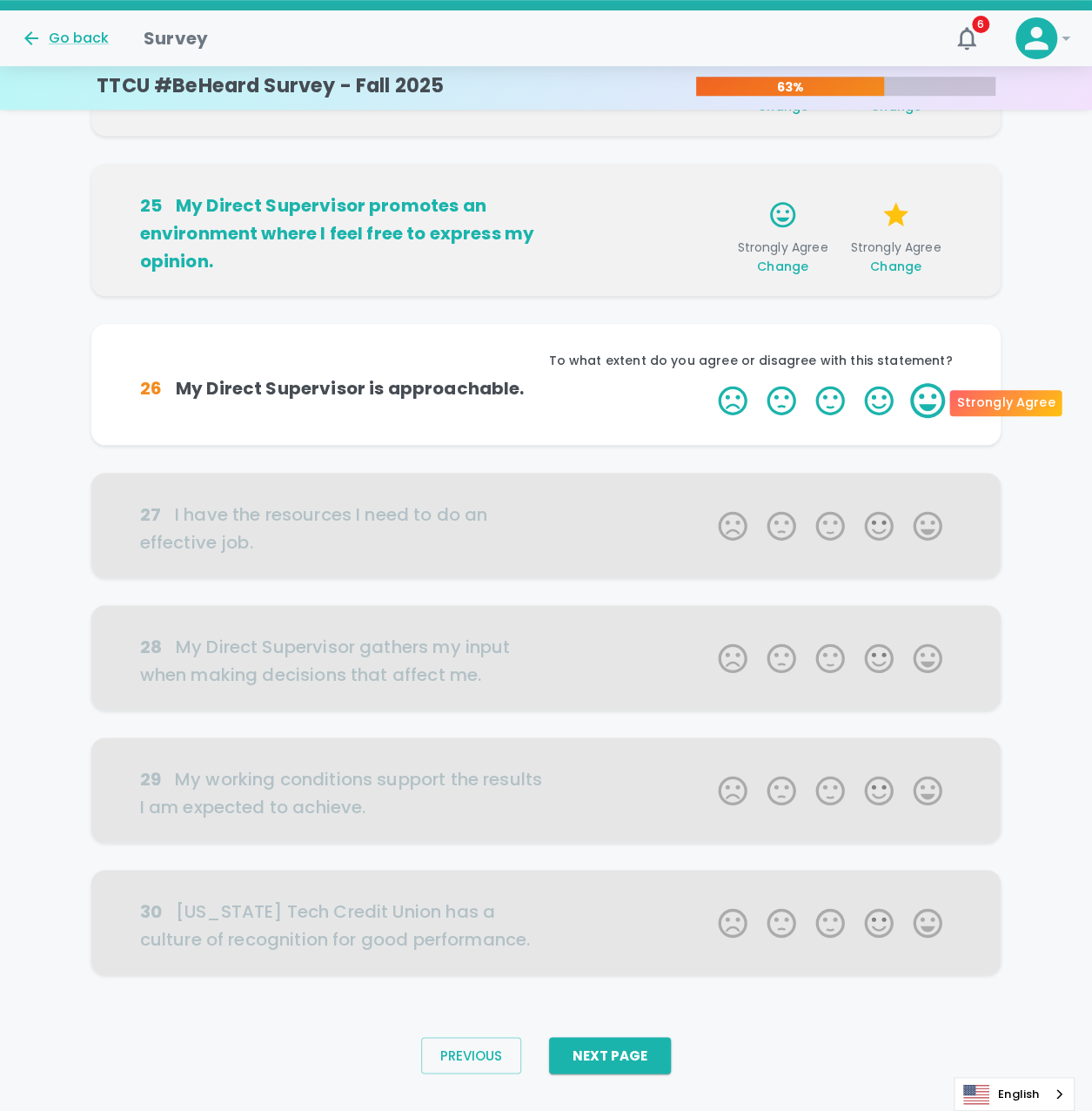
click at [938, 400] on label "5 Stars" at bounding box center [927, 400] width 48 height 35
click at [709, 383] on input "5 Stars" at bounding box center [708, 382] width 1 height 1
click at [938, 400] on label "5 Stars" at bounding box center [927, 400] width 48 height 35
click at [709, 383] on input "5 Stars" at bounding box center [708, 382] width 1 height 1
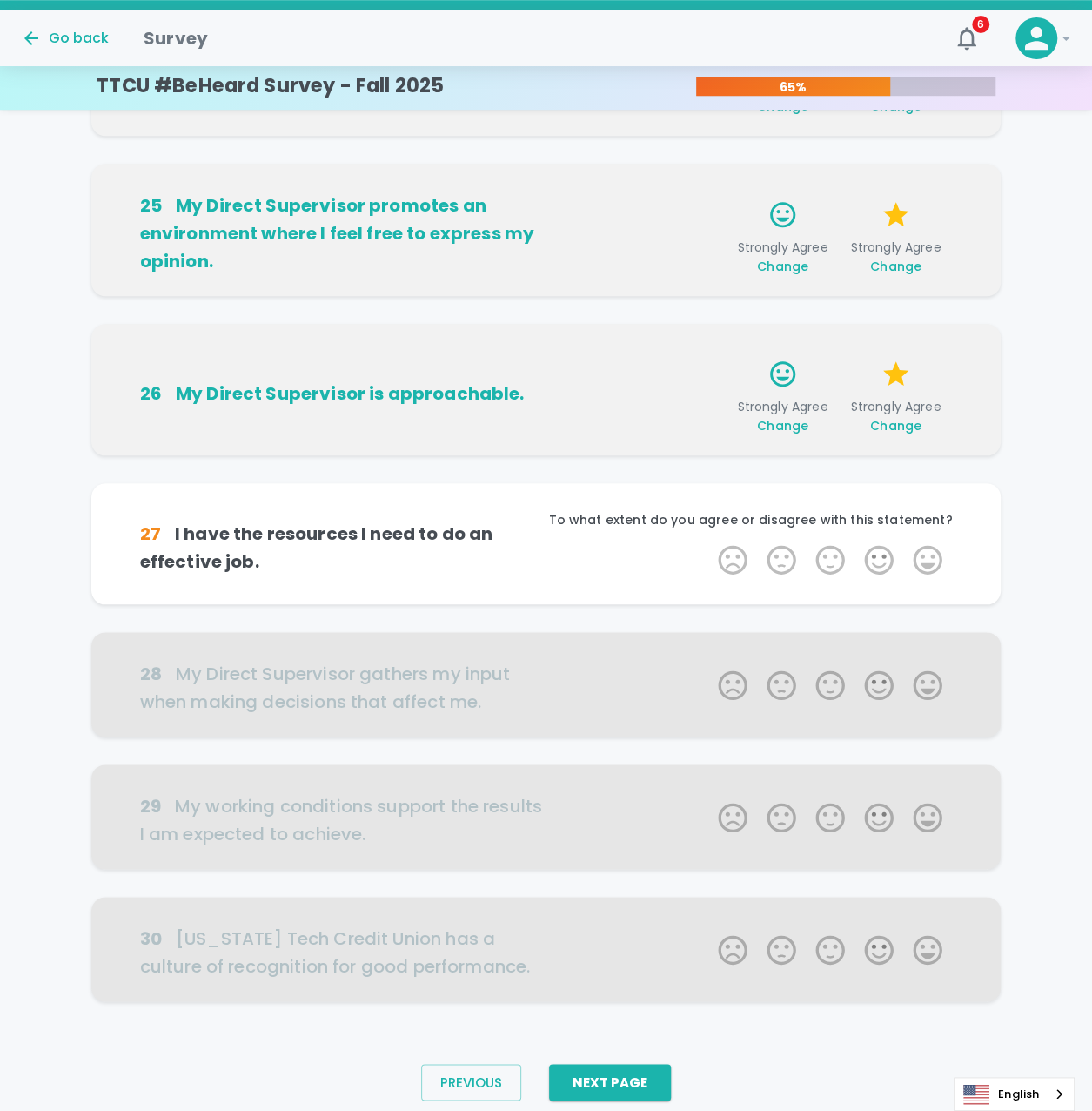
scroll to position [653, 0]
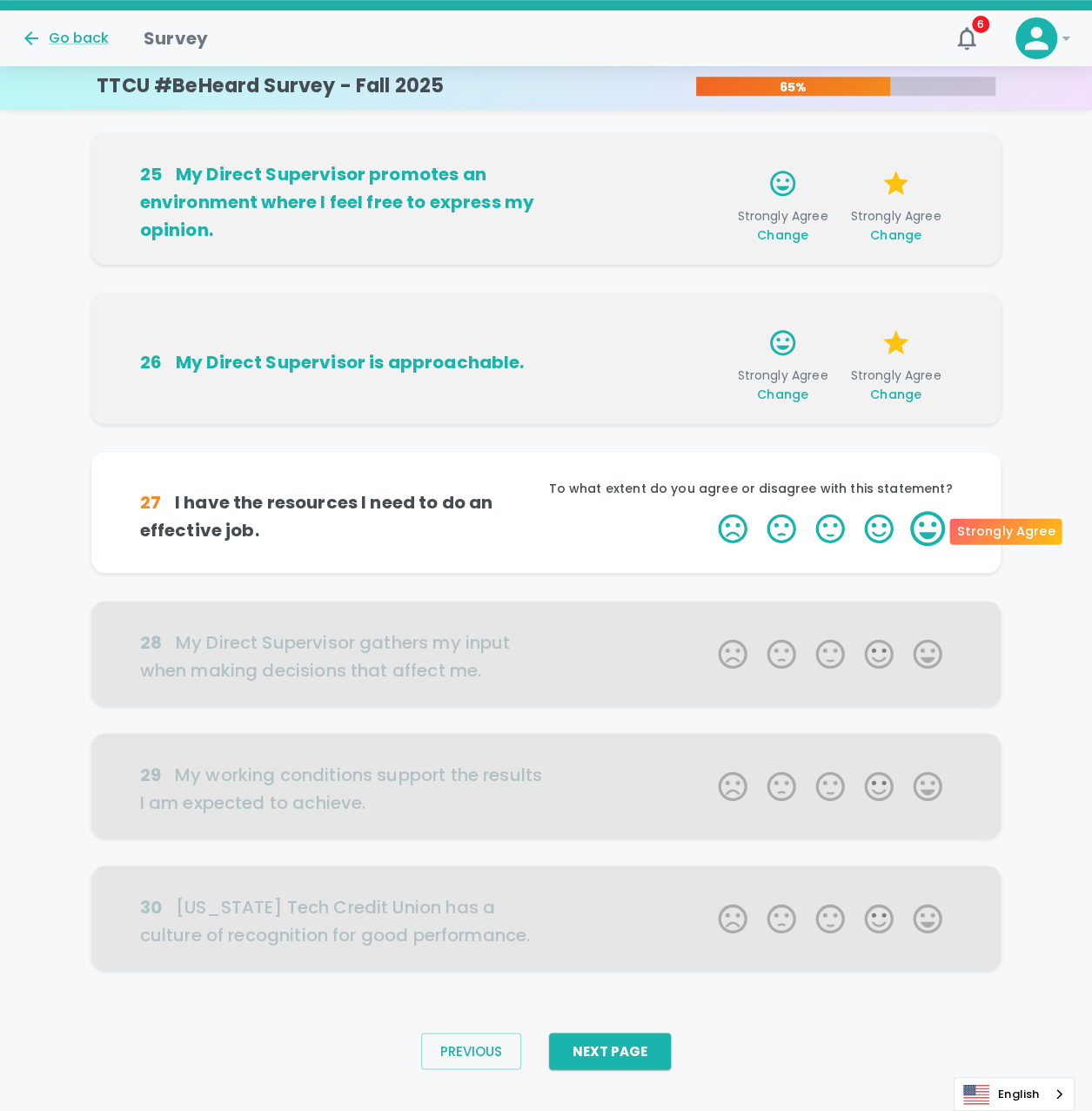
click at [917, 519] on label "5 Stars" at bounding box center [927, 528] width 48 height 35
click at [709, 512] on input "5 Stars" at bounding box center [708, 511] width 1 height 1
click at [917, 519] on label "5 Stars" at bounding box center [927, 528] width 48 height 35
click at [709, 512] on input "5 Stars" at bounding box center [708, 511] width 1 height 1
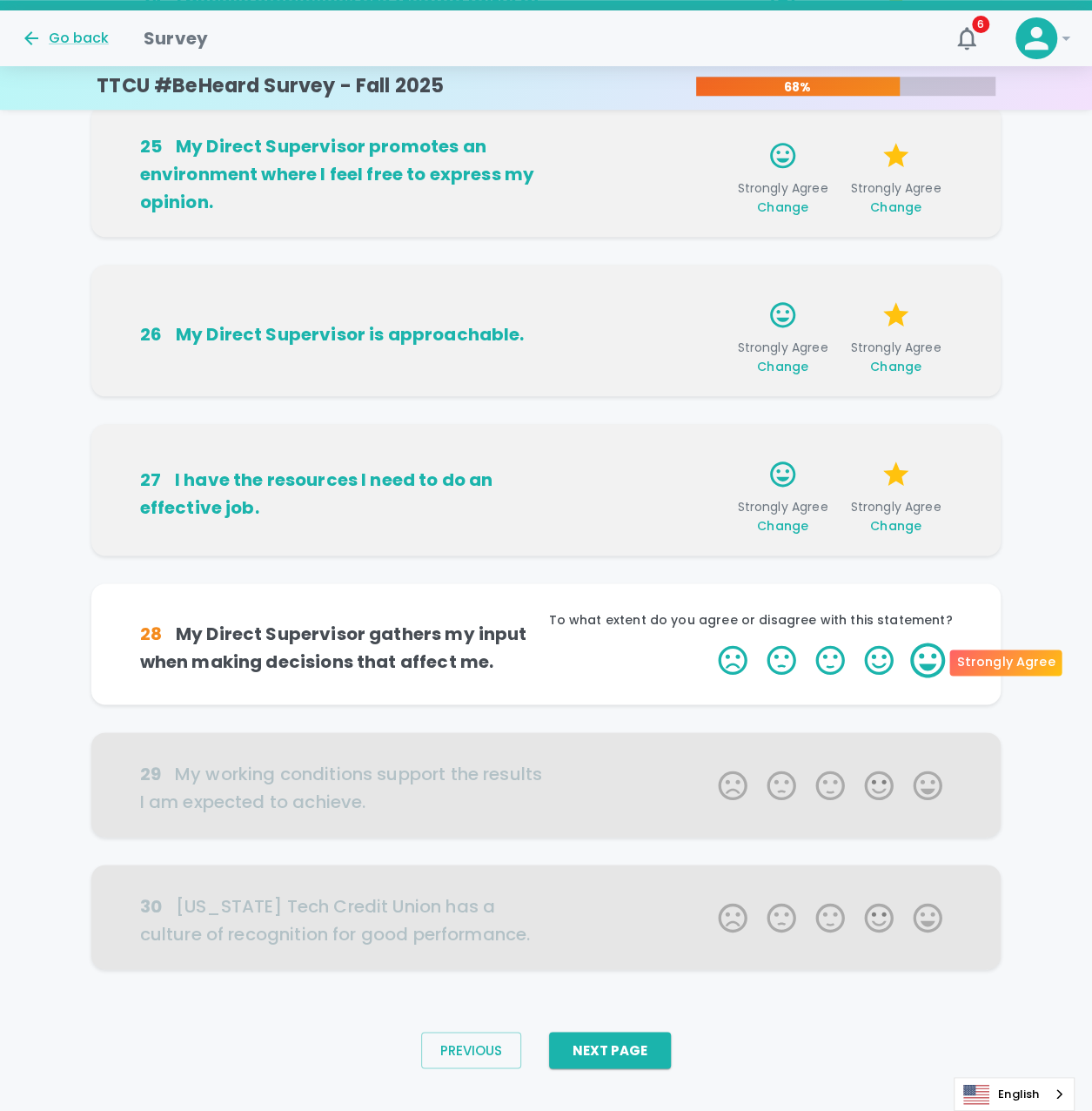
click at [932, 675] on label "5 Stars" at bounding box center [927, 660] width 48 height 35
click at [709, 643] on input "5 Stars" at bounding box center [708, 642] width 1 height 1
click at [932, 666] on label "5 Stars" at bounding box center [927, 660] width 48 height 35
click at [709, 643] on input "5 Stars" at bounding box center [708, 642] width 1 height 1
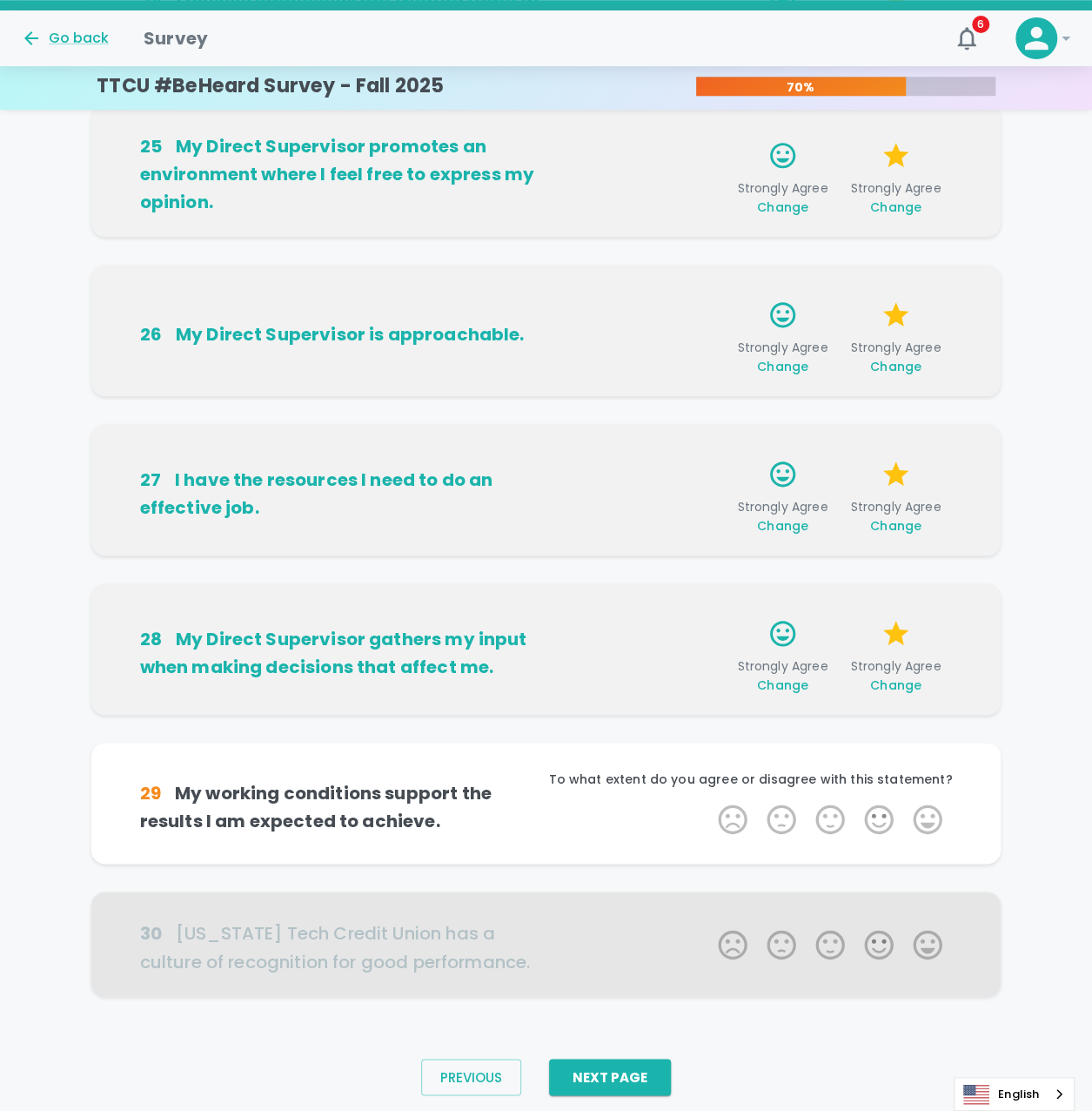
scroll to position [708, 0]
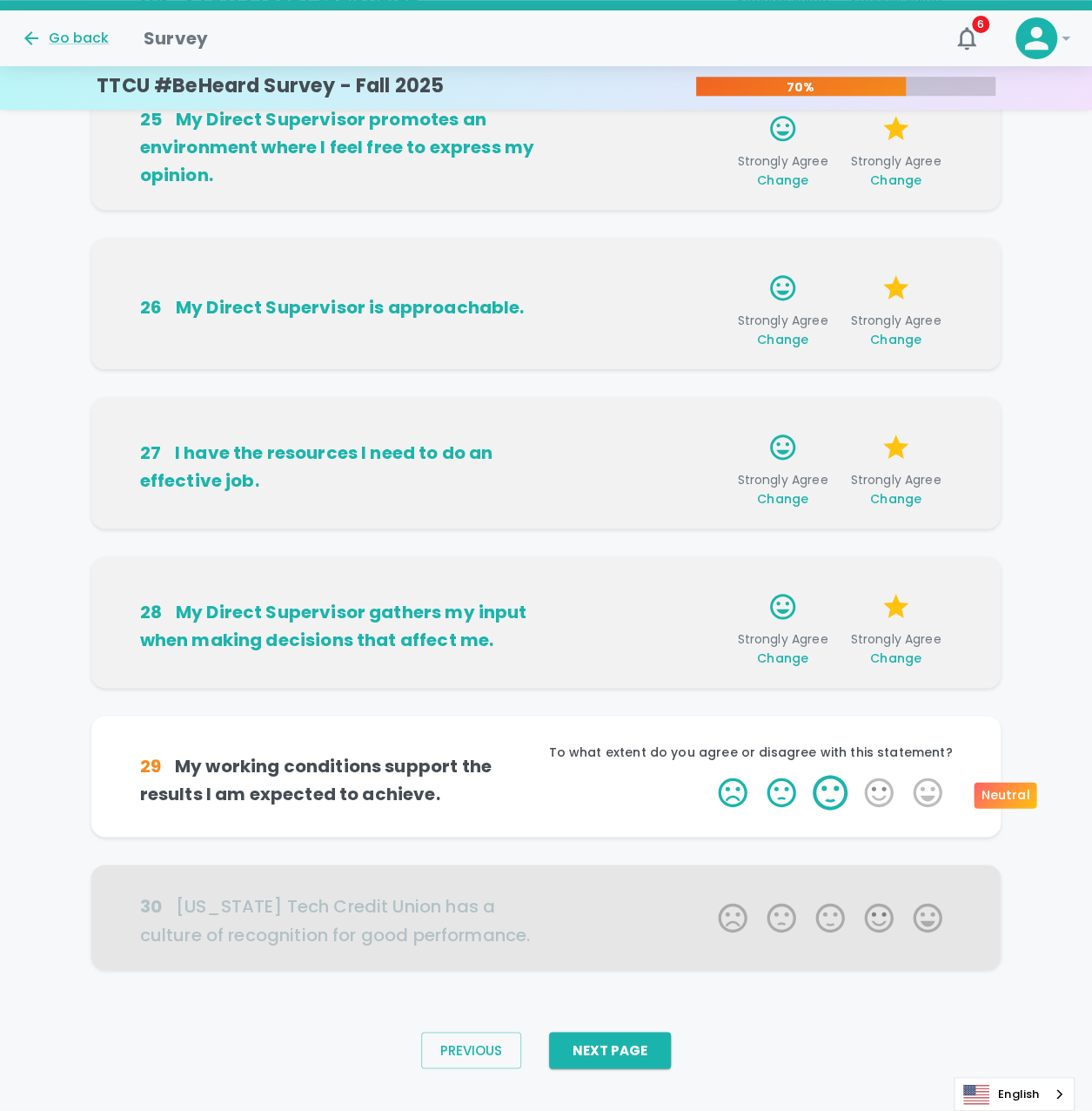
click at [837, 782] on label "3 Stars" at bounding box center [829, 792] width 48 height 35
click at [709, 775] on input "3 Stars" at bounding box center [708, 774] width 1 height 1
click at [886, 789] on label "4 Stars" at bounding box center [879, 792] width 48 height 35
click at [709, 775] on input "4 Stars" at bounding box center [708, 774] width 1 height 1
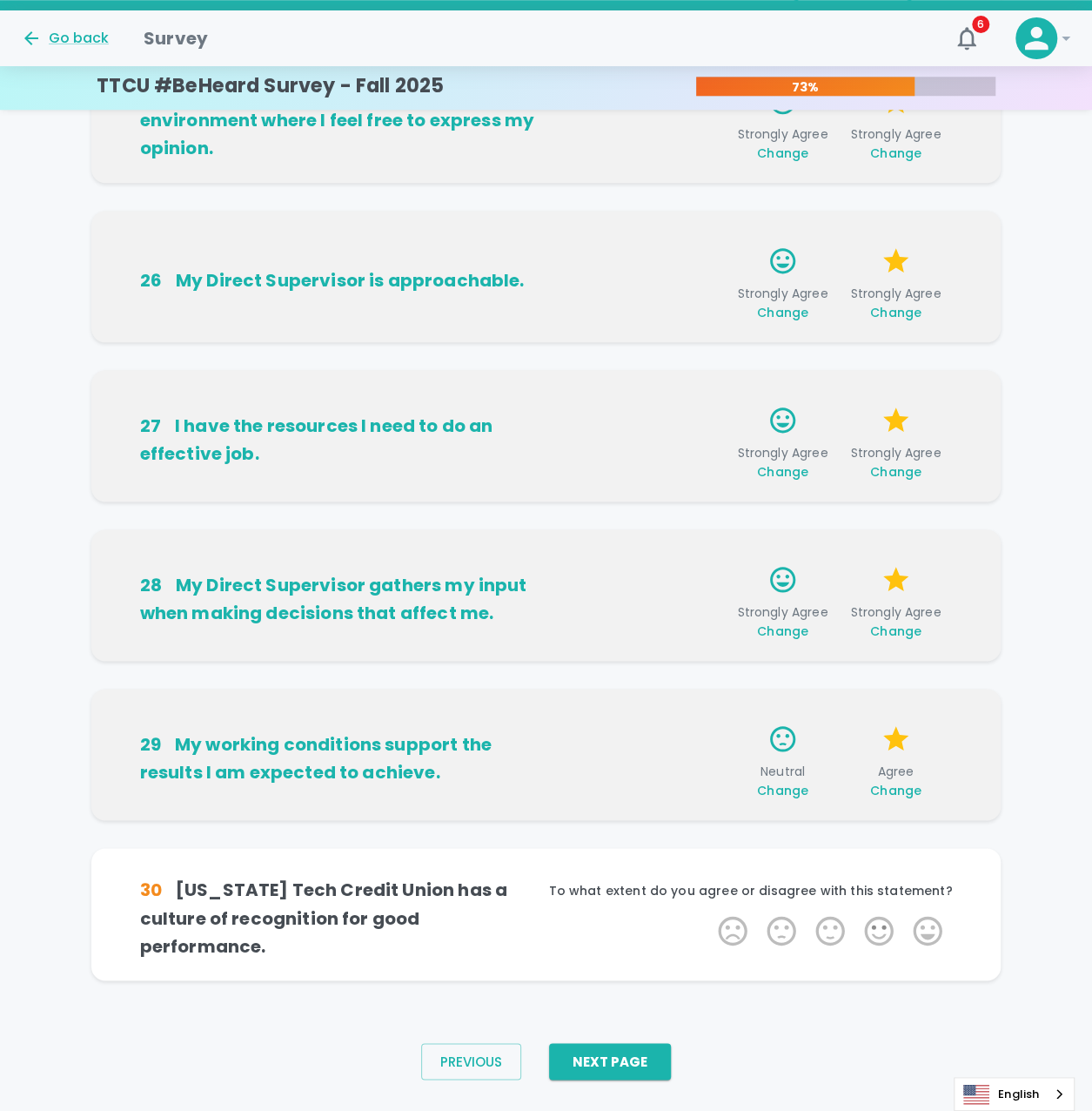
click at [898, 786] on span "Change" at bounding box center [897, 791] width 51 height 18
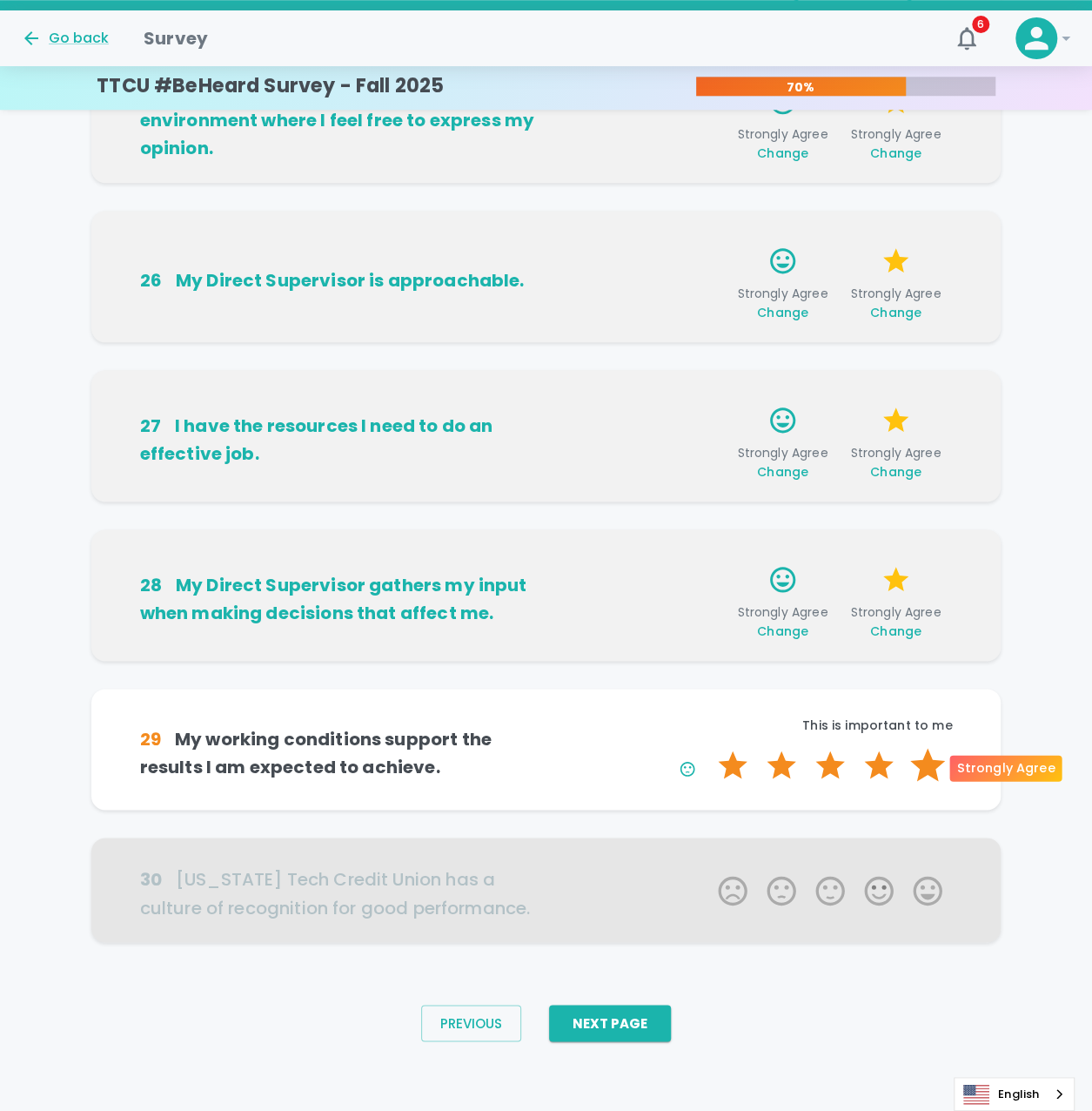
click at [938, 770] on label "5 Stars" at bounding box center [927, 764] width 48 height 35
click at [709, 748] on input "5 Stars" at bounding box center [708, 747] width 1 height 1
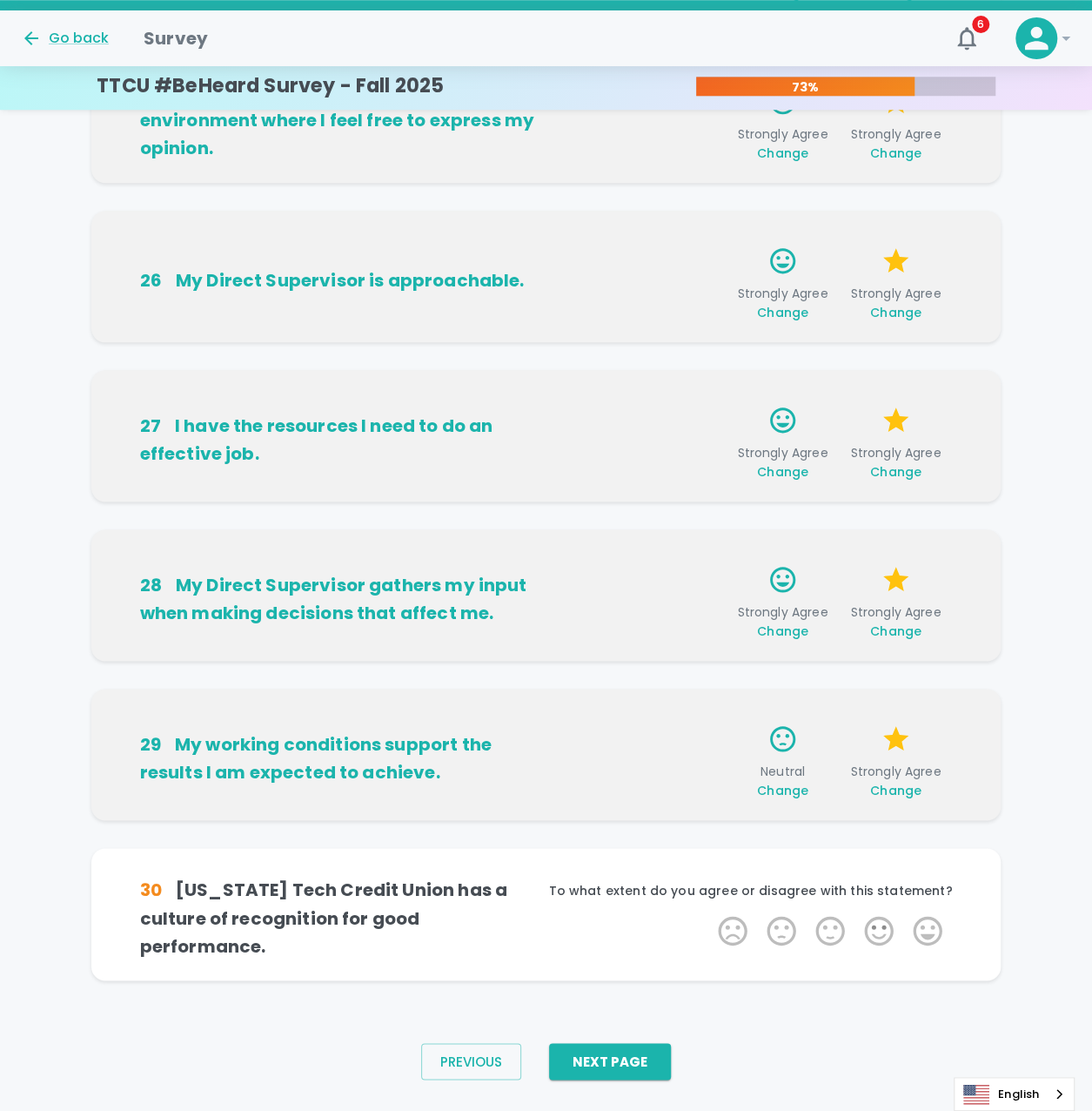
click at [800, 784] on span "Change" at bounding box center [783, 791] width 51 height 18
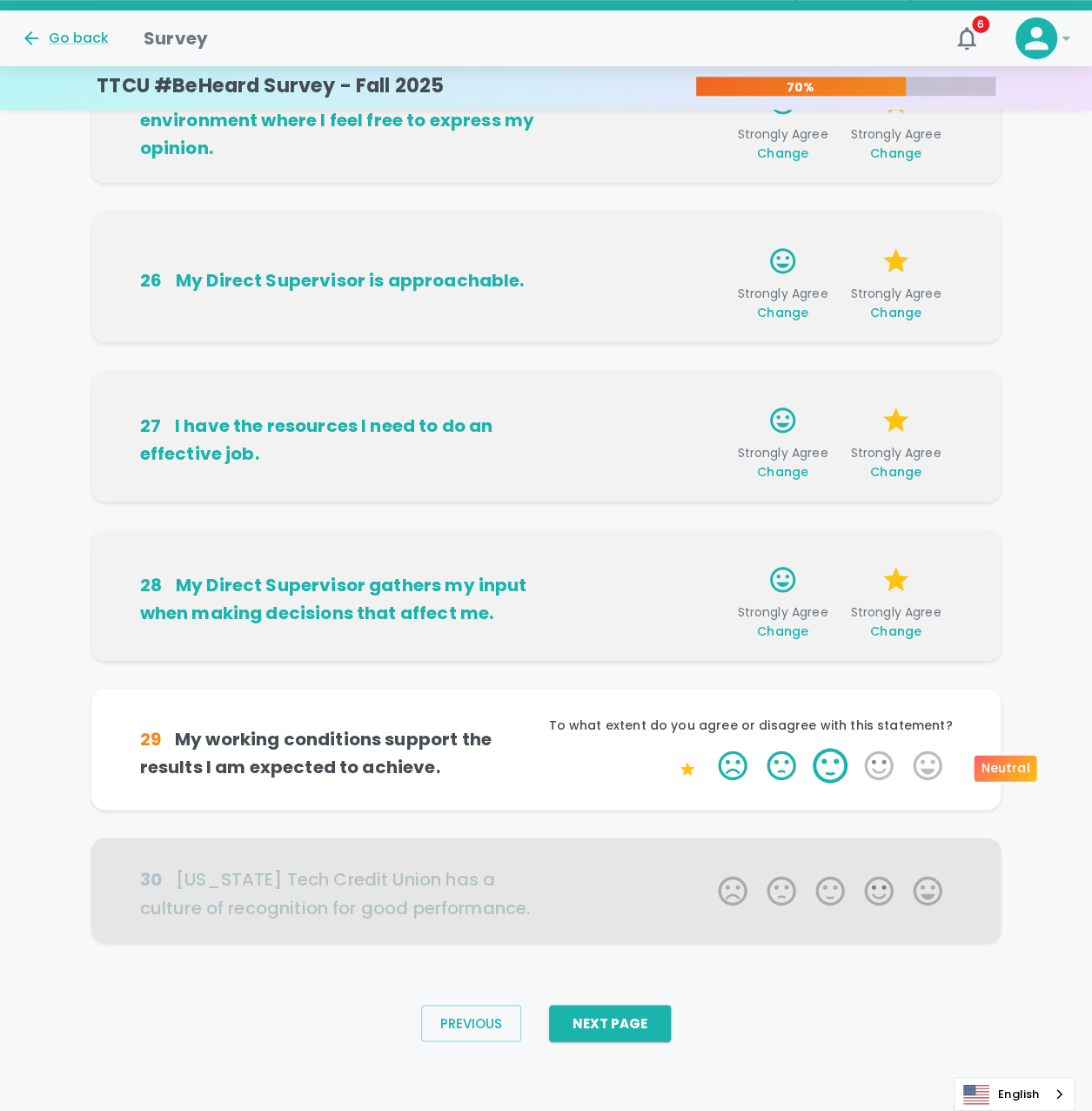
click at [827, 770] on label "3 Stars" at bounding box center [829, 764] width 48 height 35
click at [709, 748] on input "3 Stars" at bounding box center [708, 747] width 1 height 1
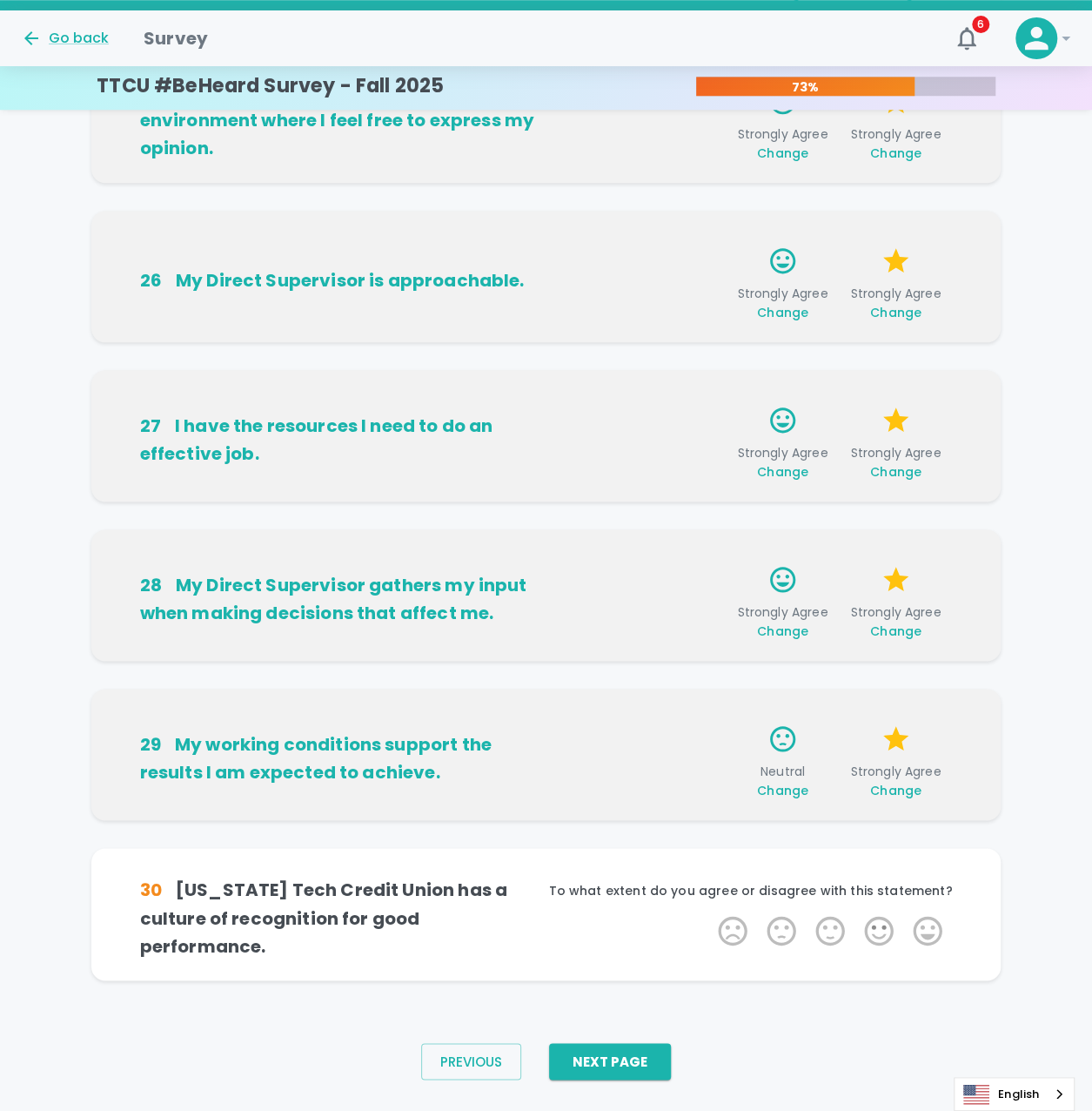
click at [793, 790] on span "Change" at bounding box center [783, 791] width 51 height 18
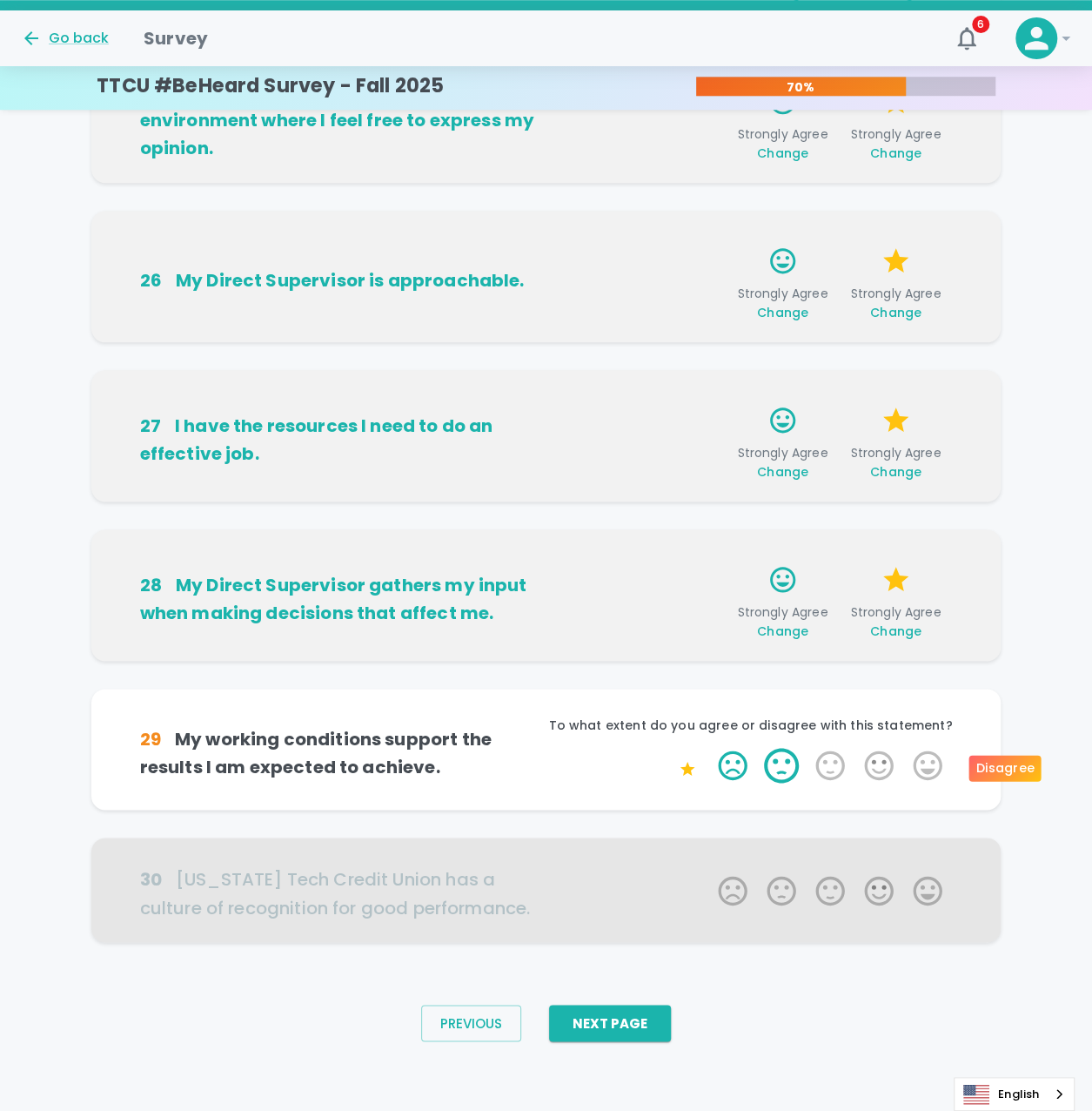
click at [789, 768] on label "2 Stars" at bounding box center [781, 764] width 48 height 35
click at [709, 748] on input "2 Stars" at bounding box center [708, 747] width 1 height 1
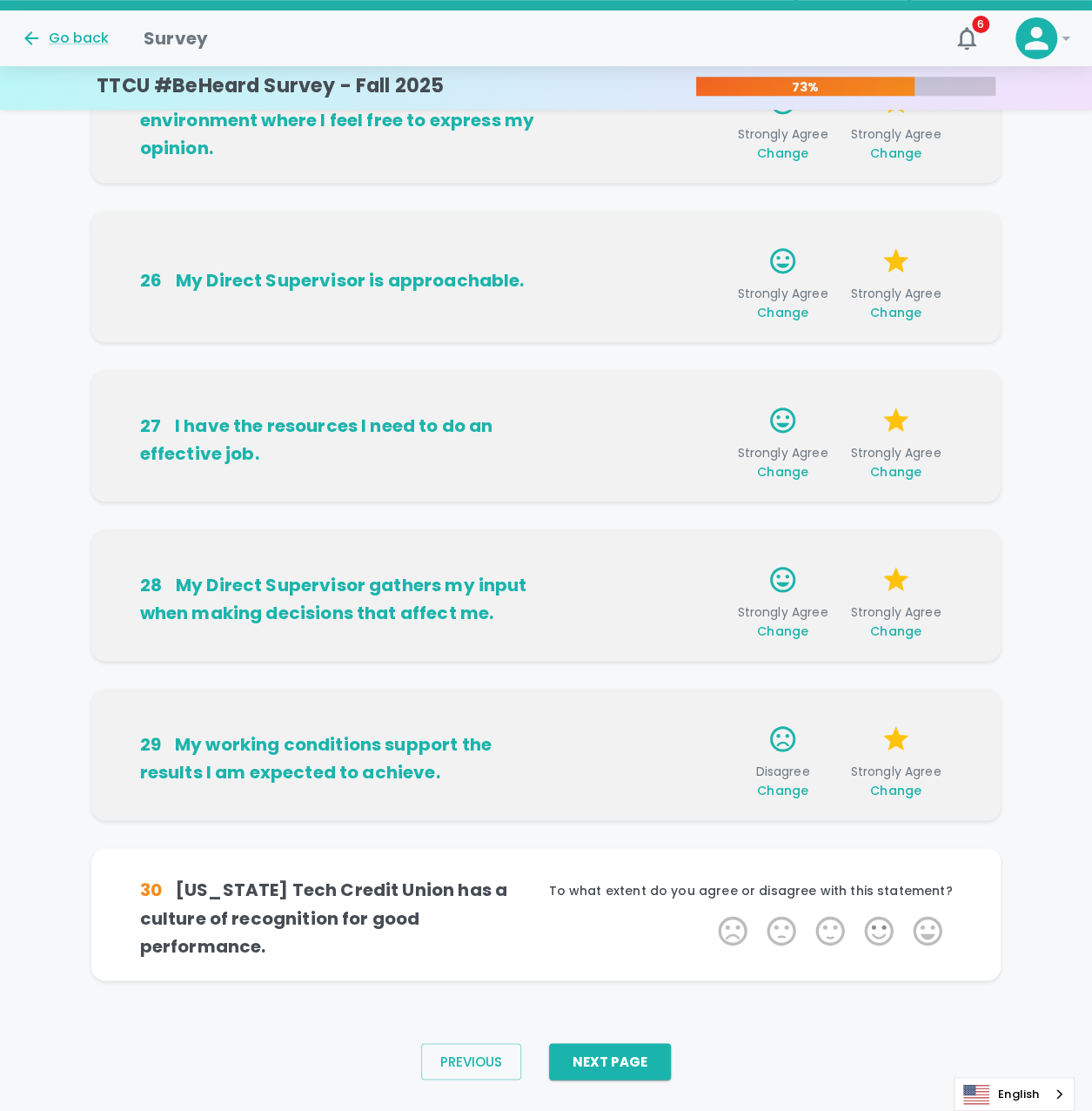
click at [794, 791] on span "Change" at bounding box center [783, 791] width 51 height 18
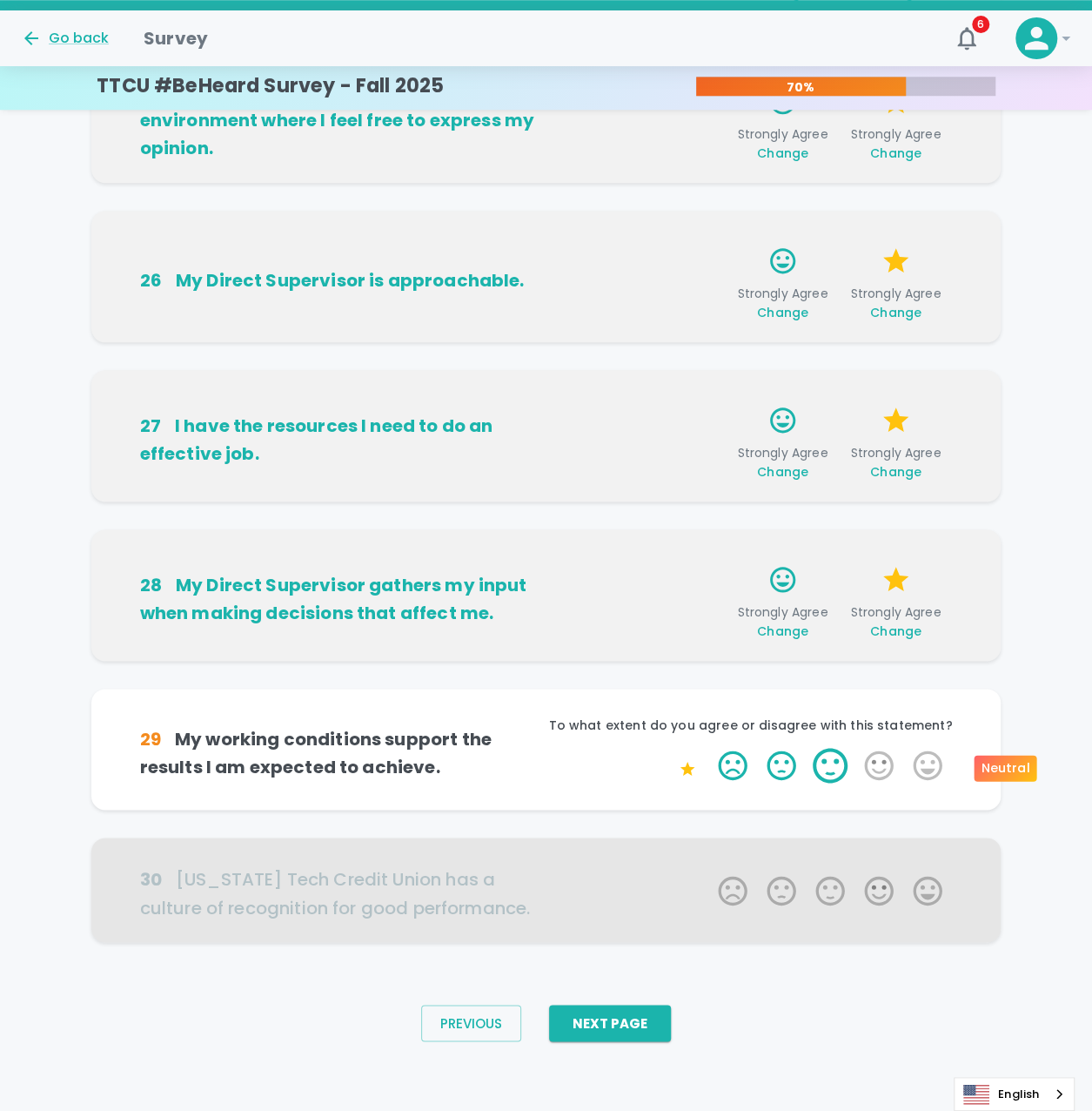
click at [828, 771] on label "3 Stars" at bounding box center [829, 764] width 48 height 35
click at [709, 748] on input "3 Stars" at bounding box center [708, 747] width 1 height 1
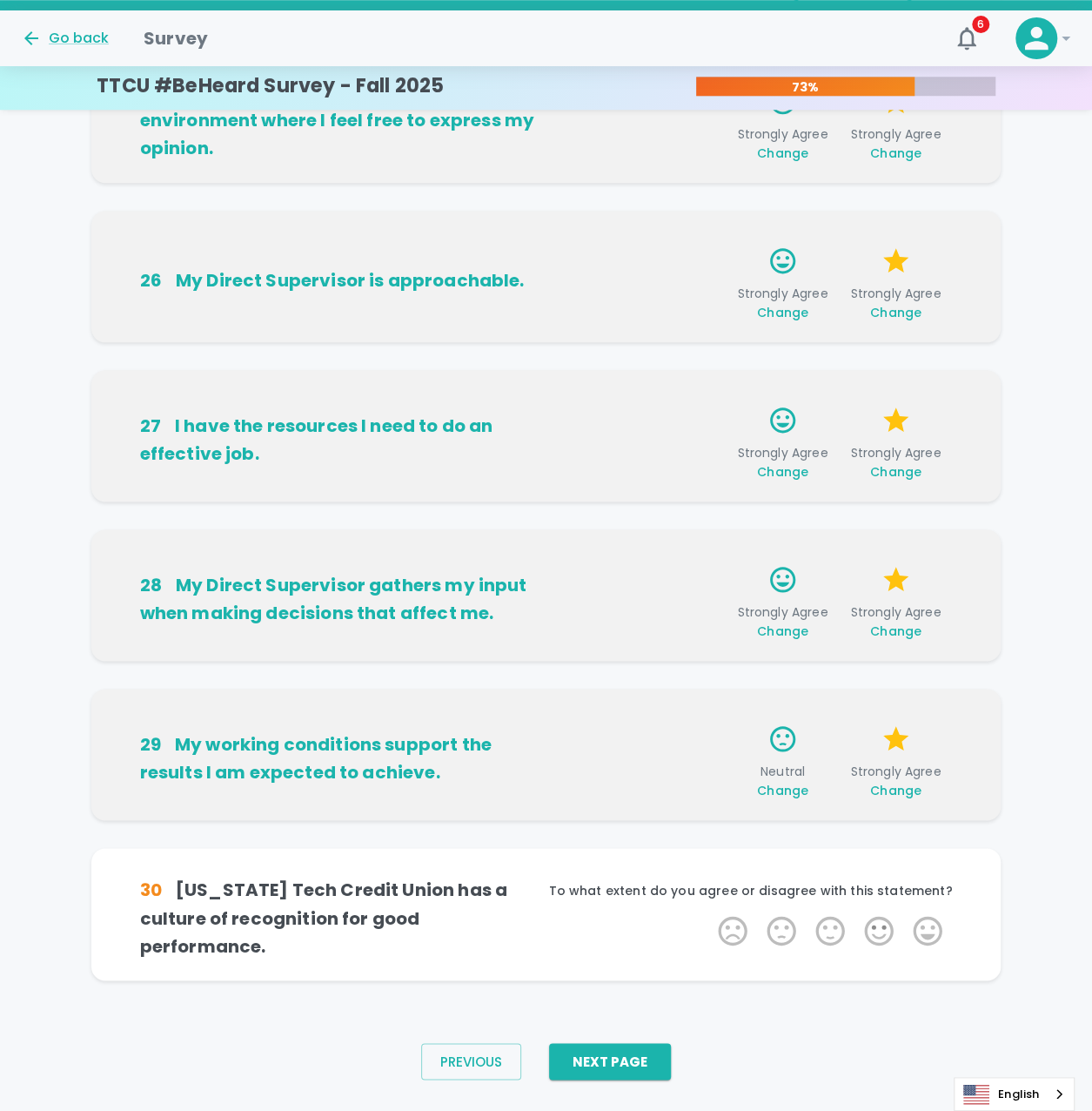
click at [794, 786] on span "Change" at bounding box center [783, 791] width 51 height 18
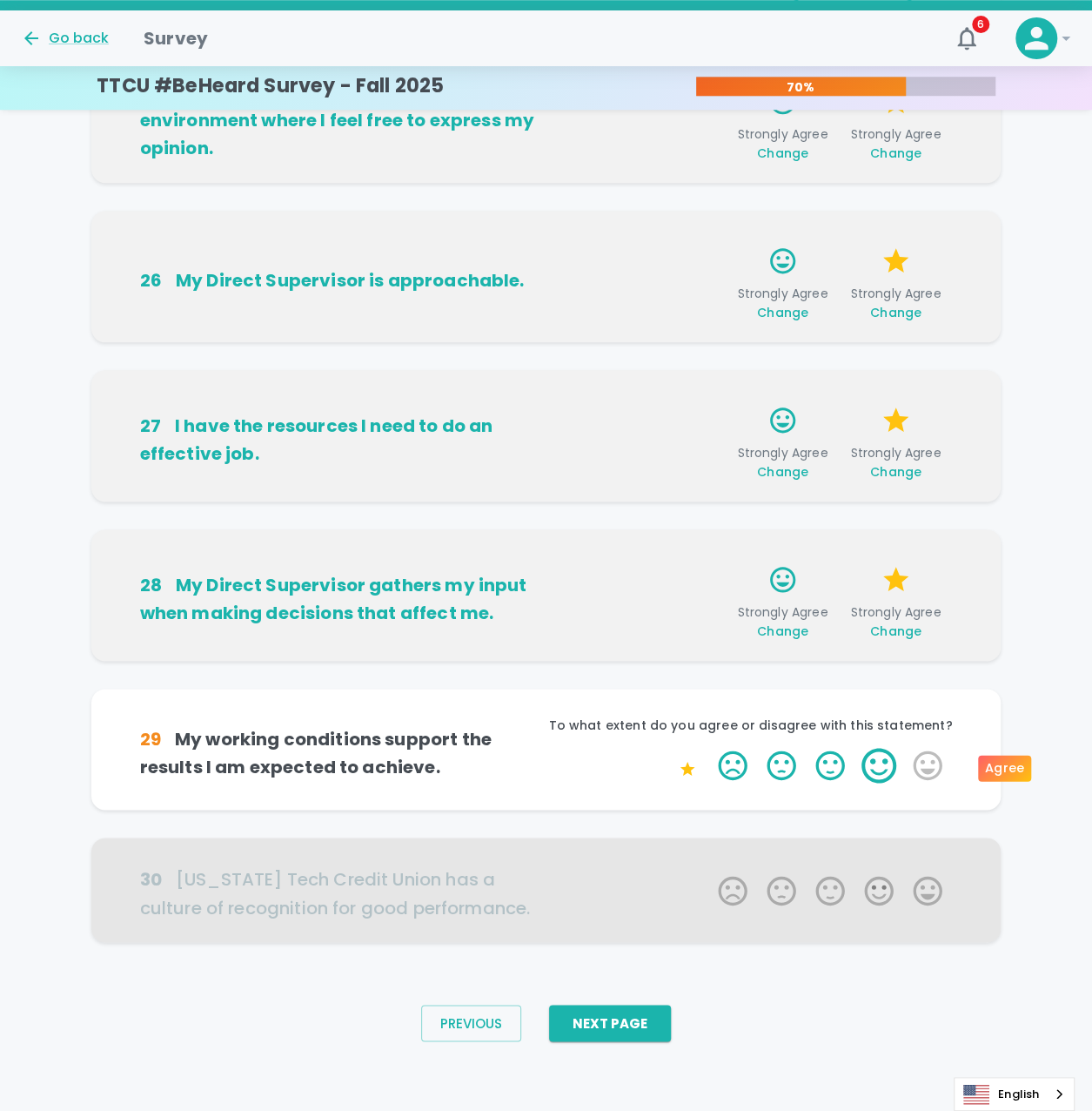
click at [898, 767] on label "4 Stars" at bounding box center [879, 764] width 48 height 35
click at [709, 748] on input "4 Stars" at bounding box center [708, 747] width 1 height 1
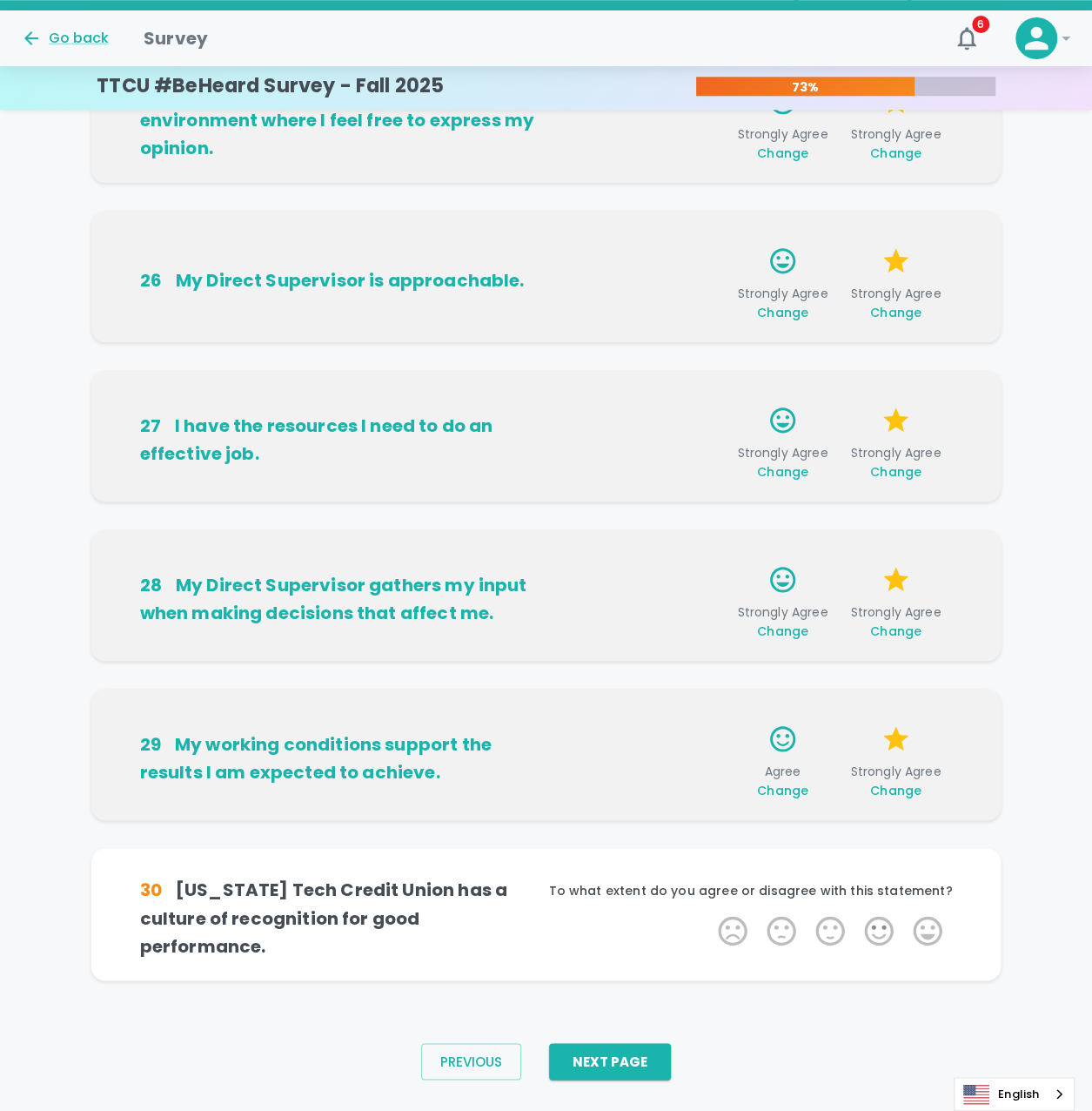
scroll to position [761, 0]
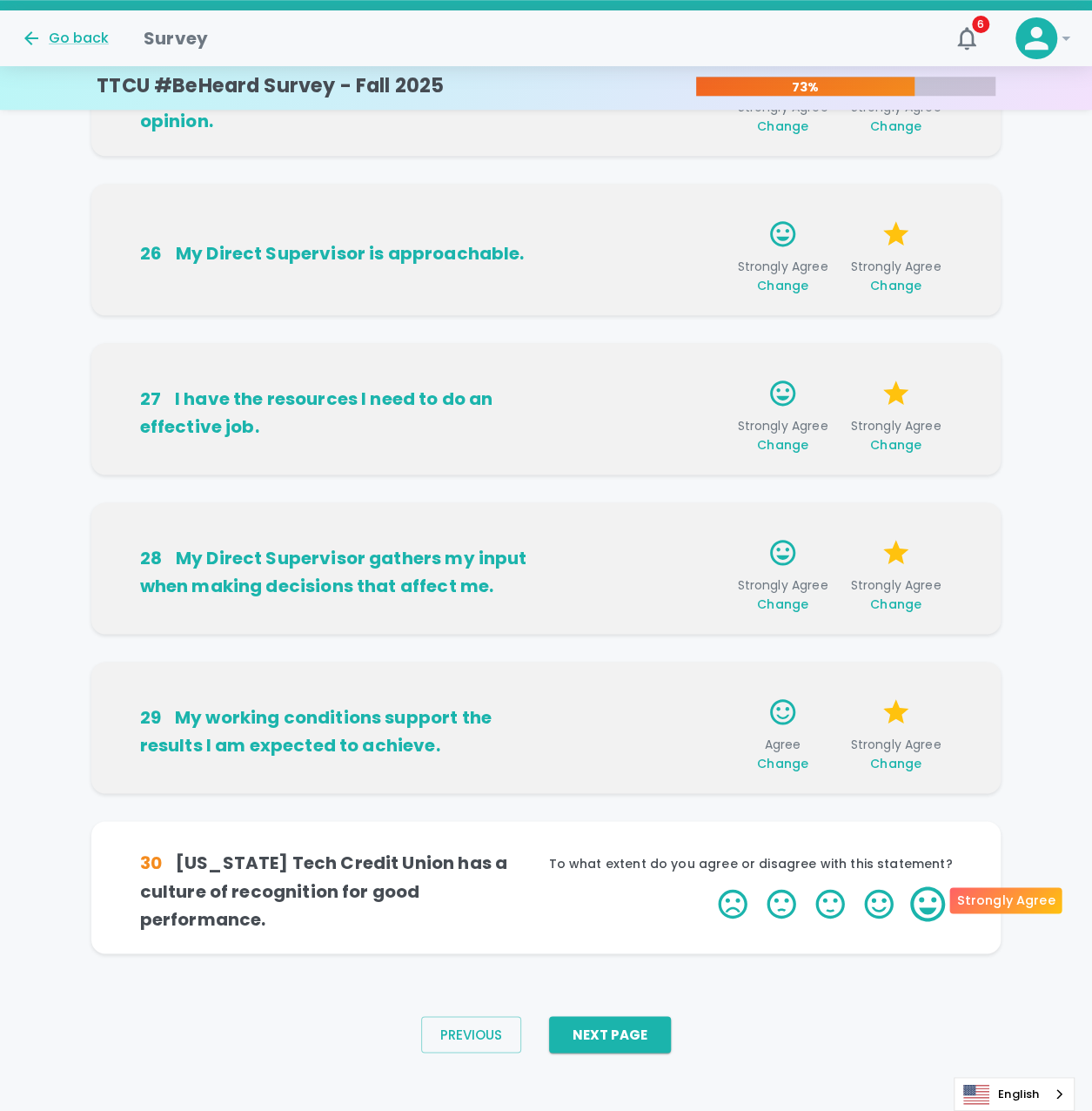
click at [927, 886] on label "5 Stars" at bounding box center [927, 903] width 48 height 35
click at [709, 886] on input "5 Stars" at bounding box center [708, 886] width 1 height 1
click at [924, 894] on label "5 Stars" at bounding box center [927, 903] width 48 height 35
click at [709, 886] on input "5 Stars" at bounding box center [708, 886] width 1 height 1
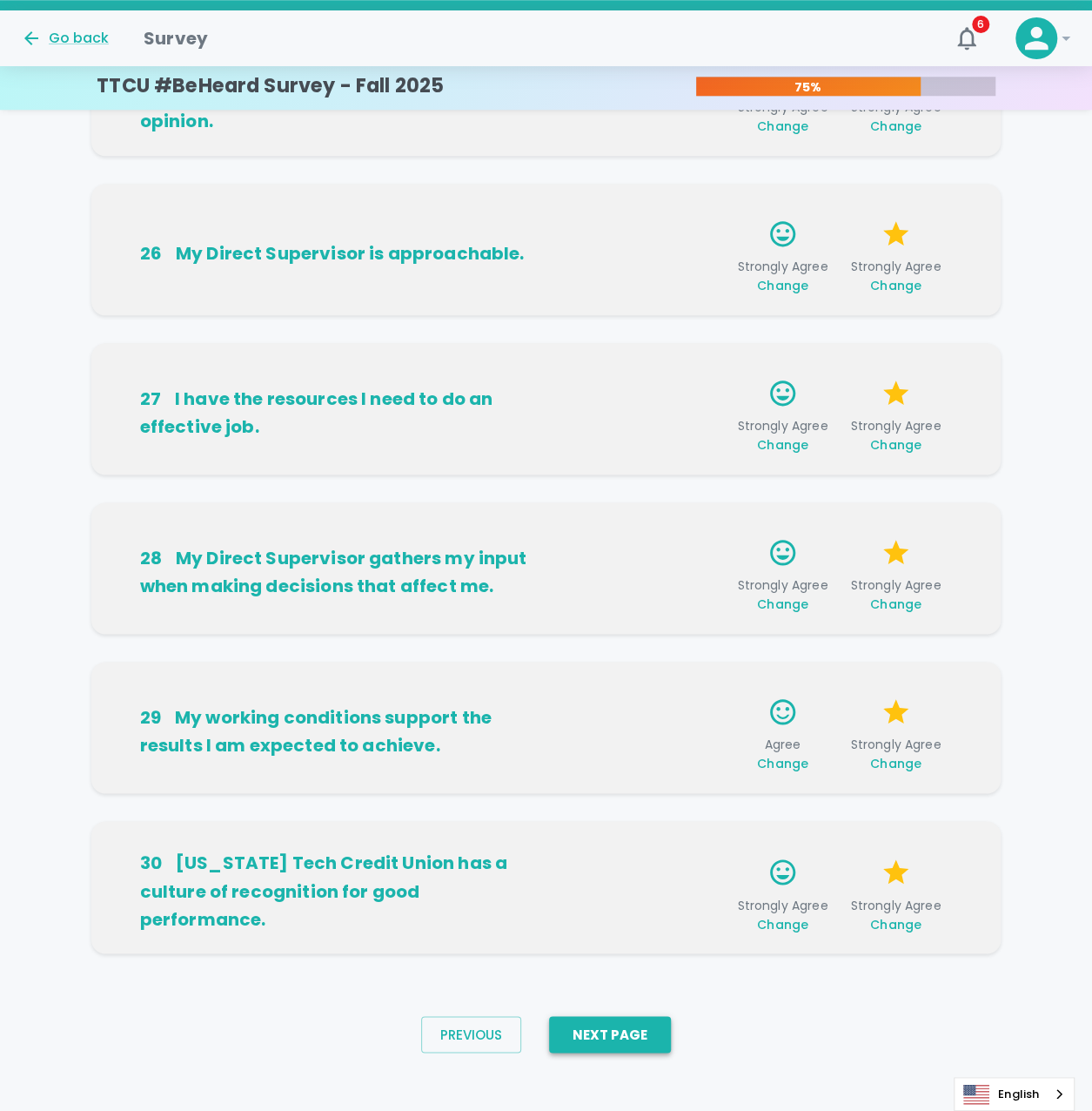
click at [649, 1018] on button "Next Page" at bounding box center [609, 1034] width 121 height 37
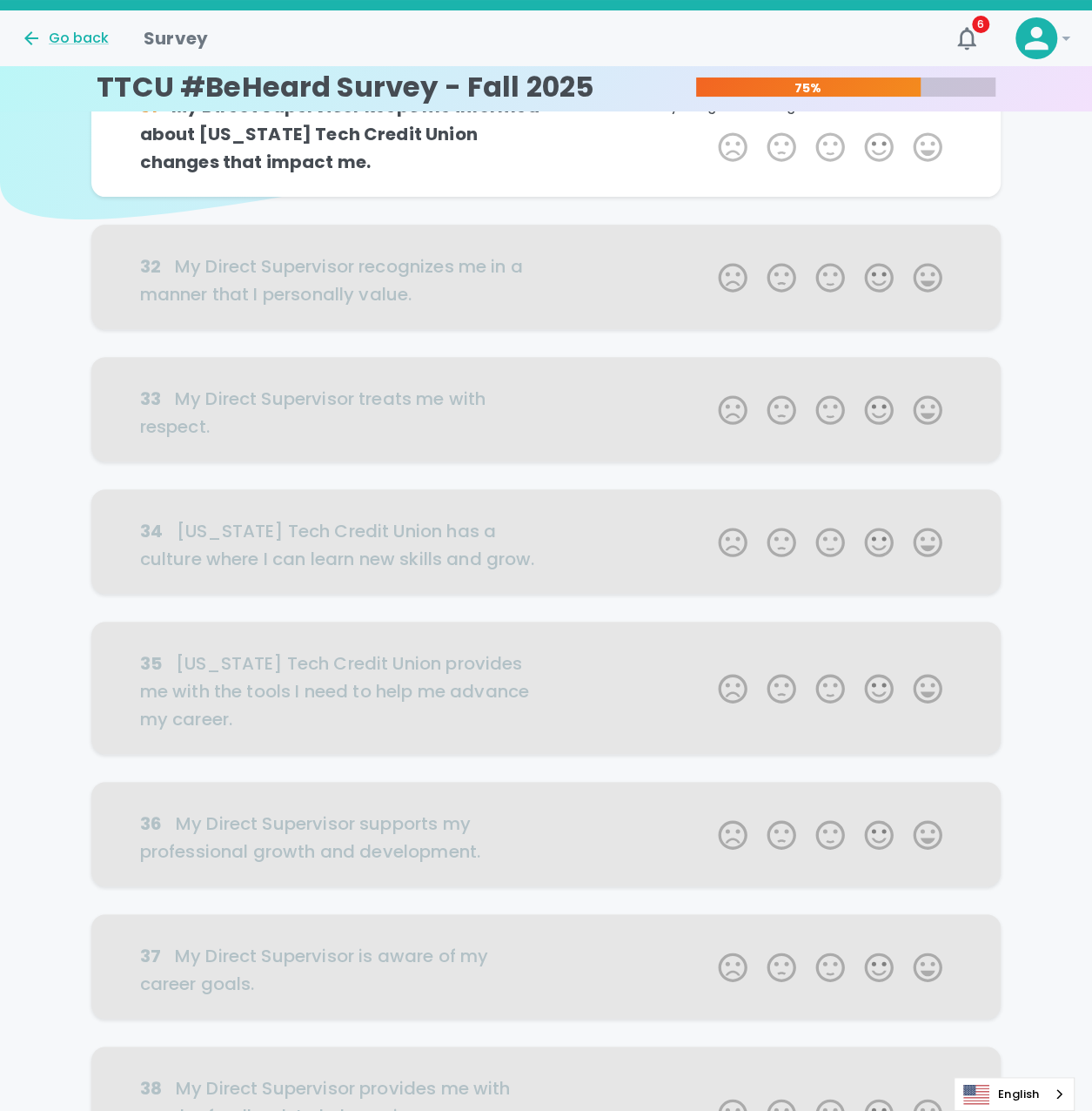
scroll to position [0, 0]
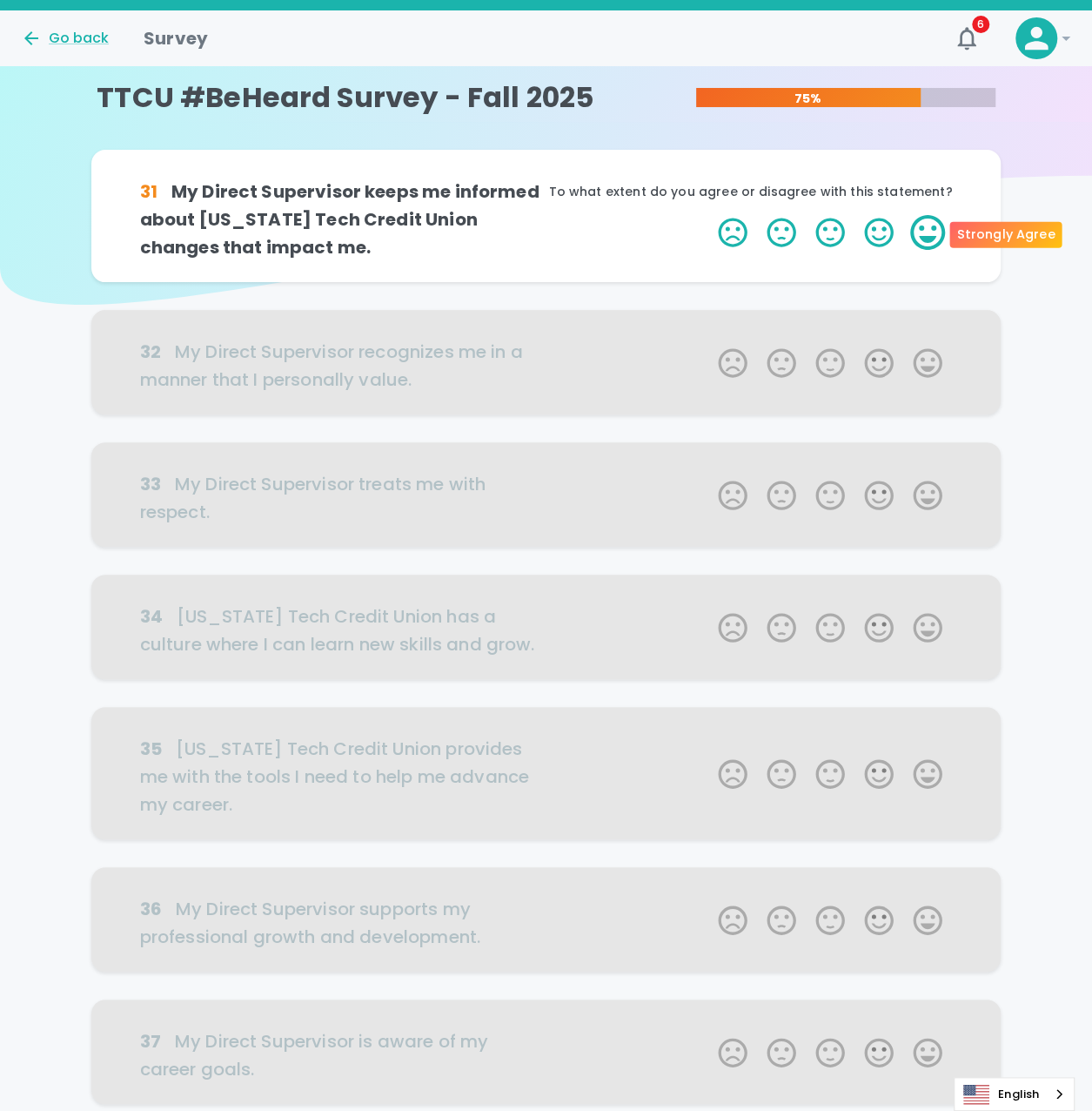
click at [935, 226] on label "5 Stars" at bounding box center [927, 232] width 48 height 35
click at [709, 215] on input "5 Stars" at bounding box center [708, 214] width 1 height 1
click at [833, 226] on label "3 Stars" at bounding box center [829, 232] width 48 height 35
click at [709, 215] on input "3 Stars" at bounding box center [708, 214] width 1 height 1
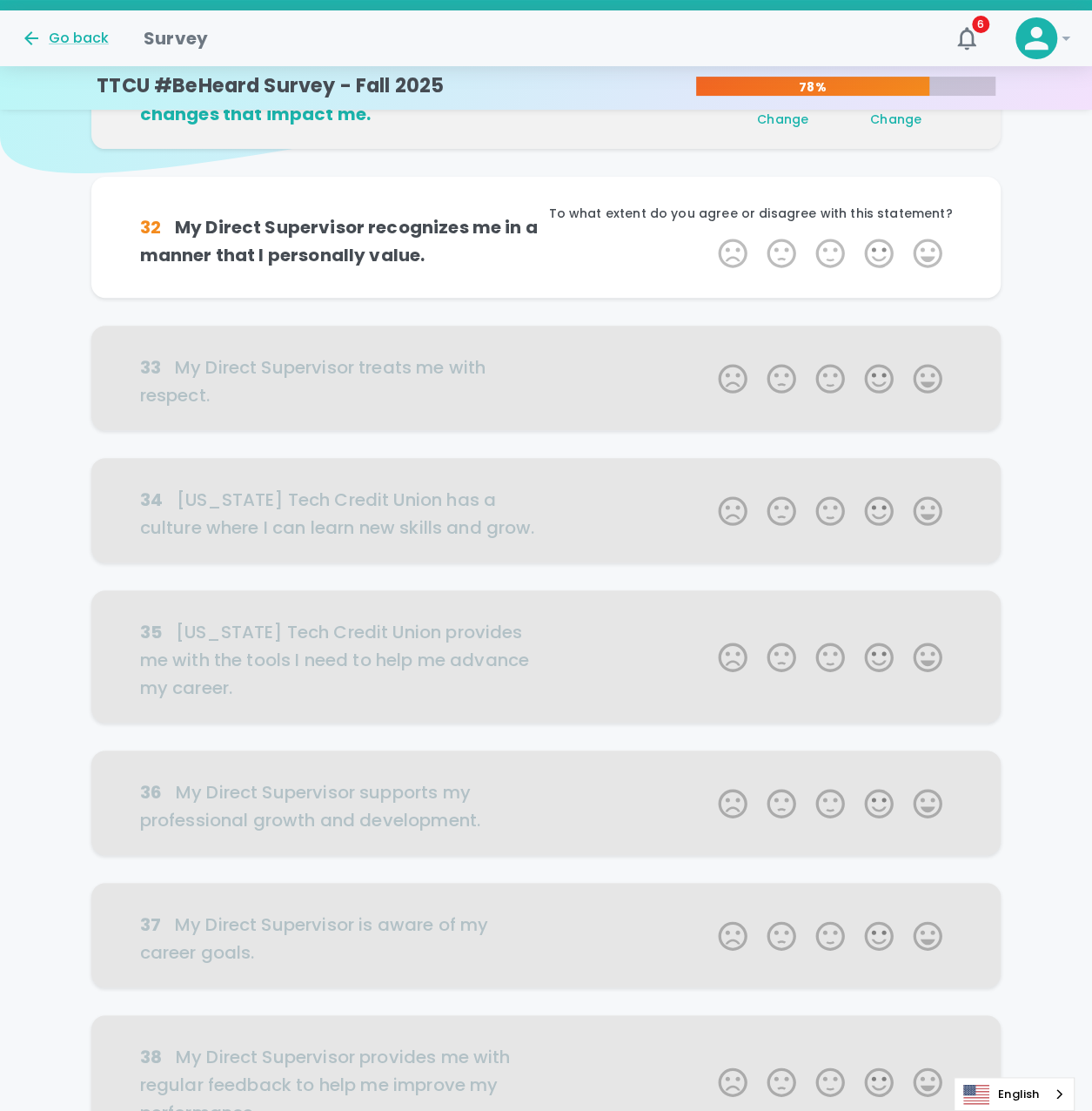
scroll to position [153, 0]
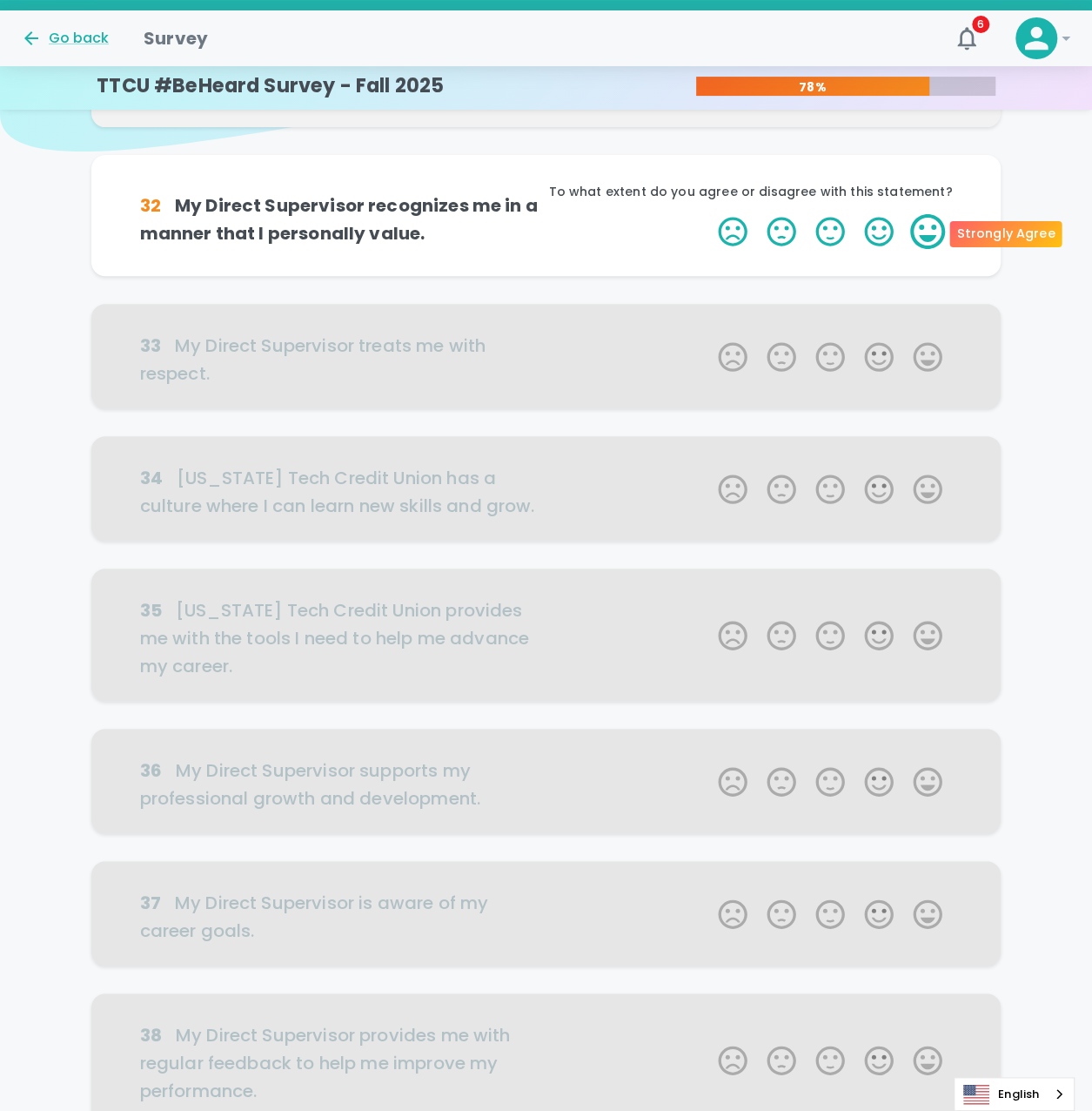
click at [923, 224] on label "5 Stars" at bounding box center [927, 231] width 48 height 35
click at [709, 214] on input "5 Stars" at bounding box center [708, 213] width 1 height 1
click at [922, 224] on label "5 Stars" at bounding box center [927, 231] width 48 height 35
click at [709, 214] on input "5 Stars" at bounding box center [708, 213] width 1 height 1
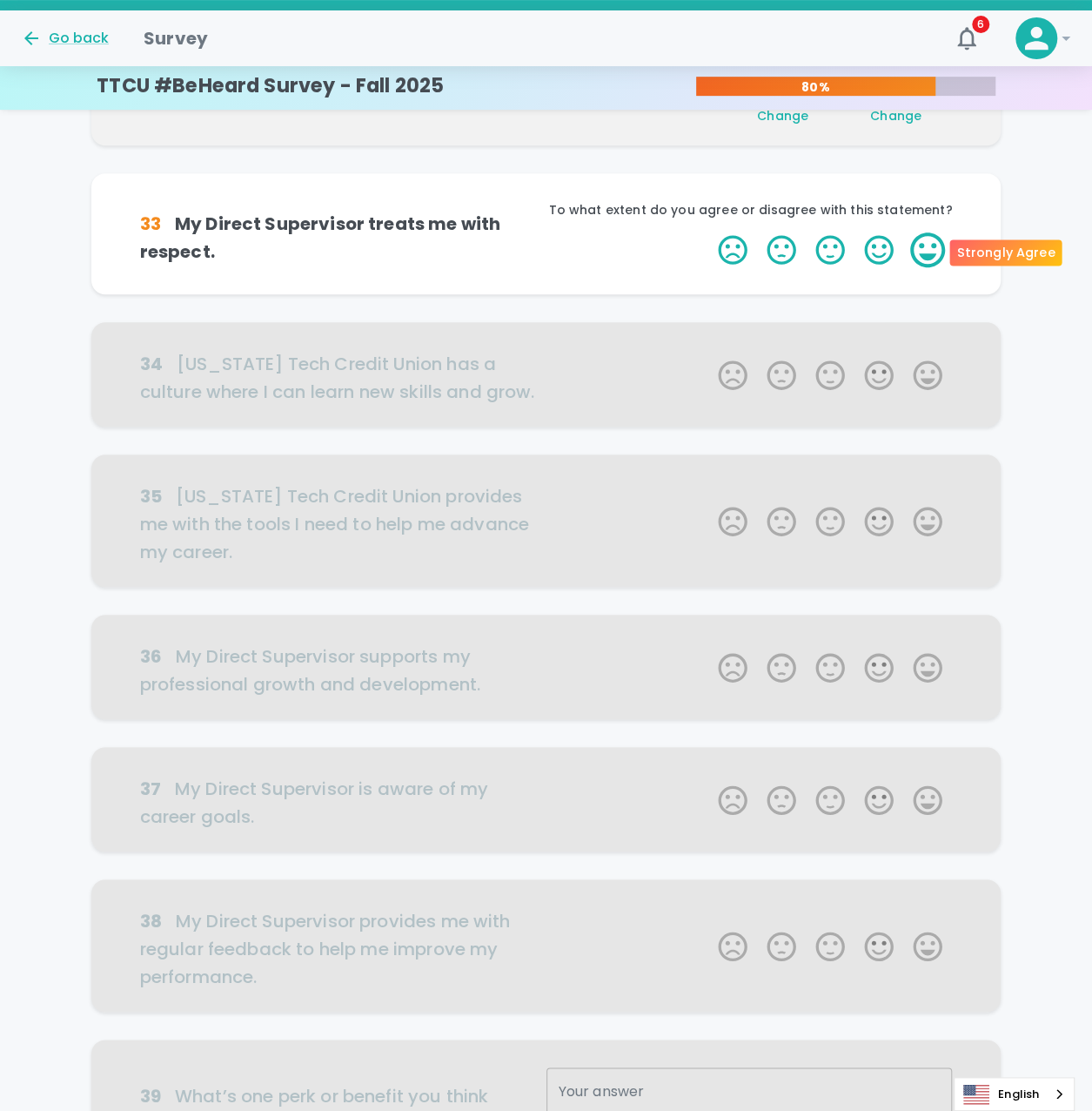
scroll to position [306, 0]
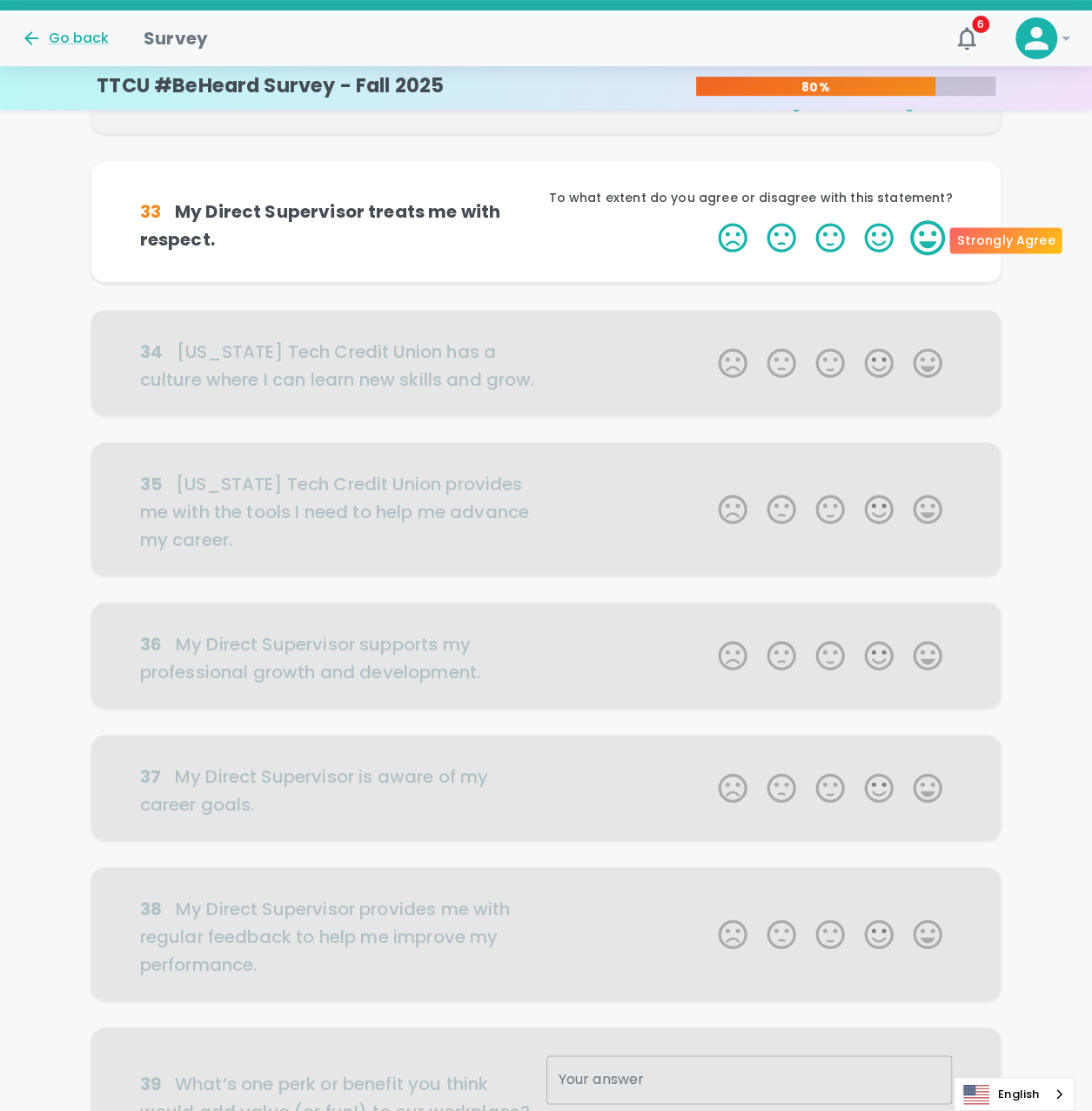
click at [923, 243] on label "5 Stars" at bounding box center [927, 237] width 48 height 35
click at [709, 220] on input "5 Stars" at bounding box center [708, 219] width 1 height 1
click at [923, 243] on label "5 Stars" at bounding box center [927, 237] width 48 height 35
click at [709, 220] on input "5 Stars" at bounding box center [708, 219] width 1 height 1
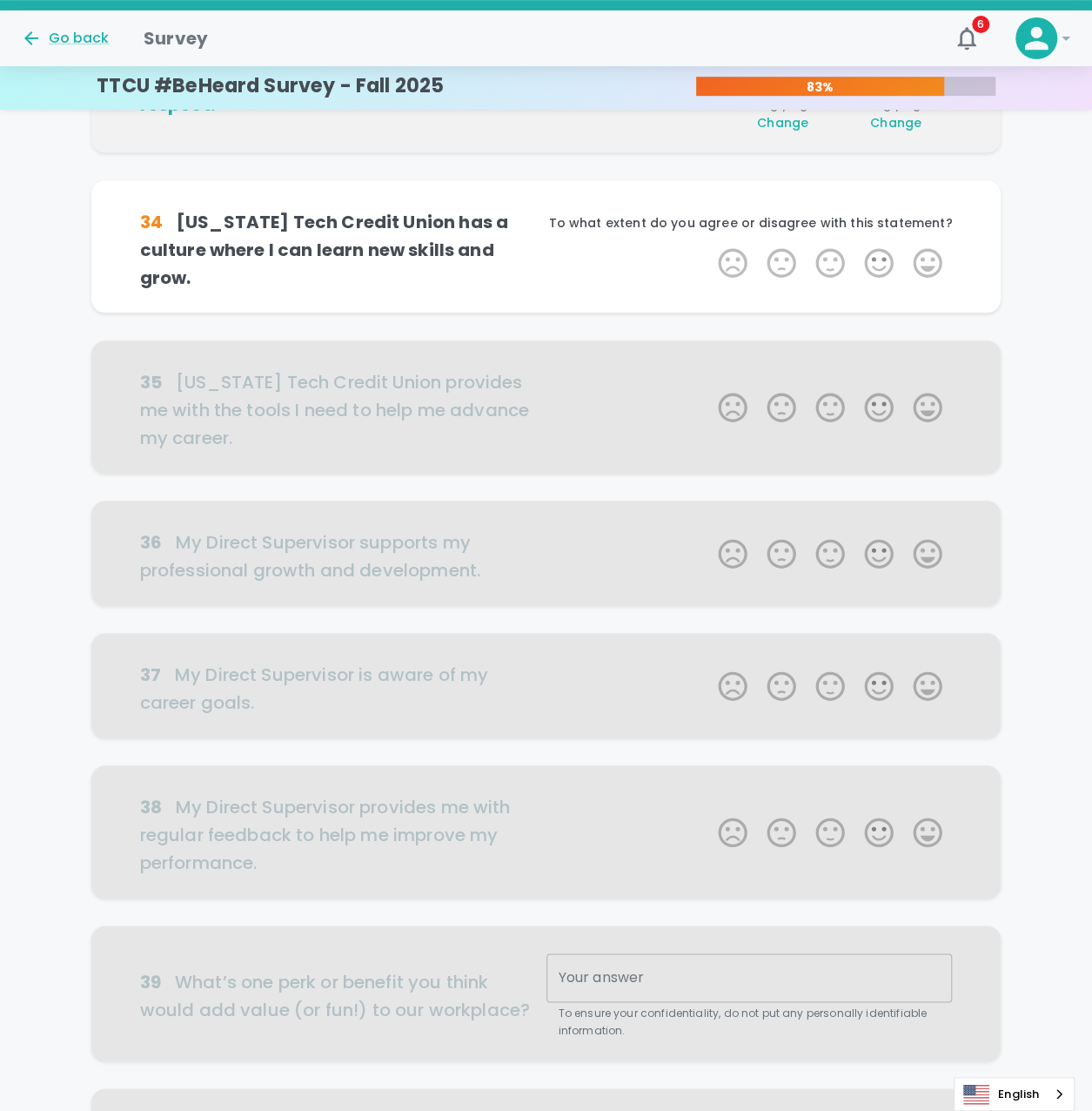
scroll to position [459, 0]
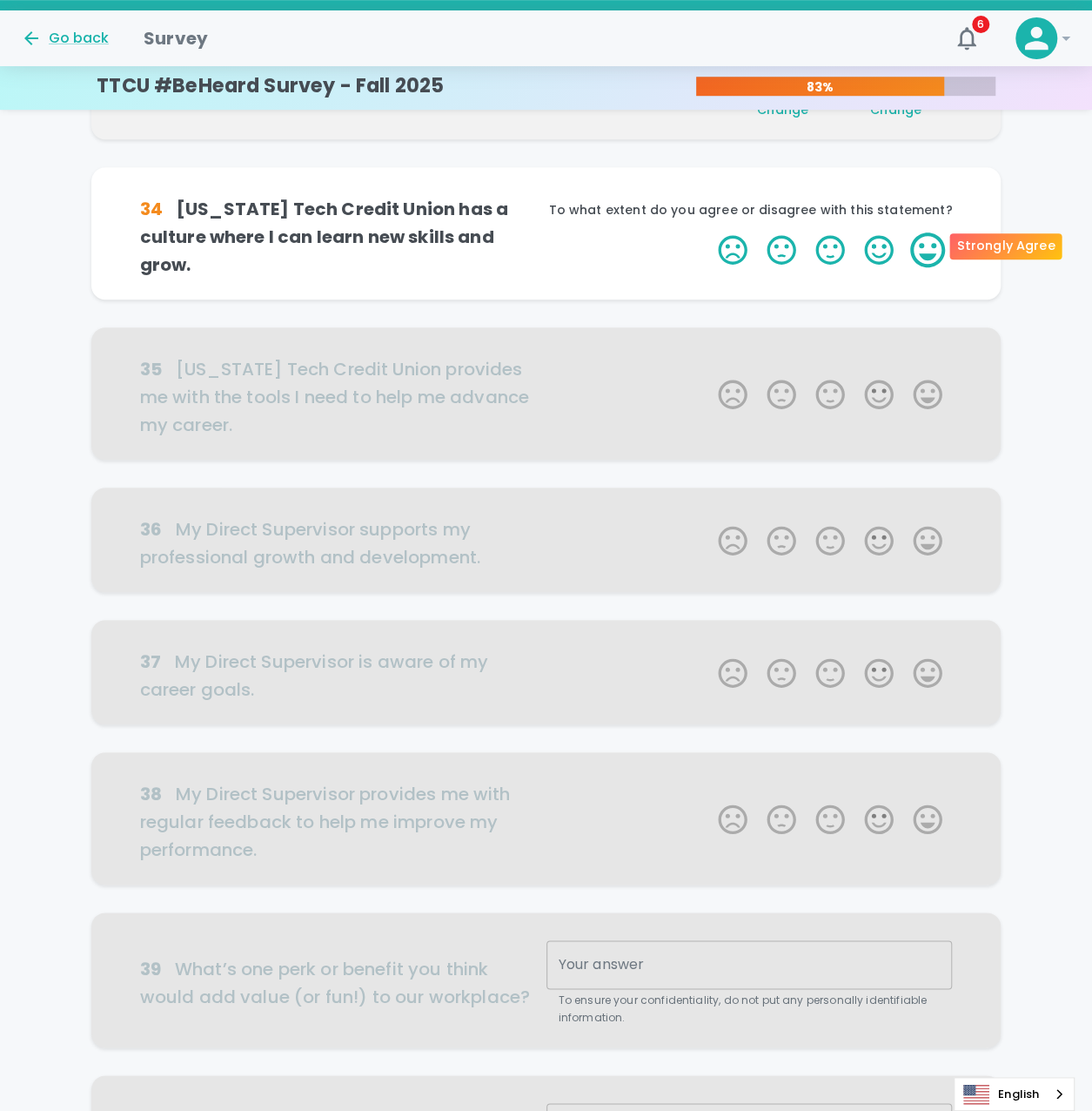
click at [924, 240] on label "5 Stars" at bounding box center [927, 249] width 48 height 35
click at [709, 232] on input "5 Stars" at bounding box center [708, 232] width 1 height 1
click at [924, 240] on label "5 Stars" at bounding box center [927, 249] width 48 height 35
click at [709, 232] on input "5 Stars" at bounding box center [708, 232] width 1 height 1
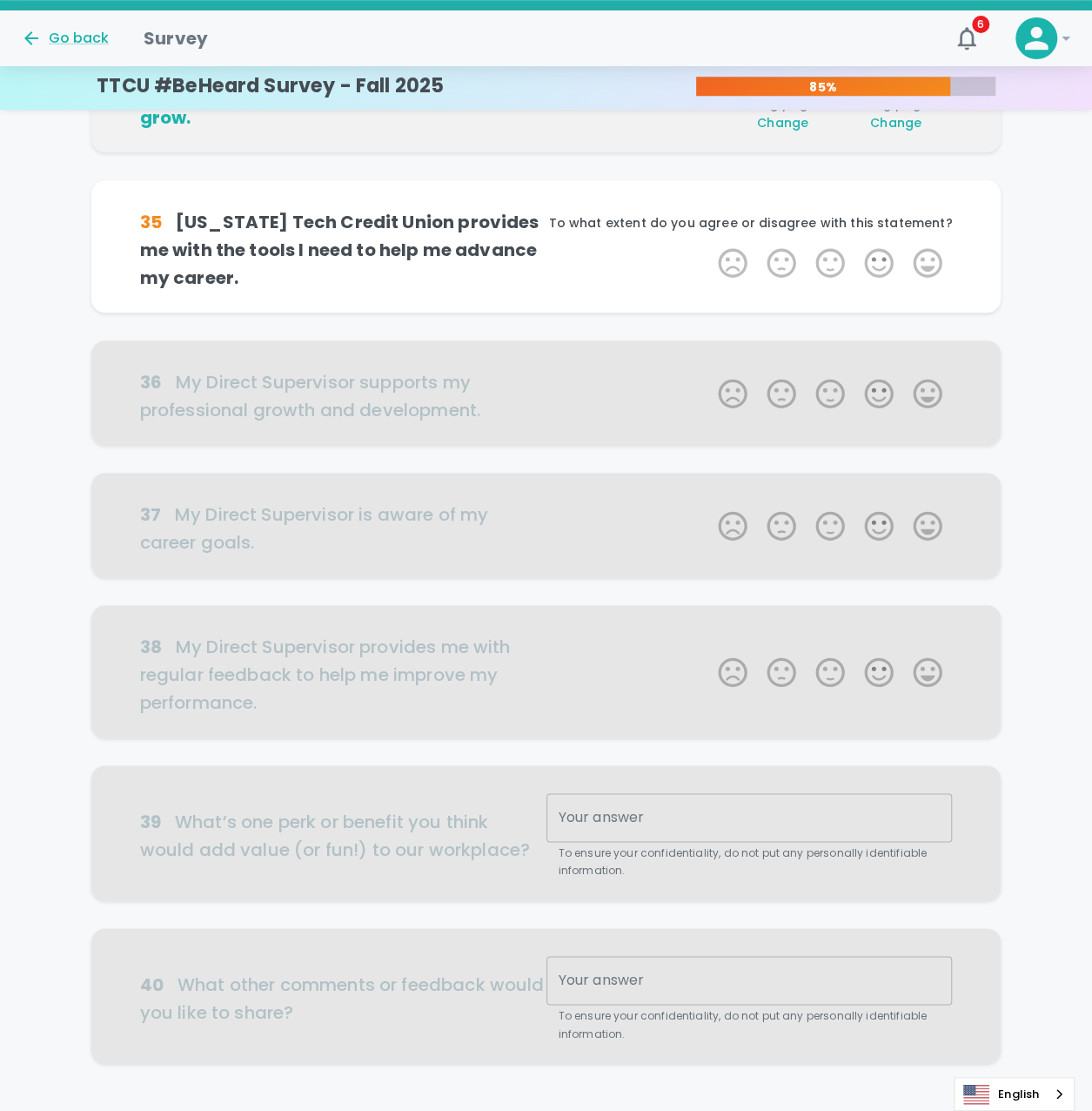
scroll to position [613, 0]
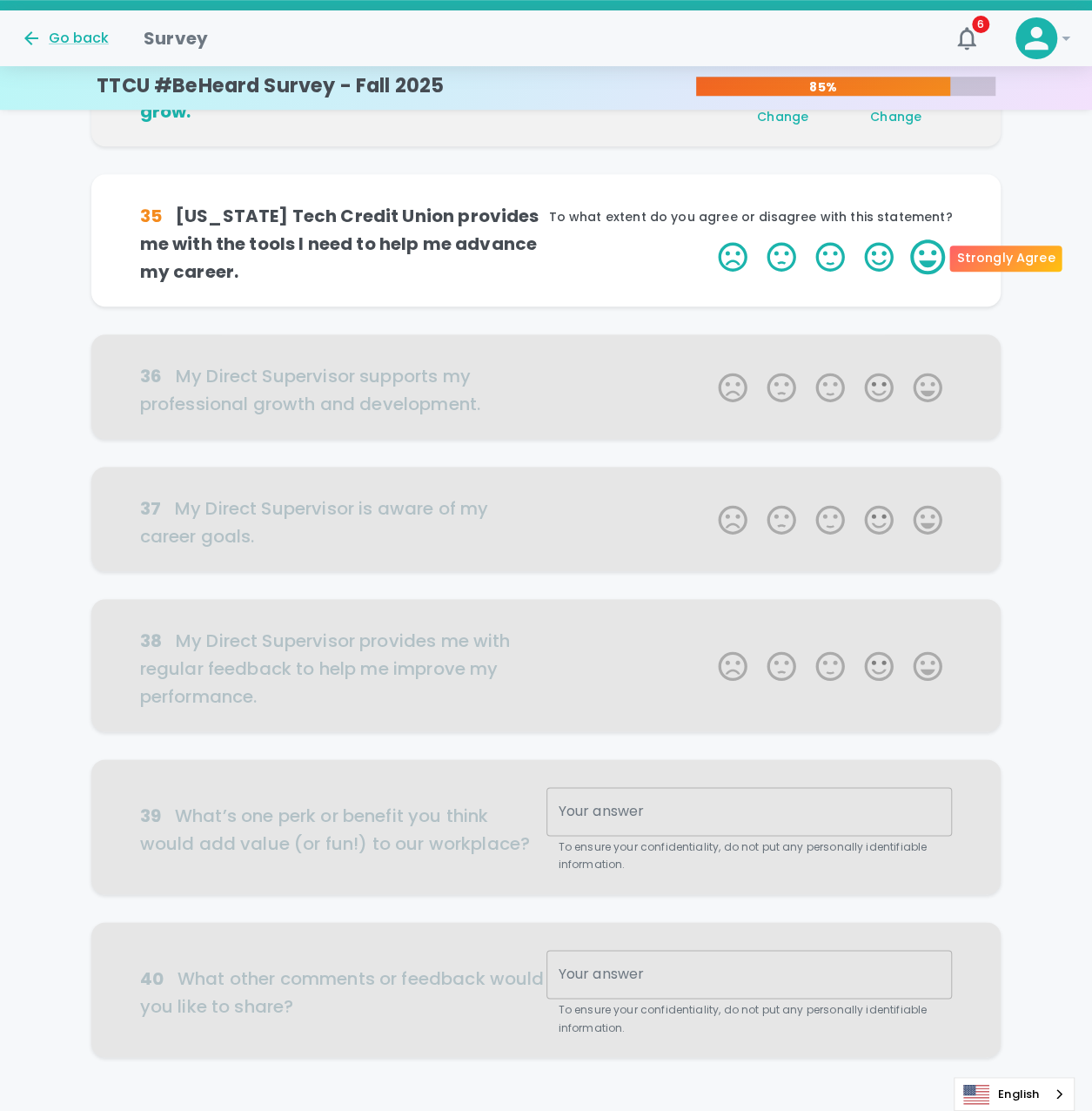
click at [923, 247] on label "5 Stars" at bounding box center [927, 256] width 48 height 35
click at [709, 239] on input "5 Stars" at bounding box center [708, 239] width 1 height 1
click at [923, 247] on label "5 Stars" at bounding box center [927, 256] width 48 height 35
click at [709, 239] on input "5 Stars" at bounding box center [708, 239] width 1 height 1
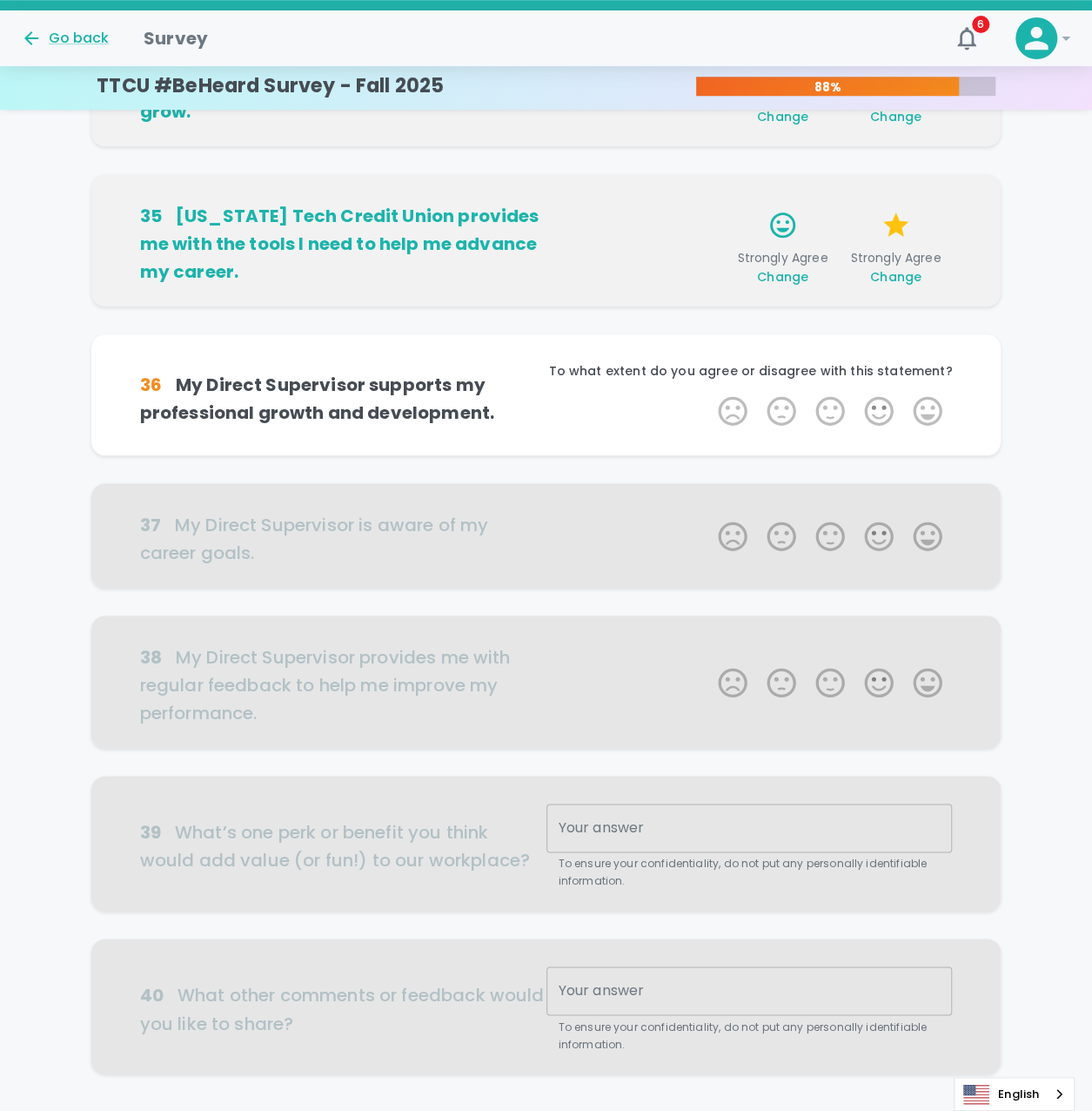
scroll to position [726, 0]
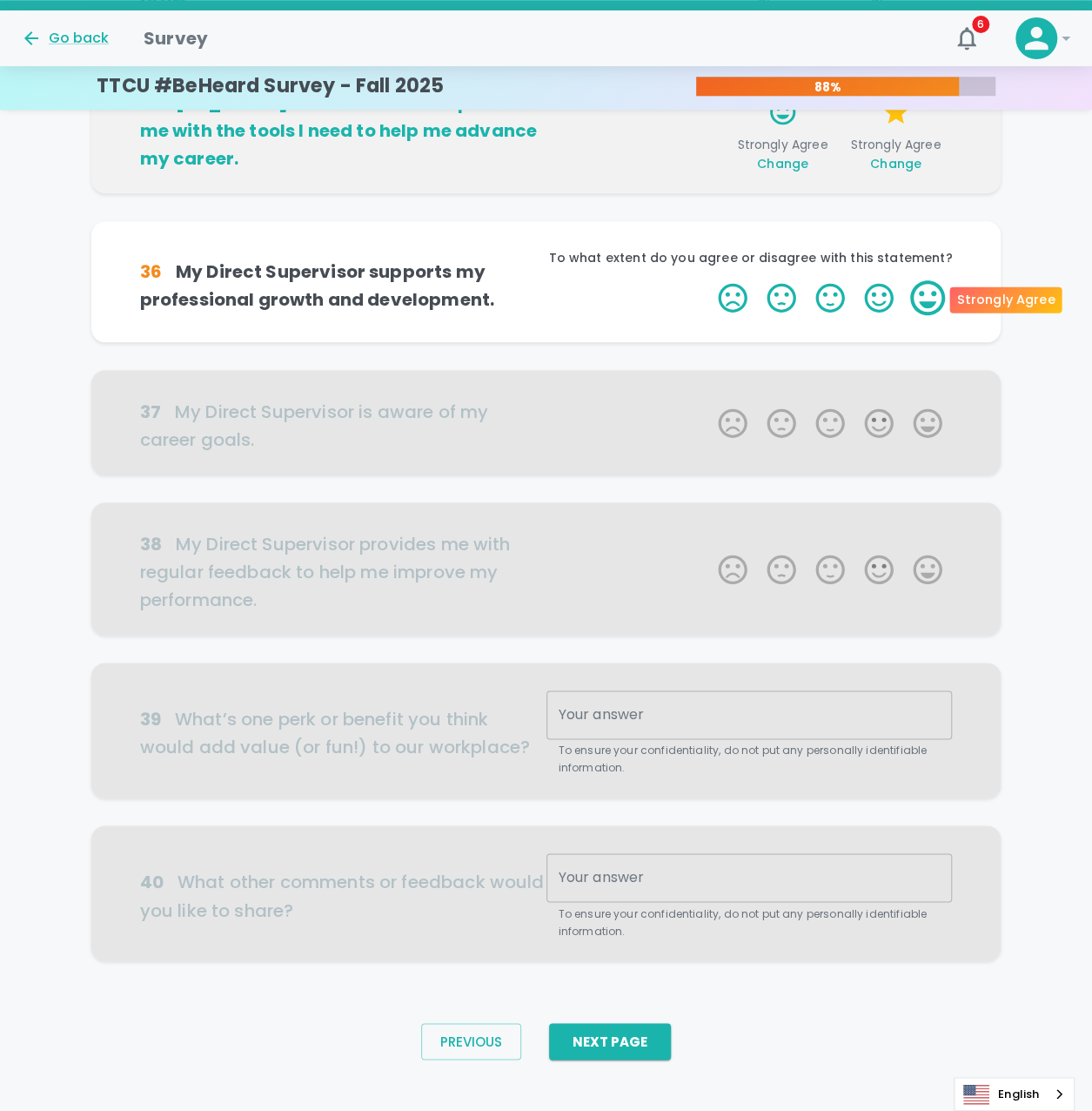
click at [914, 290] on label "5 Stars" at bounding box center [927, 297] width 48 height 35
click at [709, 280] on input "5 Stars" at bounding box center [708, 279] width 1 height 1
click at [914, 290] on label "5 Stars" at bounding box center [927, 297] width 48 height 35
click at [709, 280] on input "5 Stars" at bounding box center [708, 279] width 1 height 1
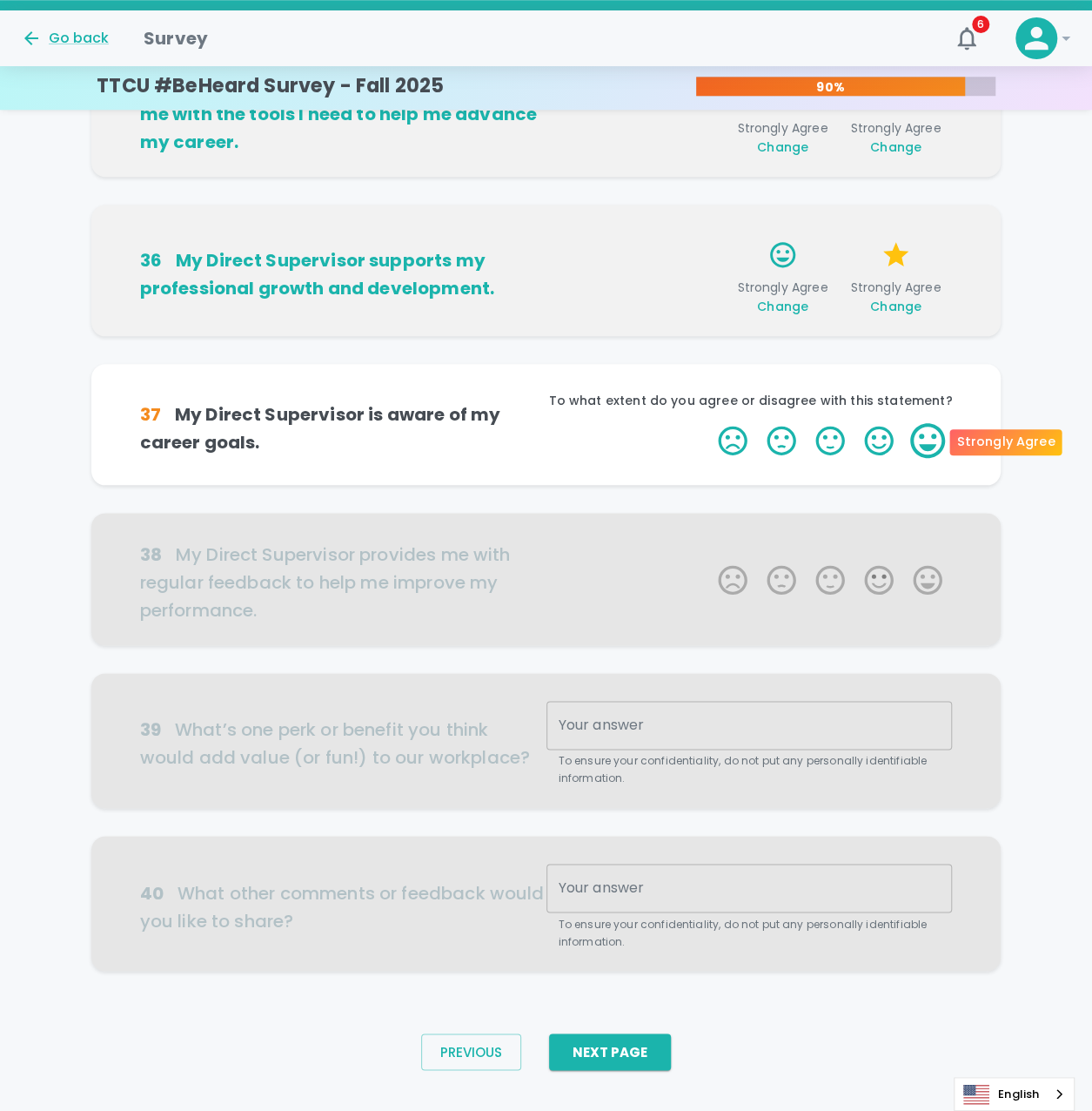
click at [916, 445] on label "5 Stars" at bounding box center [927, 439] width 48 height 35
click at [709, 423] on input "5 Stars" at bounding box center [708, 423] width 1 height 1
click at [930, 437] on label "5 Stars" at bounding box center [927, 439] width 48 height 35
click at [709, 423] on input "5 Stars" at bounding box center [708, 423] width 1 height 1
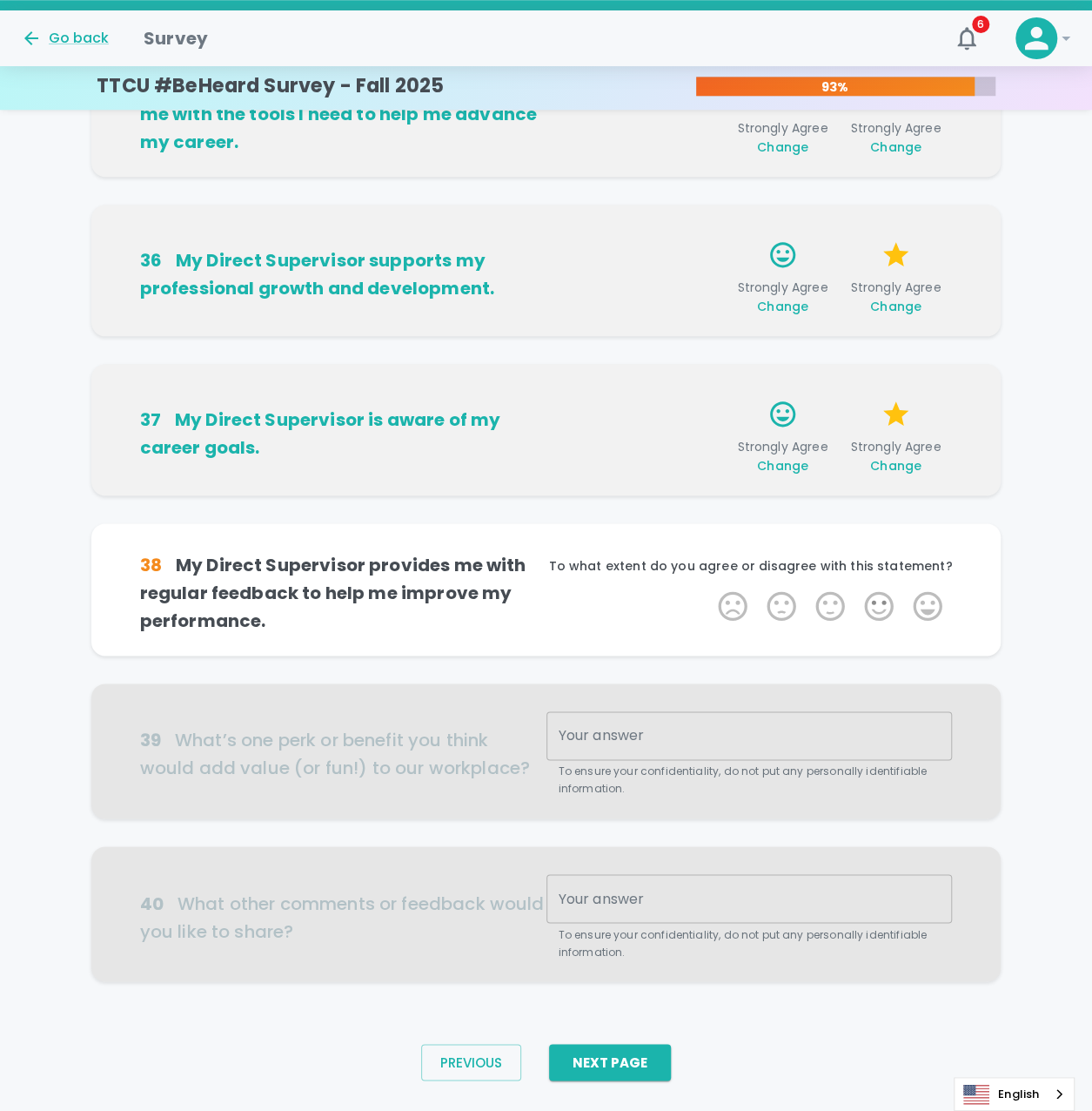
scroll to position [769, 0]
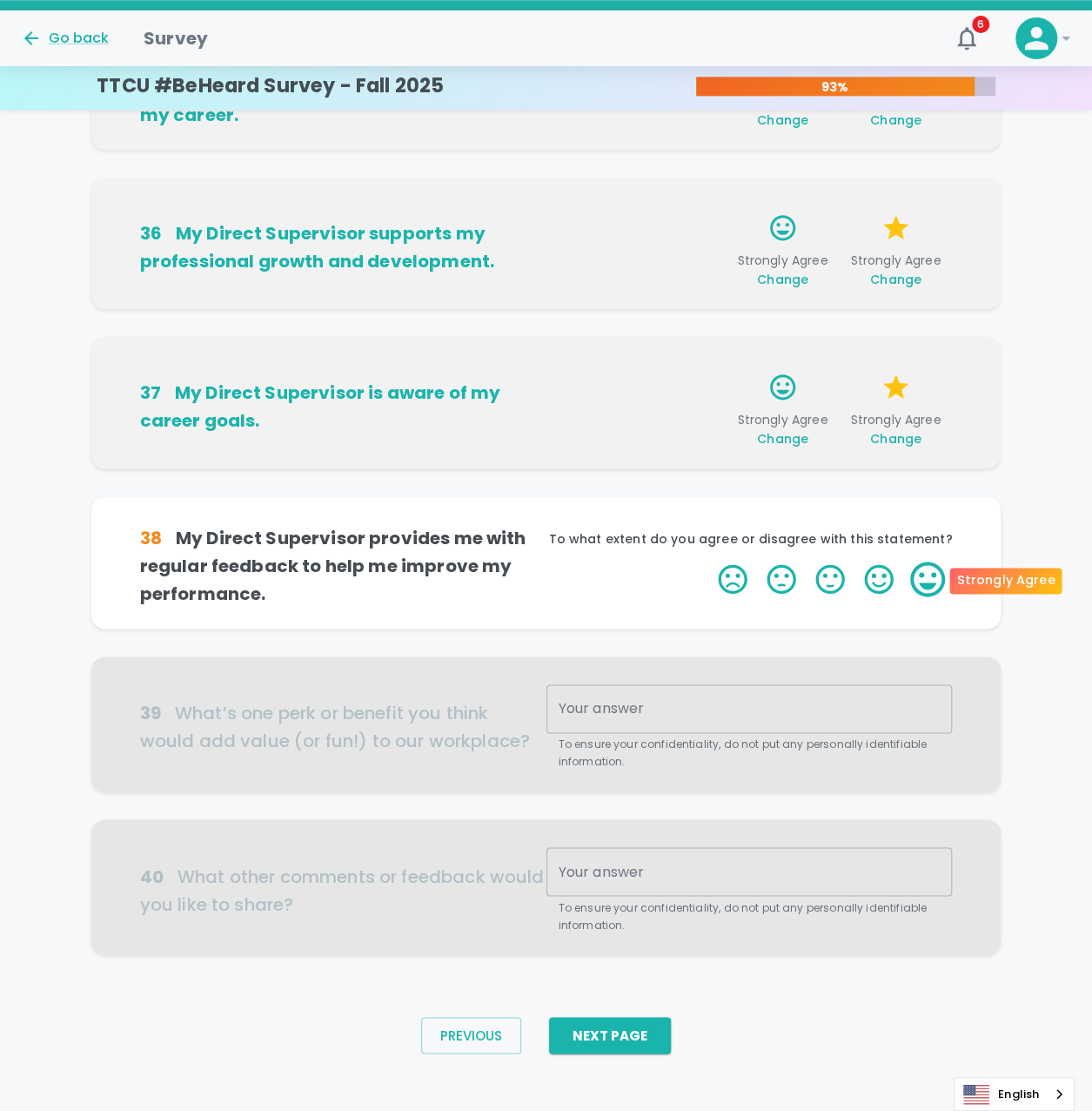
click at [924, 578] on label "5 Stars" at bounding box center [927, 579] width 48 height 35
click at [709, 562] on input "5 Stars" at bounding box center [708, 561] width 1 height 1
click at [924, 578] on label "5 Stars" at bounding box center [927, 579] width 48 height 35
click at [709, 562] on input "5 Stars" at bounding box center [708, 561] width 1 height 1
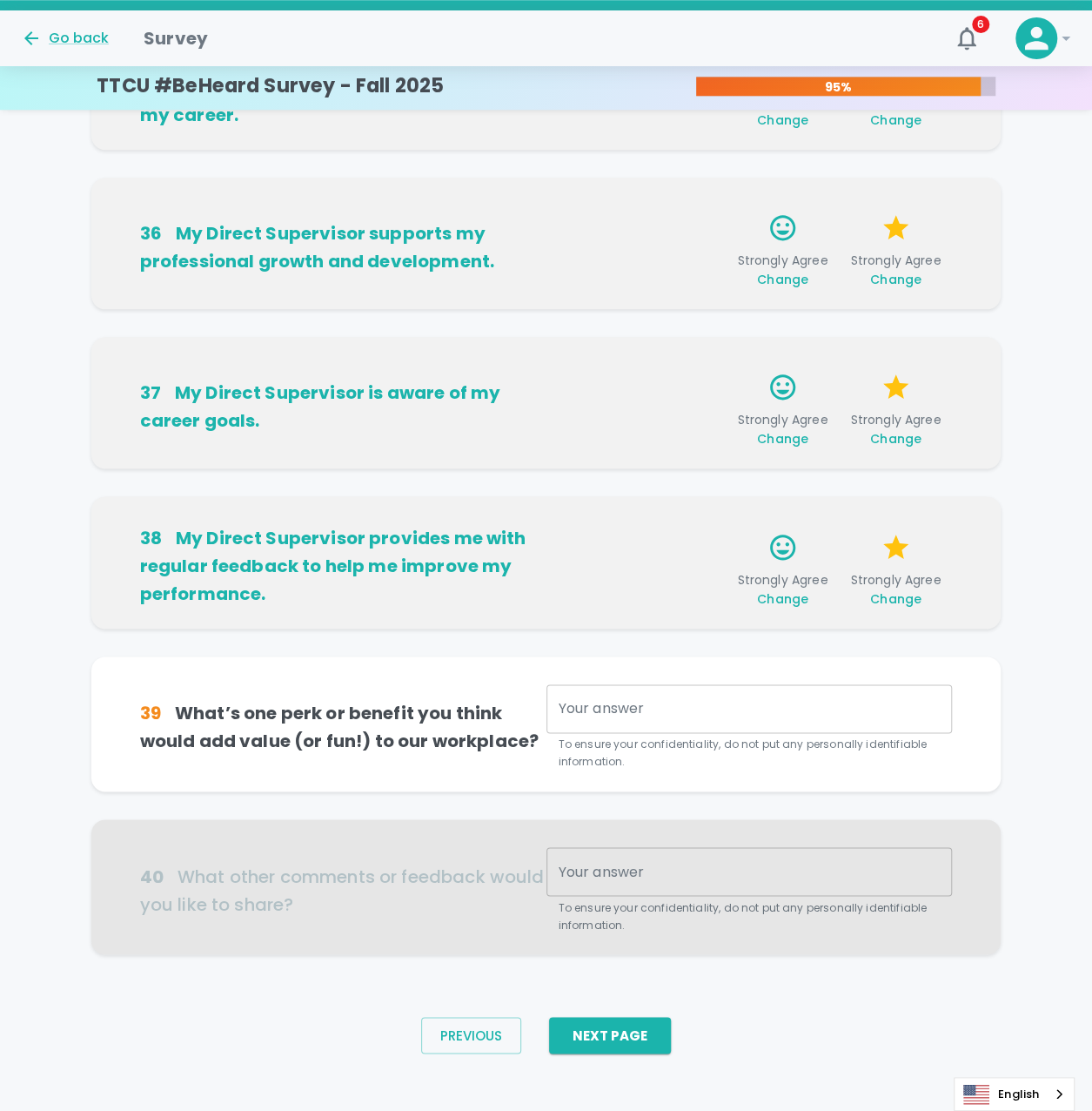
scroll to position [780, 0]
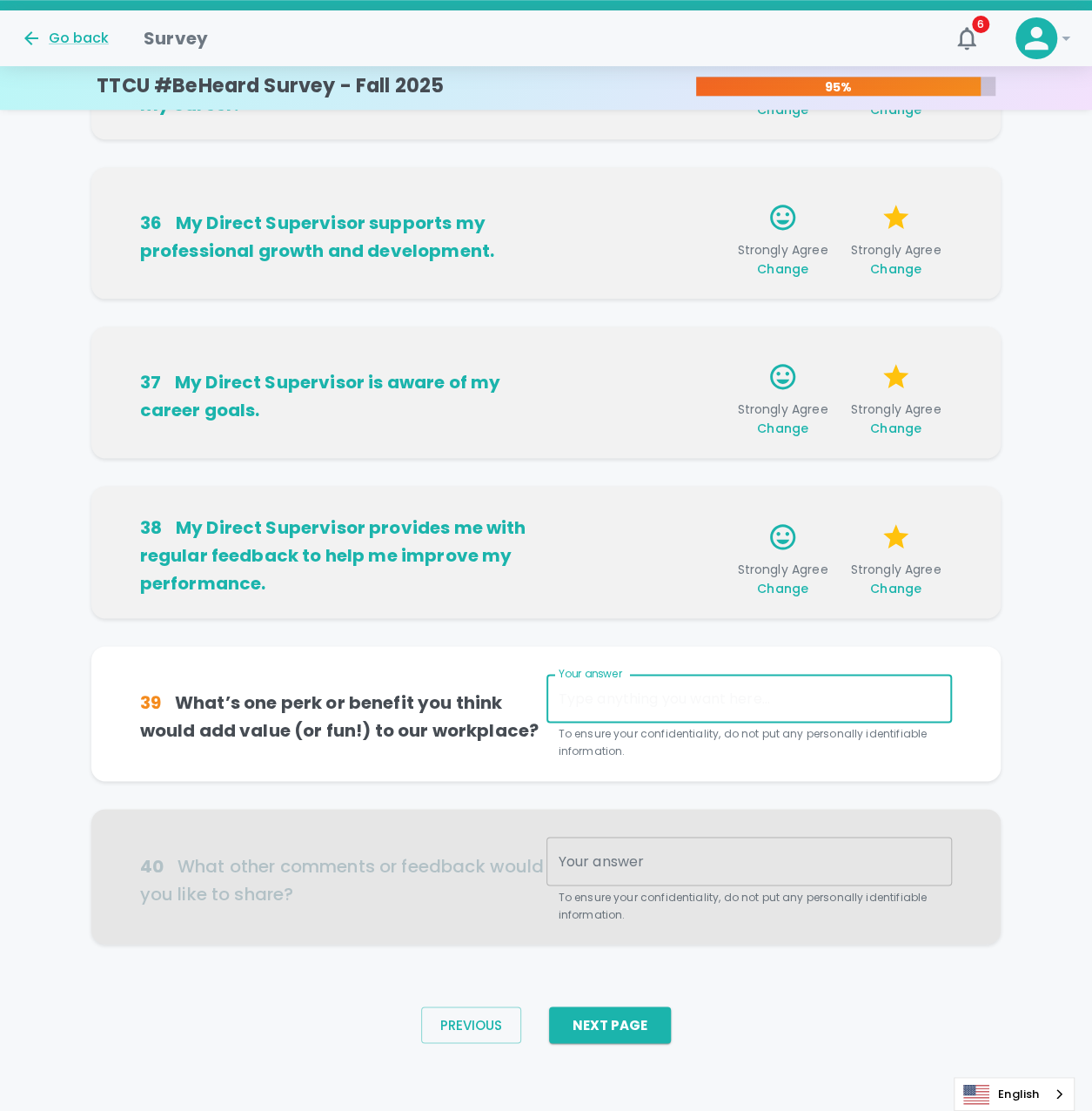
click at [598, 694] on textarea "Your answer" at bounding box center [749, 698] width 382 height 20
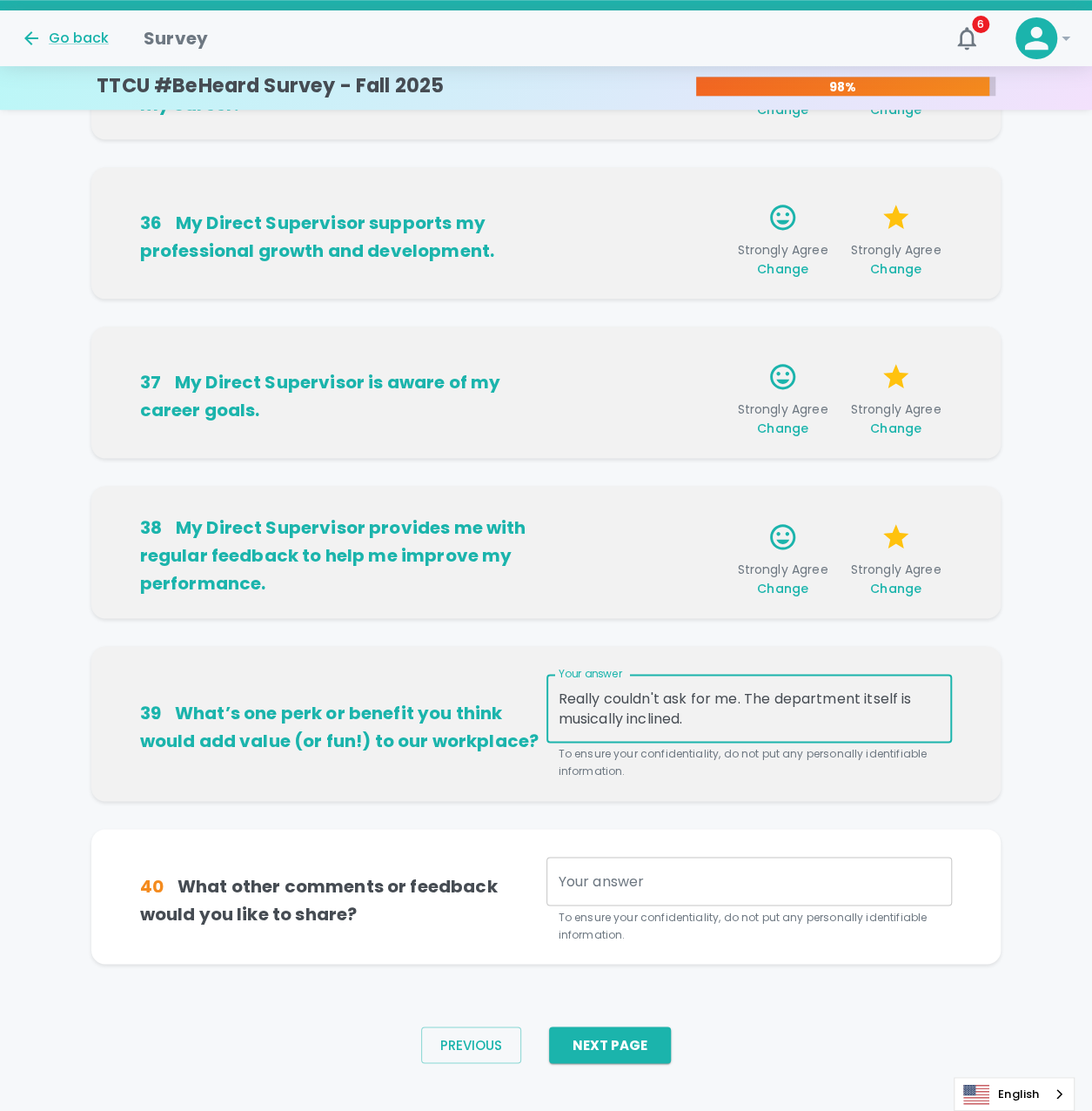
type textarea "Really couldn't ask for me. The department itself is musically inclined."
click at [713, 884] on textarea "Your answer" at bounding box center [749, 881] width 382 height 20
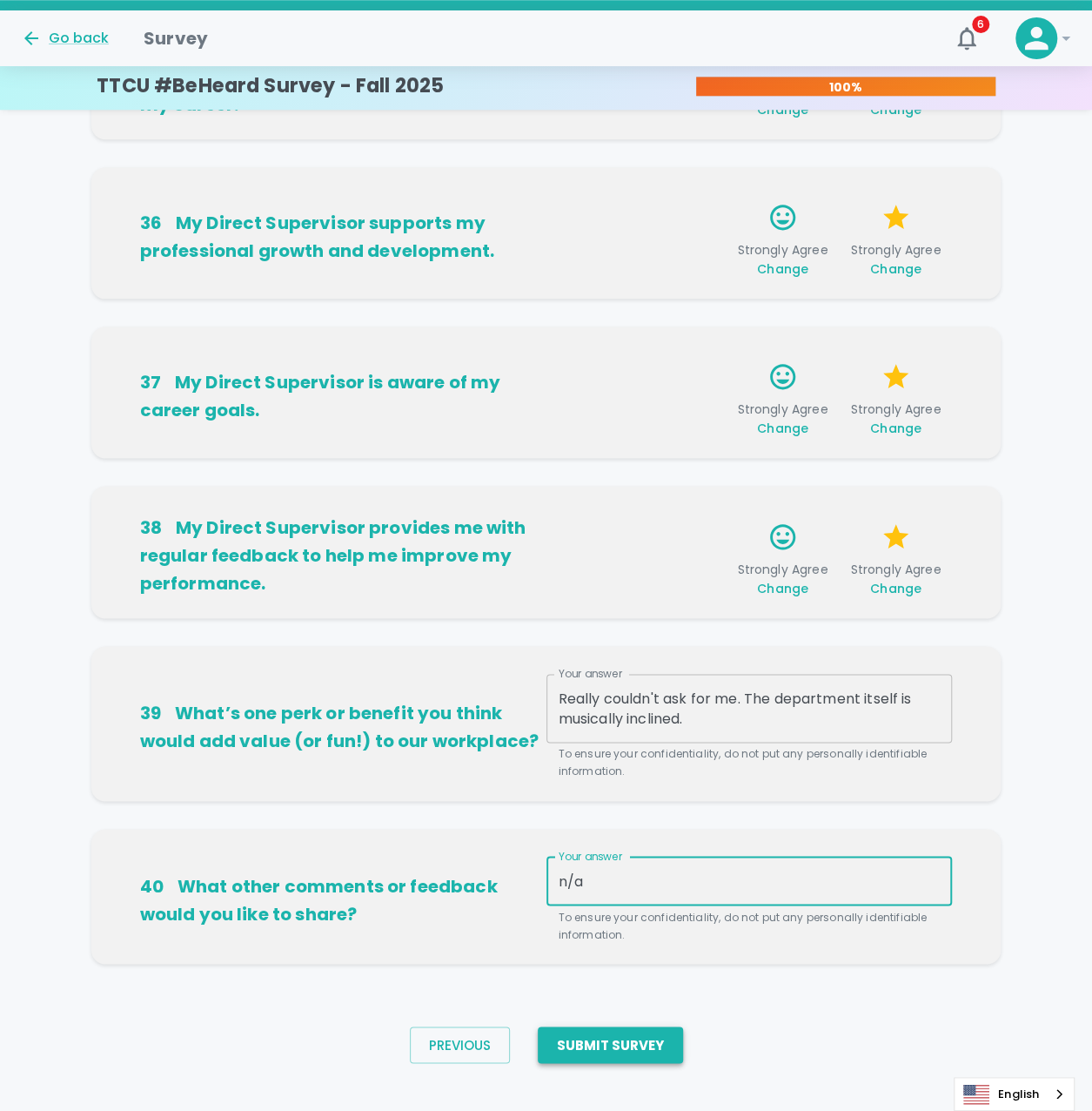
type textarea "n/a"
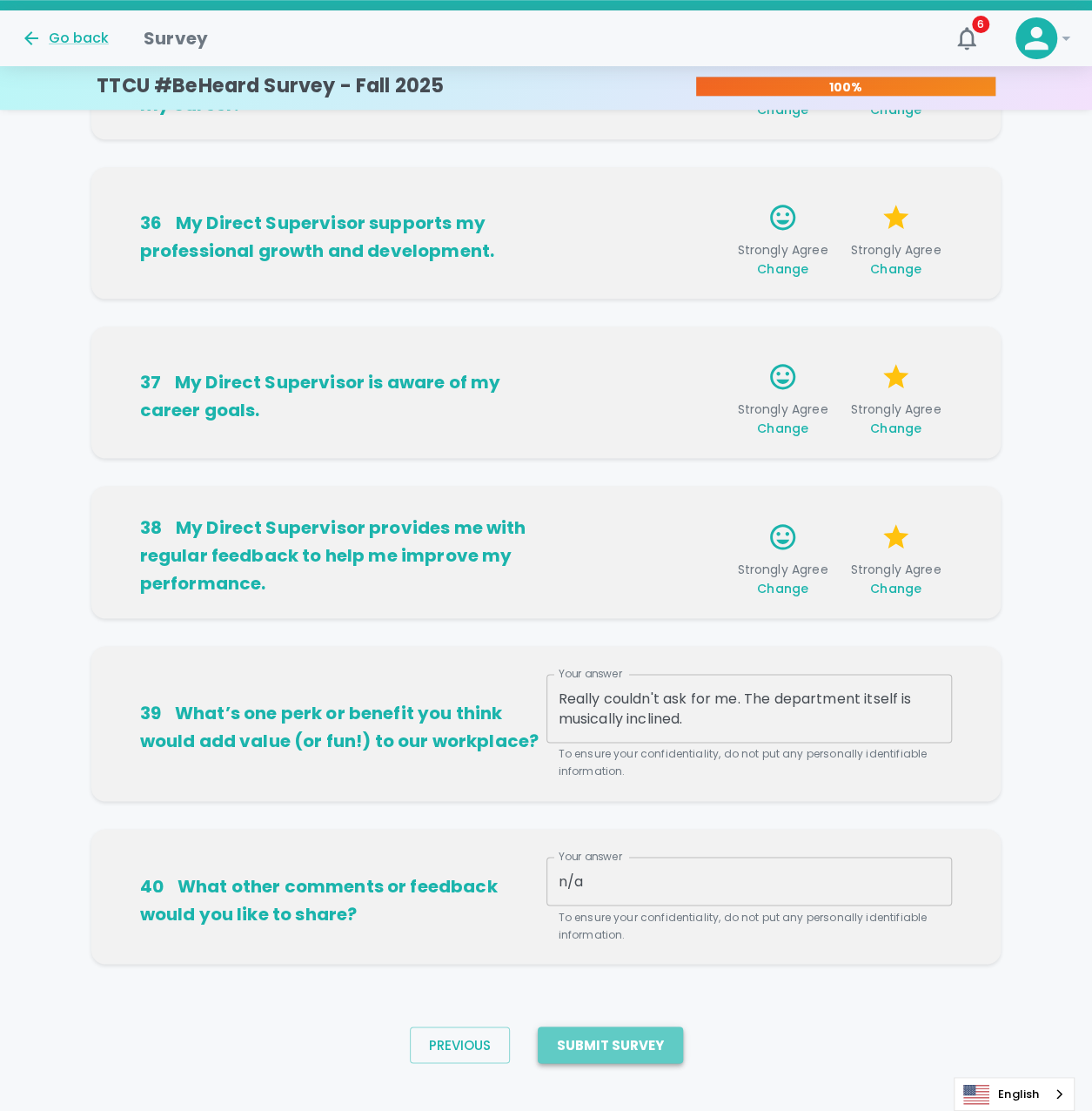
click at [655, 1035] on button "Submit Survey" at bounding box center [610, 1044] width 145 height 37
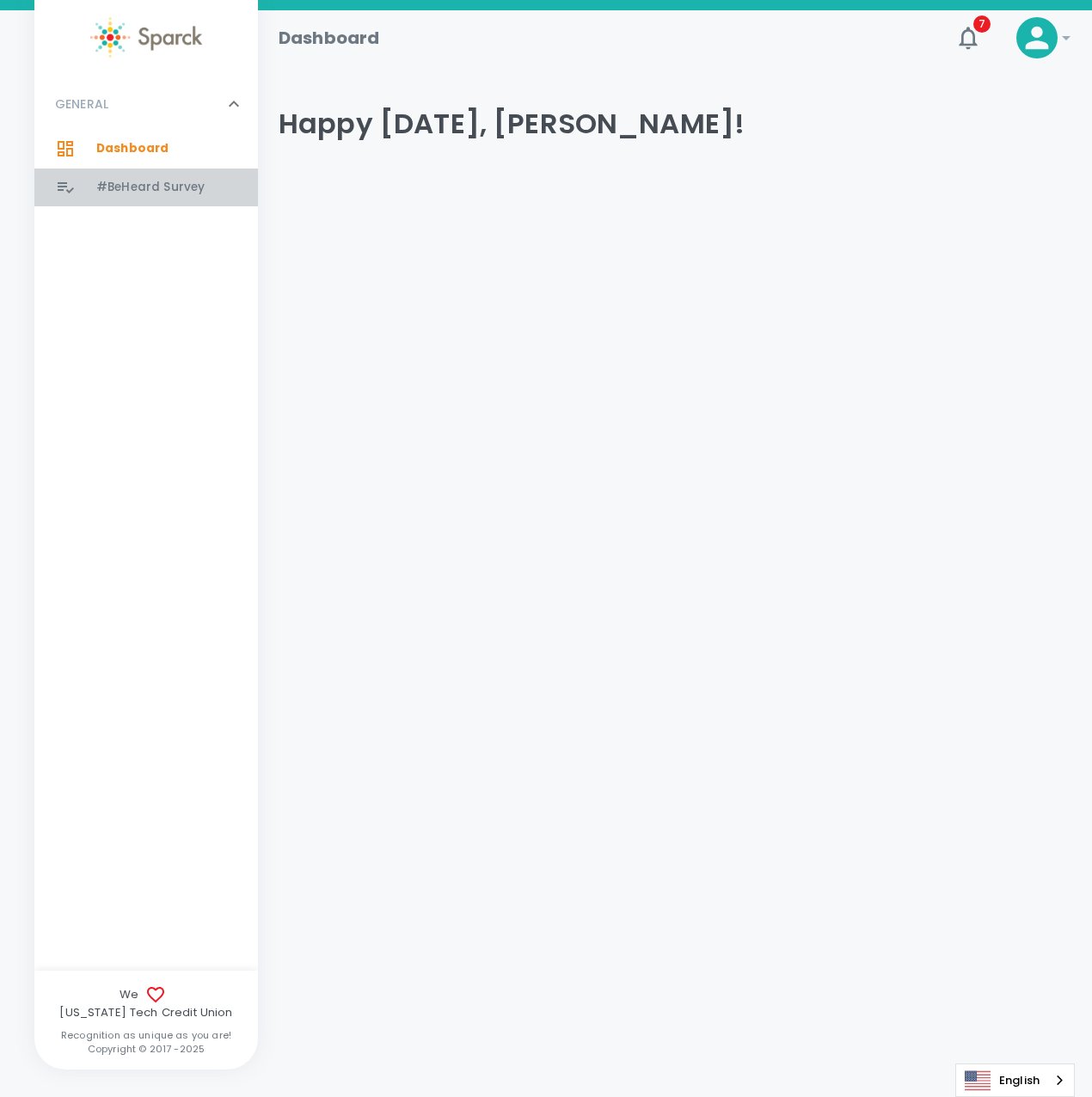
click at [125, 177] on span "#BeHeard Survey 0" at bounding box center [150, 187] width 108 height 24
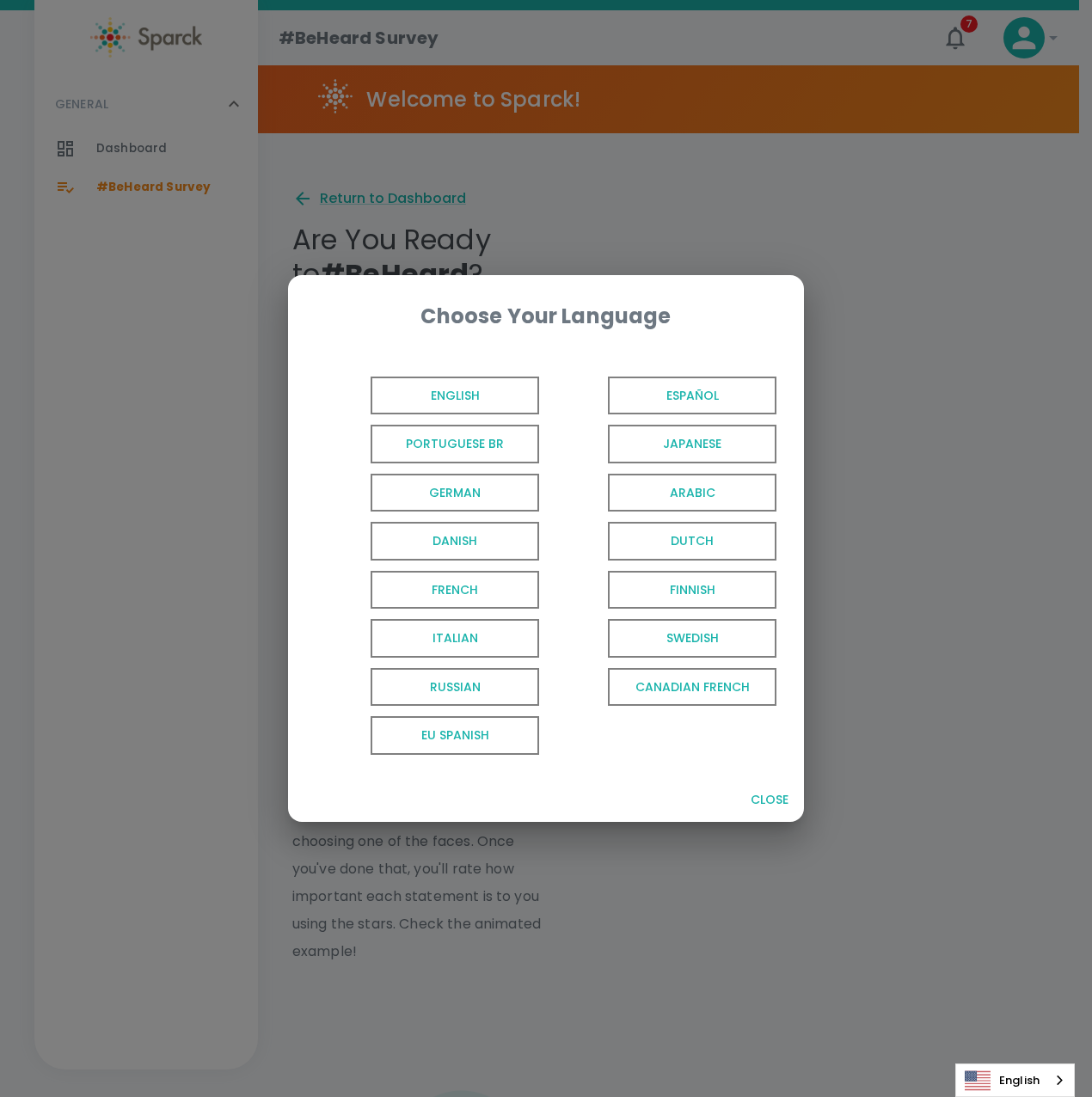
click at [768, 795] on button "Close" at bounding box center [769, 800] width 55 height 32
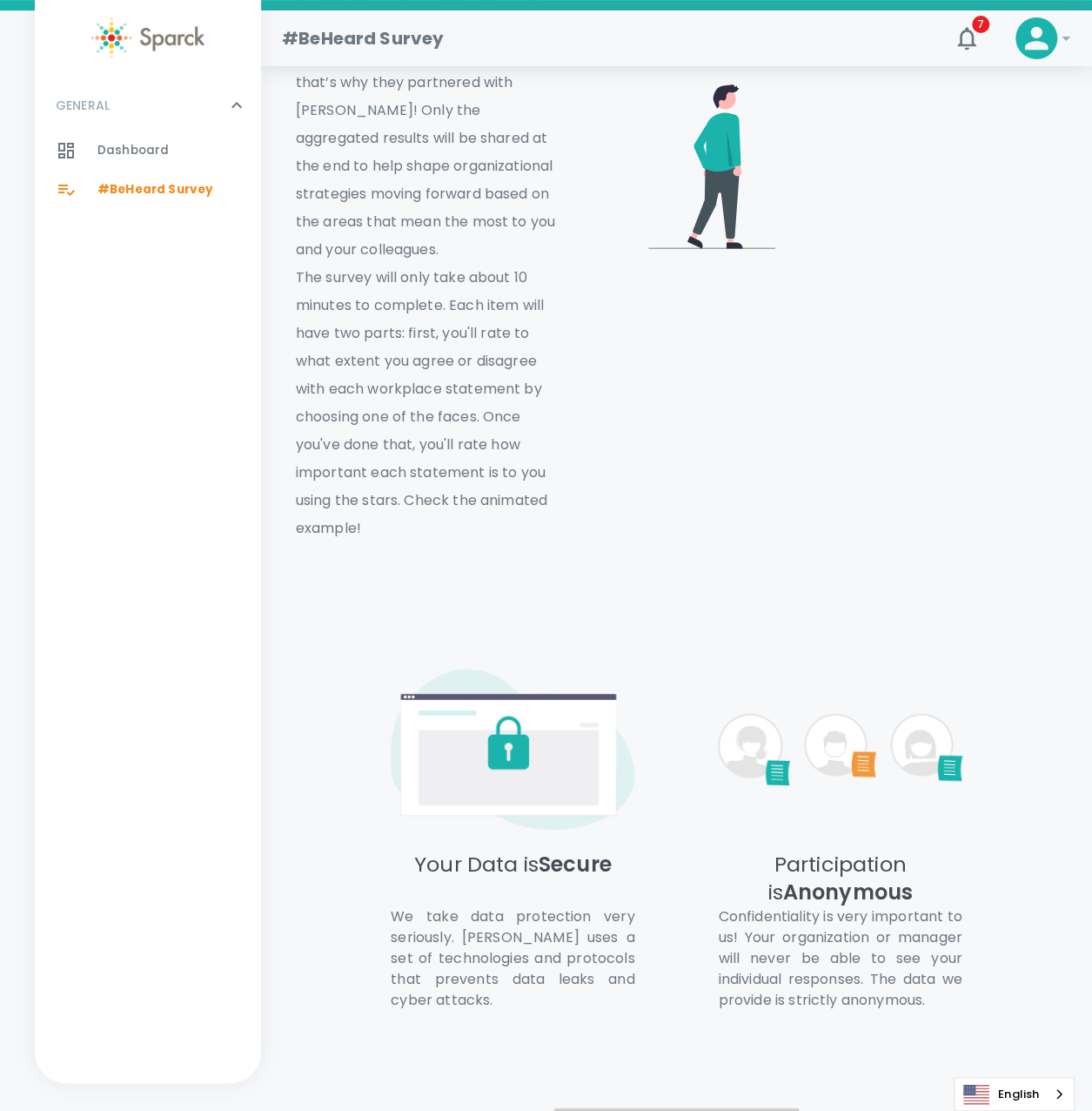
scroll to position [909, 0]
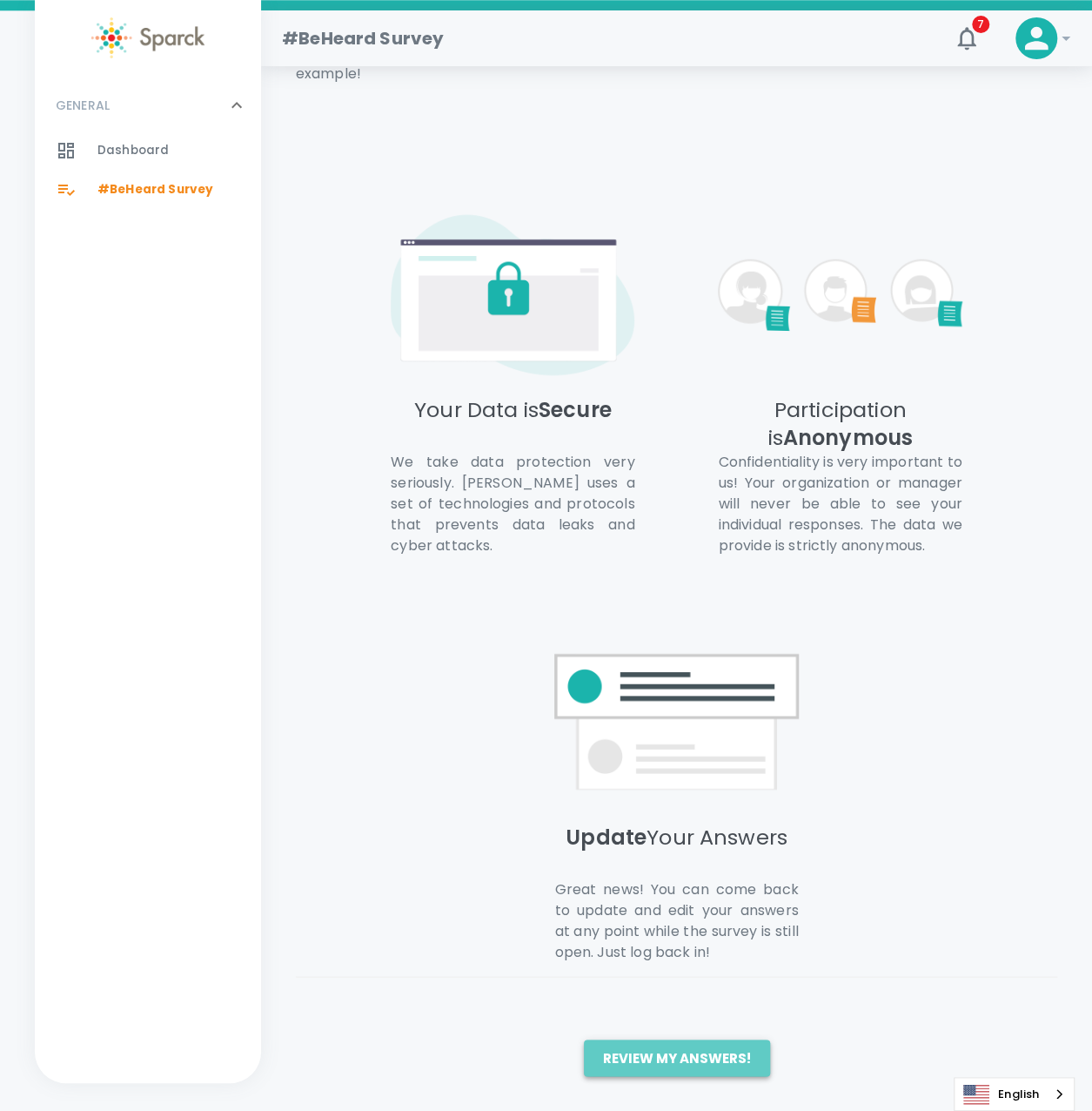
click at [679, 1051] on button "Review my answers!" at bounding box center [677, 1058] width 187 height 37
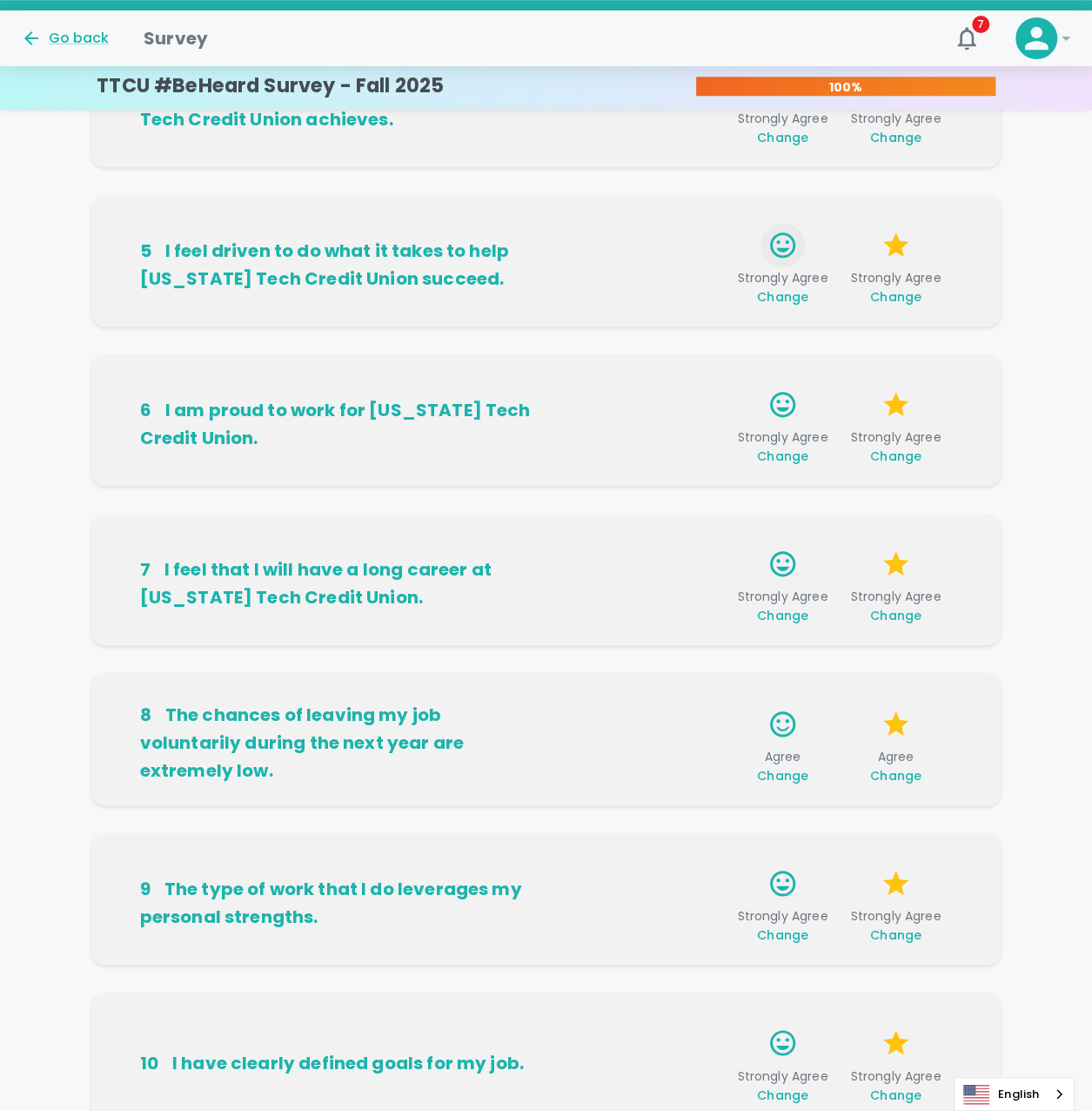
scroll to position [771, 0]
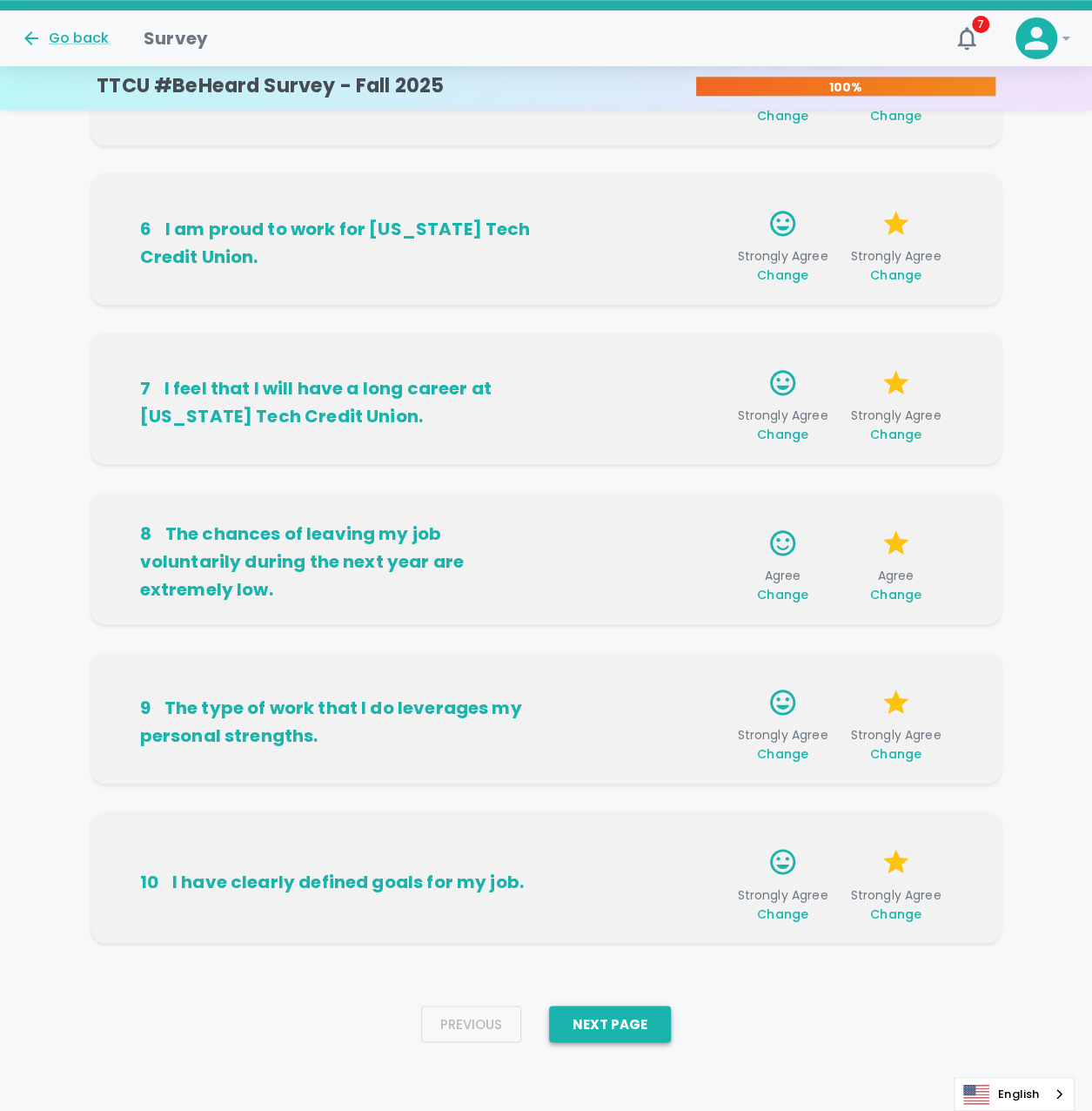
click at [644, 1022] on button "Next Page" at bounding box center [609, 1023] width 121 height 37
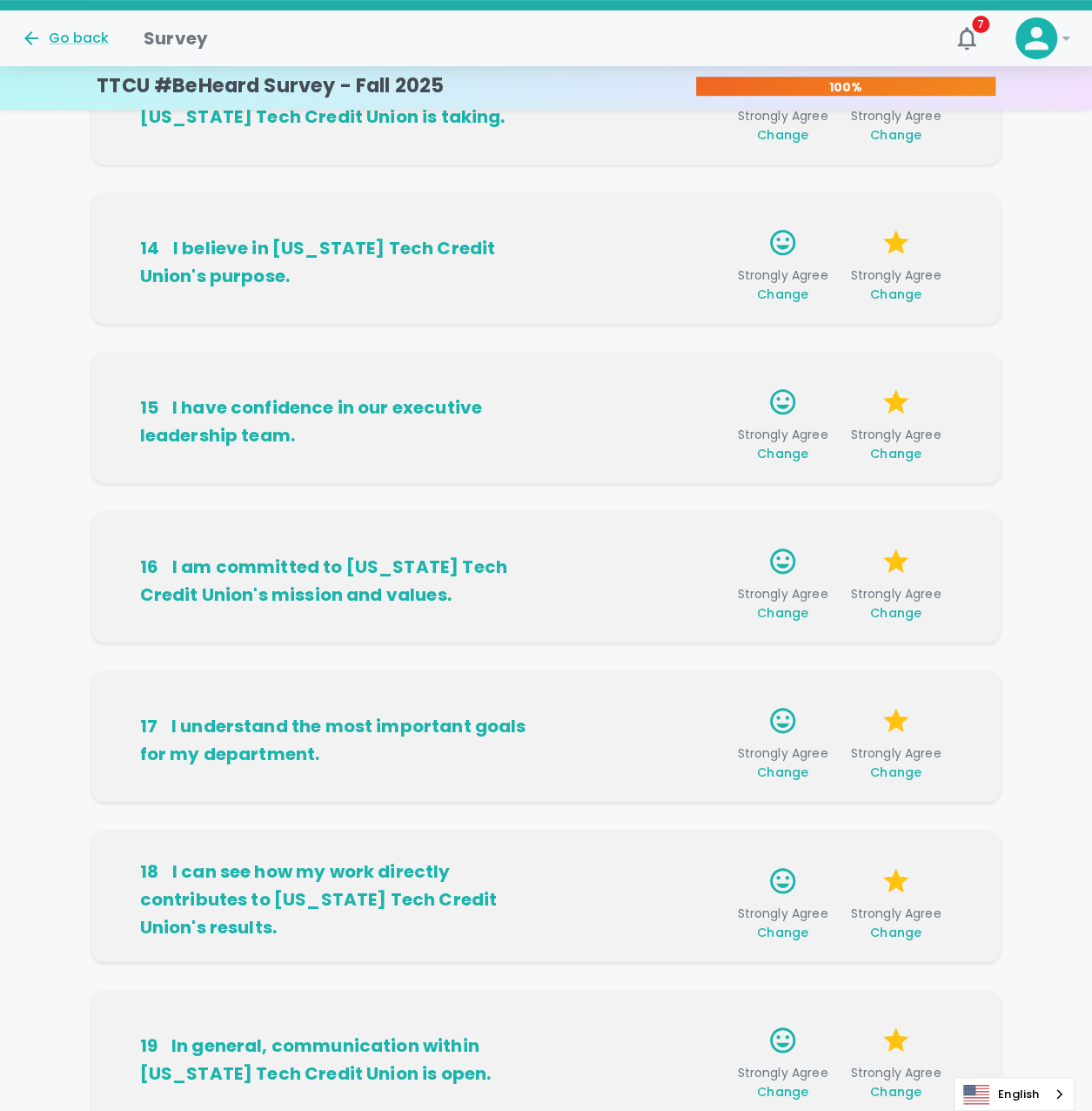
scroll to position [772, 0]
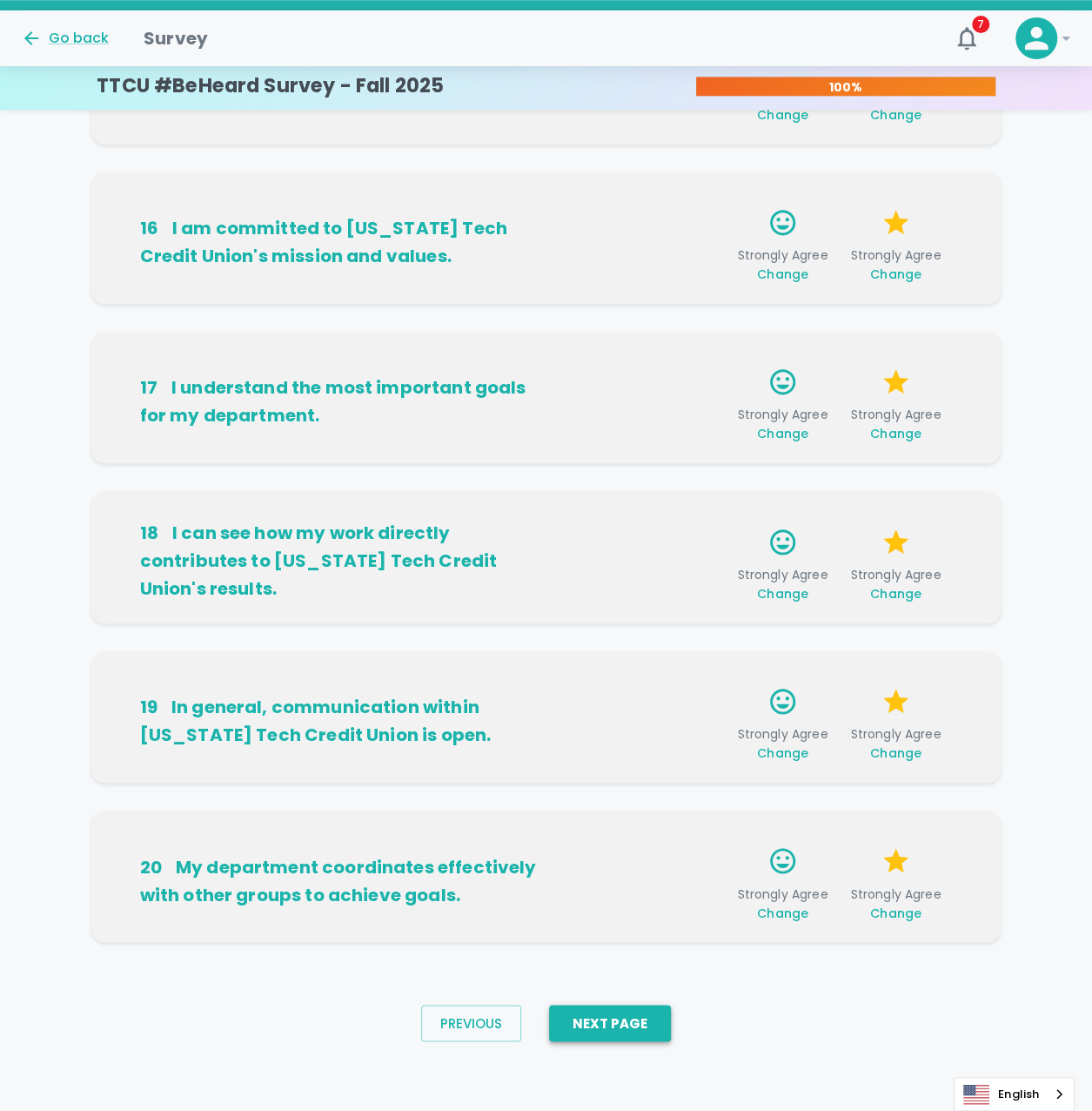
click at [636, 1019] on button "Next Page" at bounding box center [609, 1022] width 121 height 37
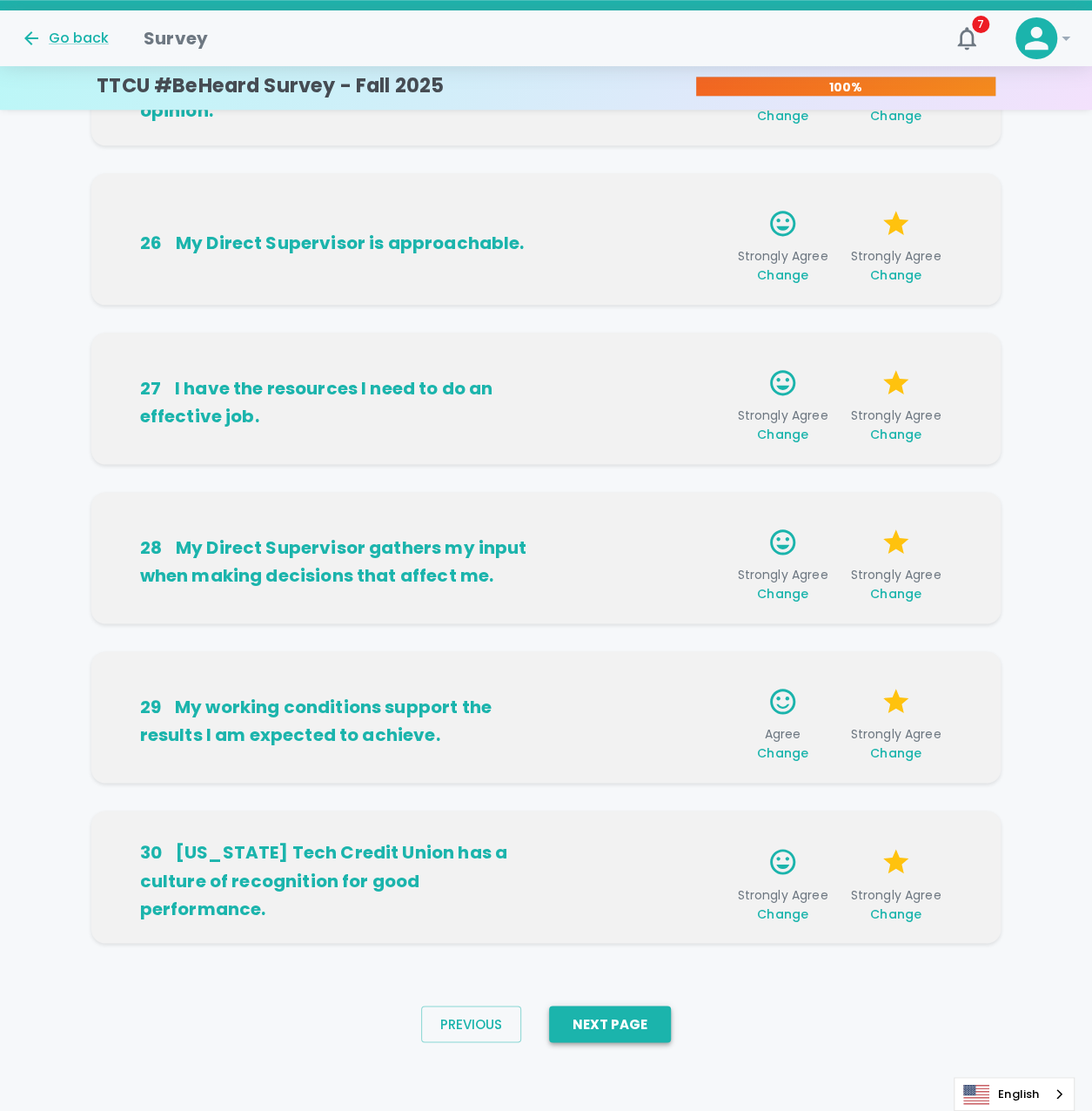
click at [643, 1032] on button "Next Page" at bounding box center [609, 1023] width 121 height 37
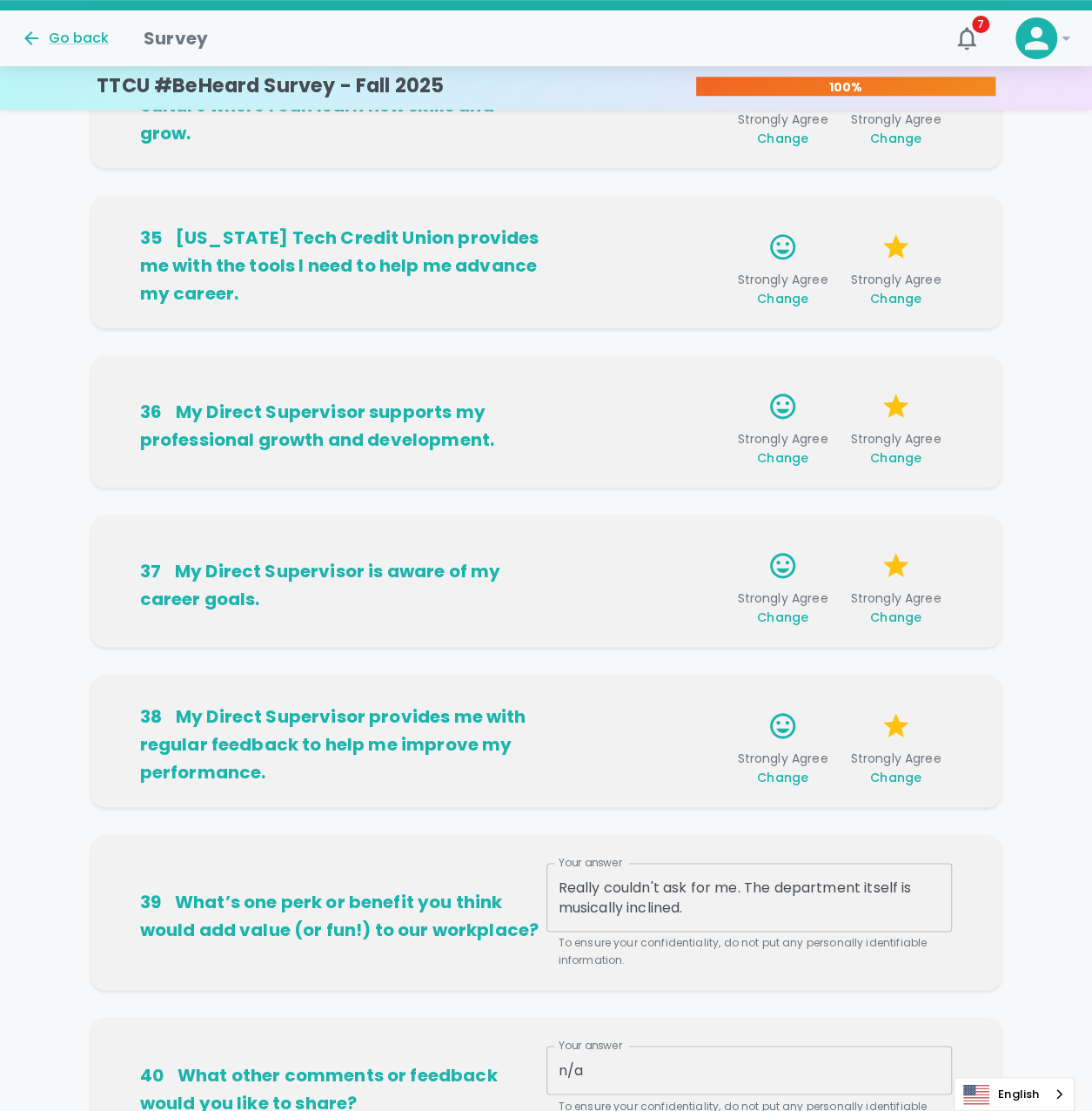
scroll to position [801, 0]
